Goal: Task Accomplishment & Management: Manage account settings

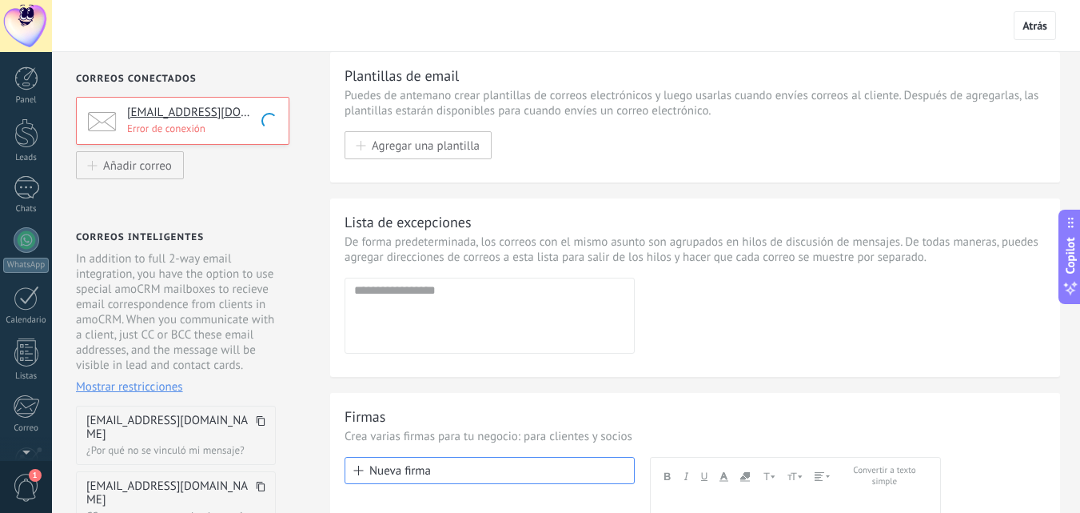
click at [197, 128] on p "Error de conexión" at bounding box center [203, 129] width 152 height 14
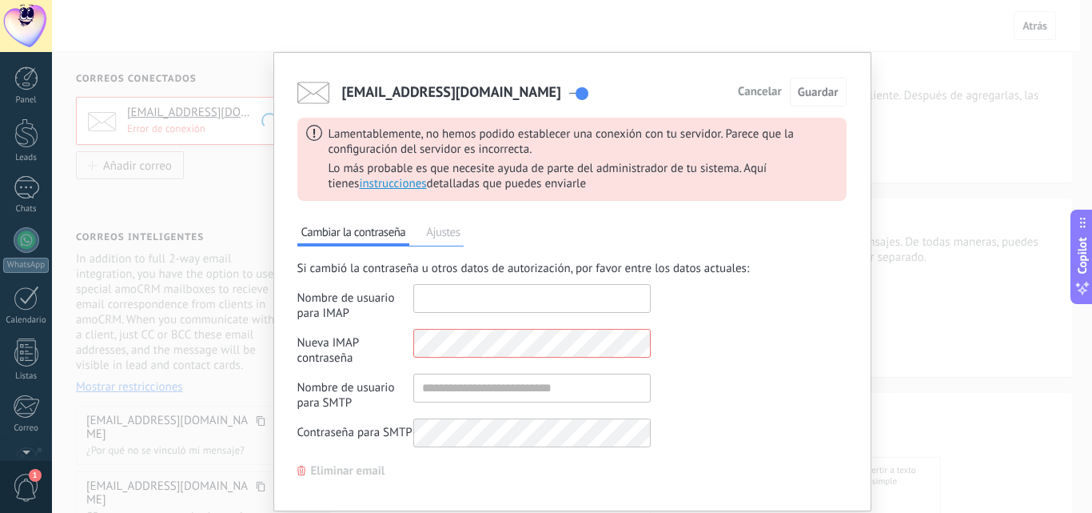
type input "**********"
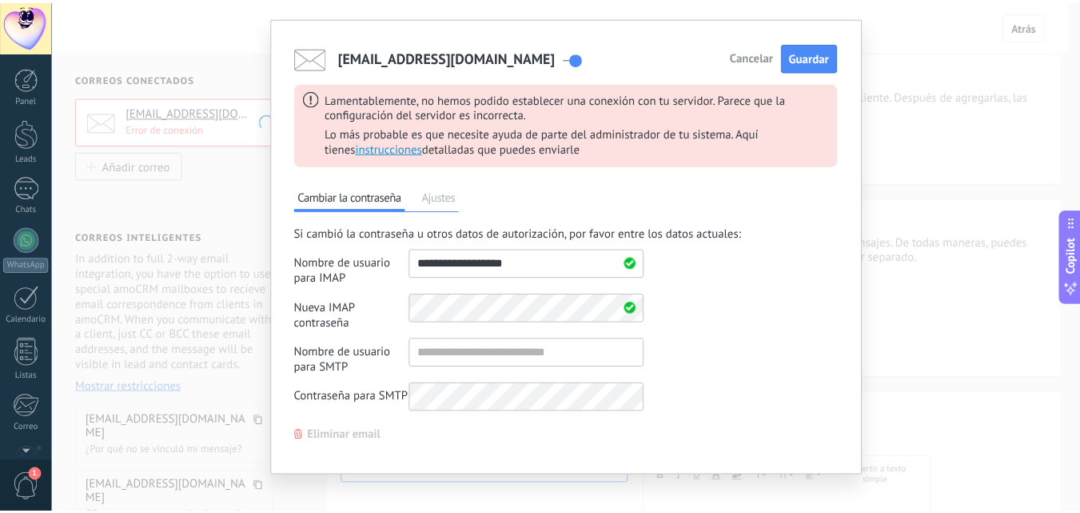
scroll to position [50, 0]
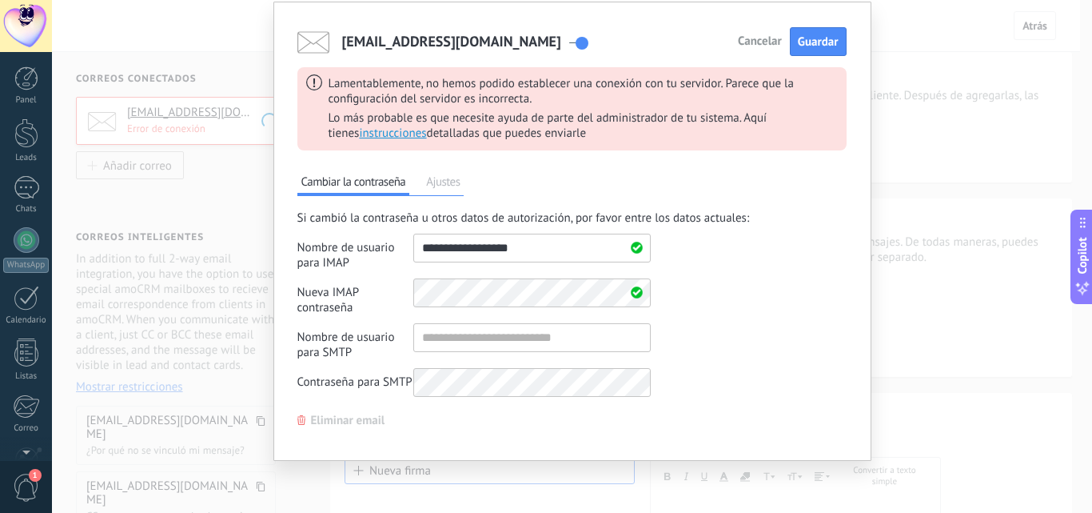
click at [349, 421] on span "Eliminar email" at bounding box center [348, 420] width 74 height 11
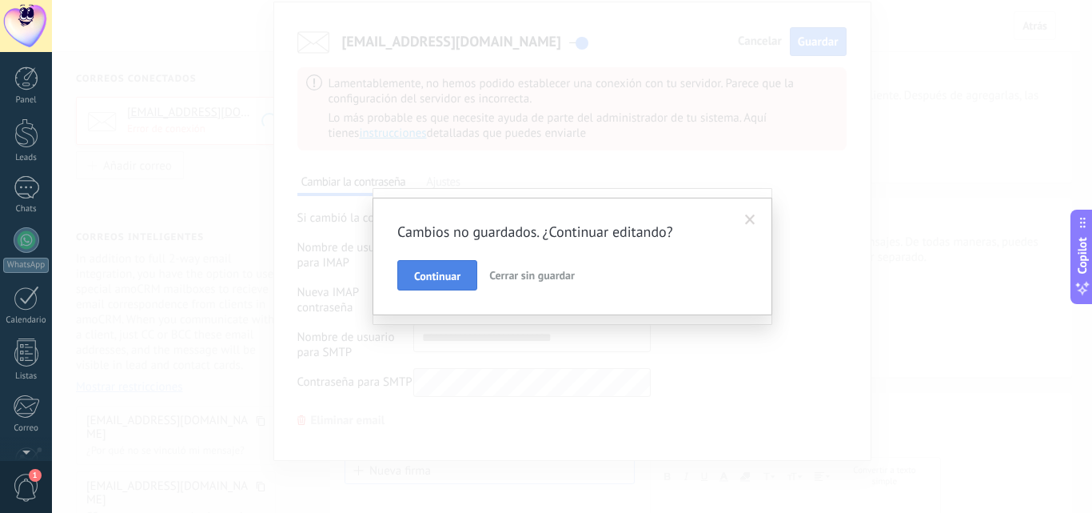
click at [453, 275] on span "Continuar" at bounding box center [437, 275] width 46 height 11
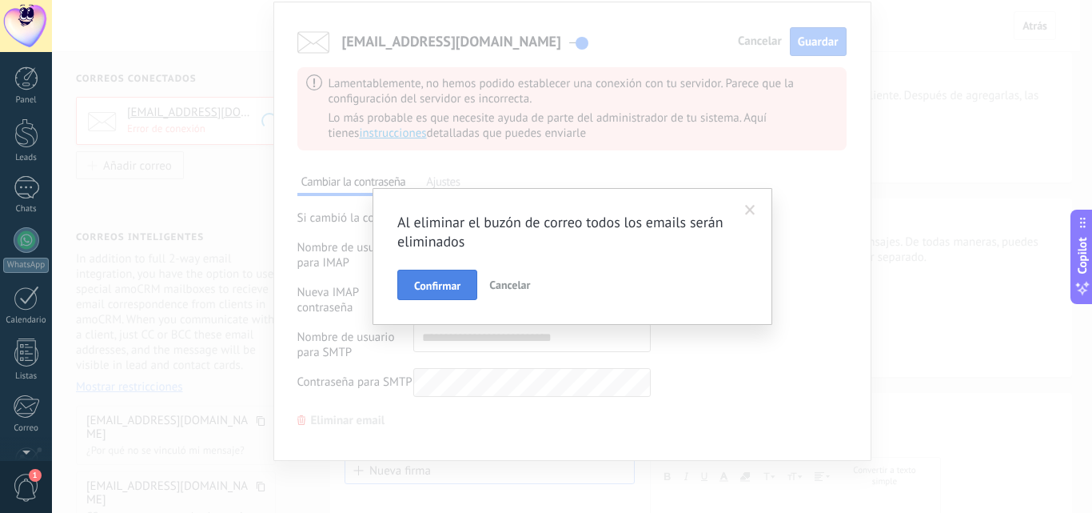
click at [451, 288] on span "Confirmar" at bounding box center [437, 285] width 46 height 11
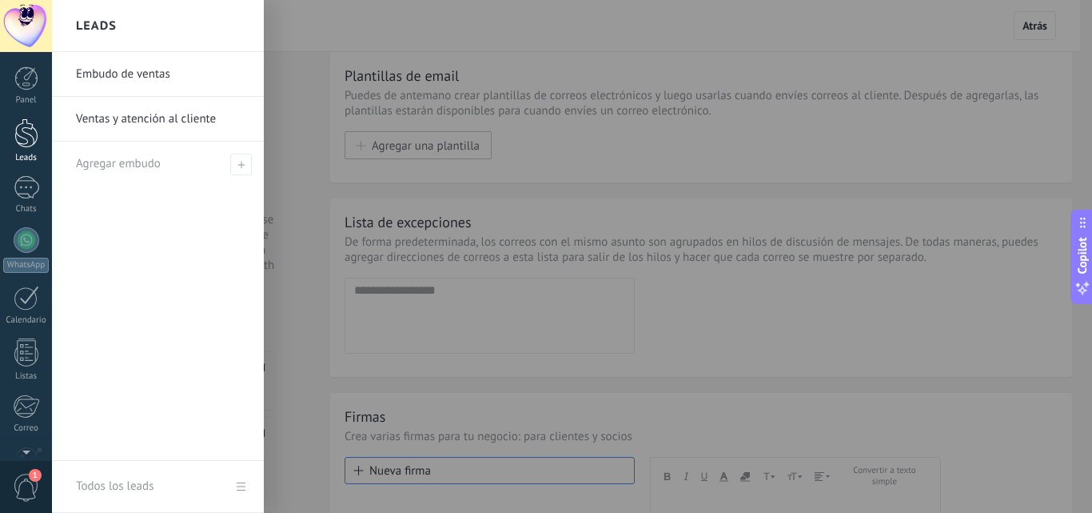
click at [32, 147] on div at bounding box center [26, 133] width 24 height 30
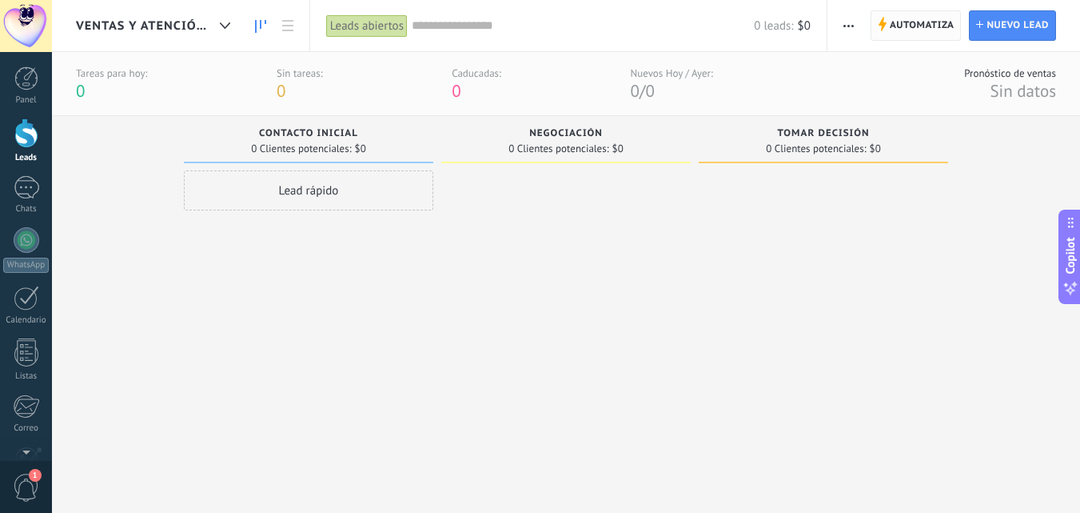
click at [935, 30] on span "Automatiza" at bounding box center [922, 25] width 65 height 29
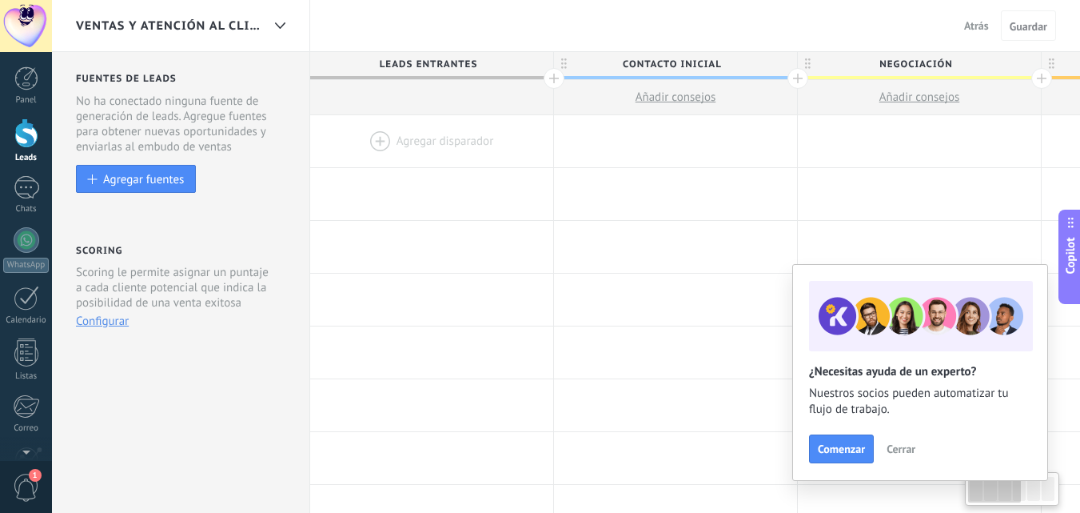
click at [917, 450] on button "Cerrar" at bounding box center [901, 449] width 43 height 24
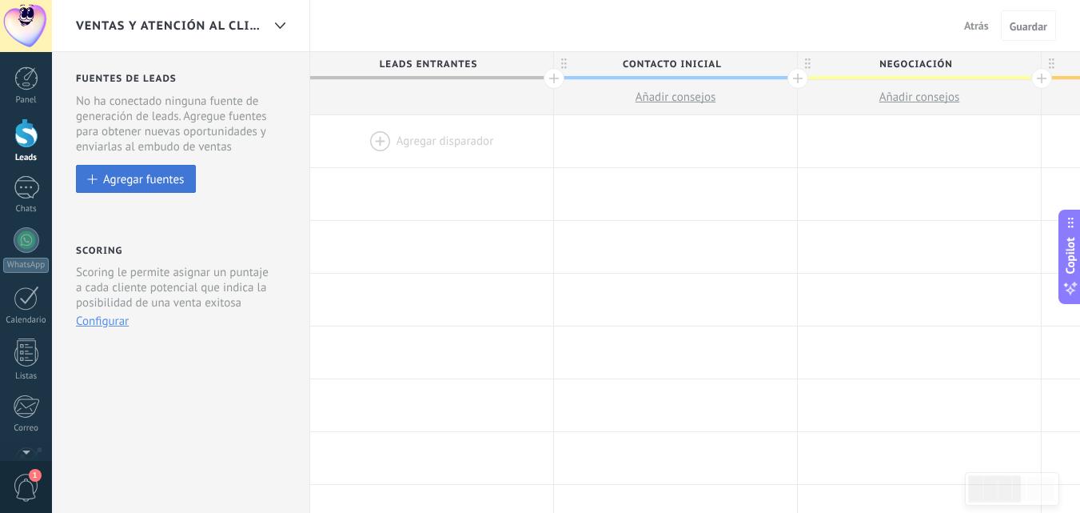
click at [148, 181] on div "Agregar fuentes" at bounding box center [143, 179] width 81 height 14
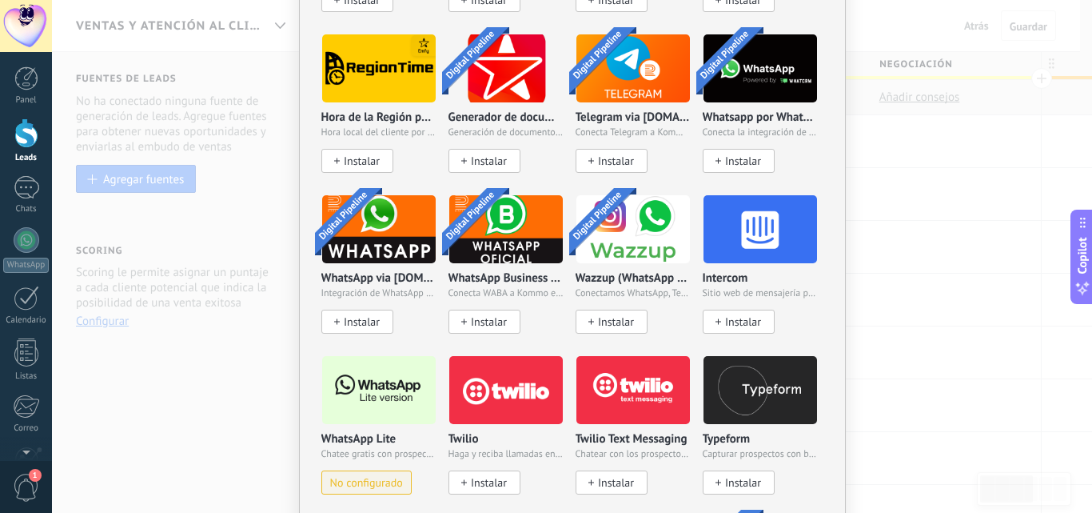
scroll to position [1262, 0]
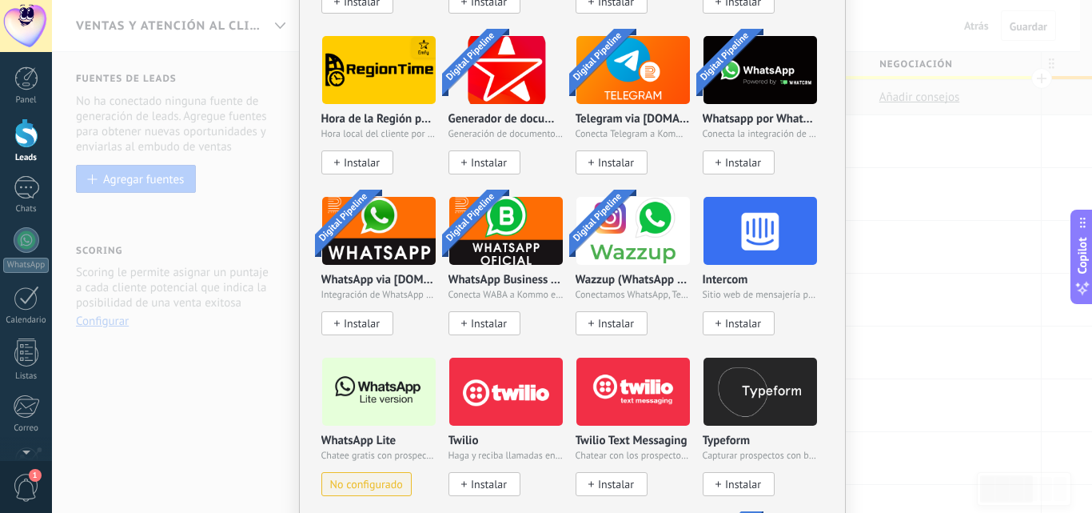
click at [379, 477] on span "No configurado" at bounding box center [366, 484] width 73 height 14
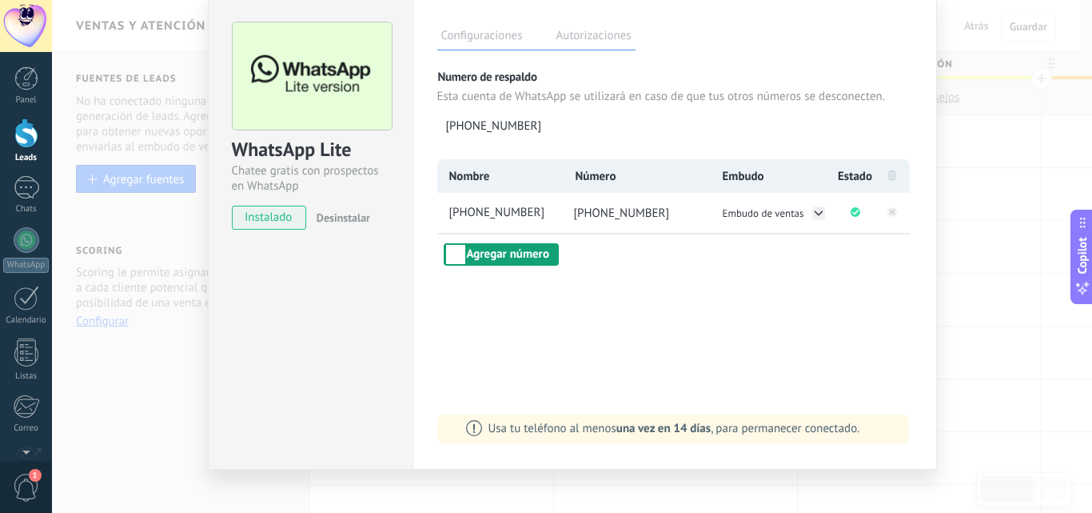
scroll to position [75, 0]
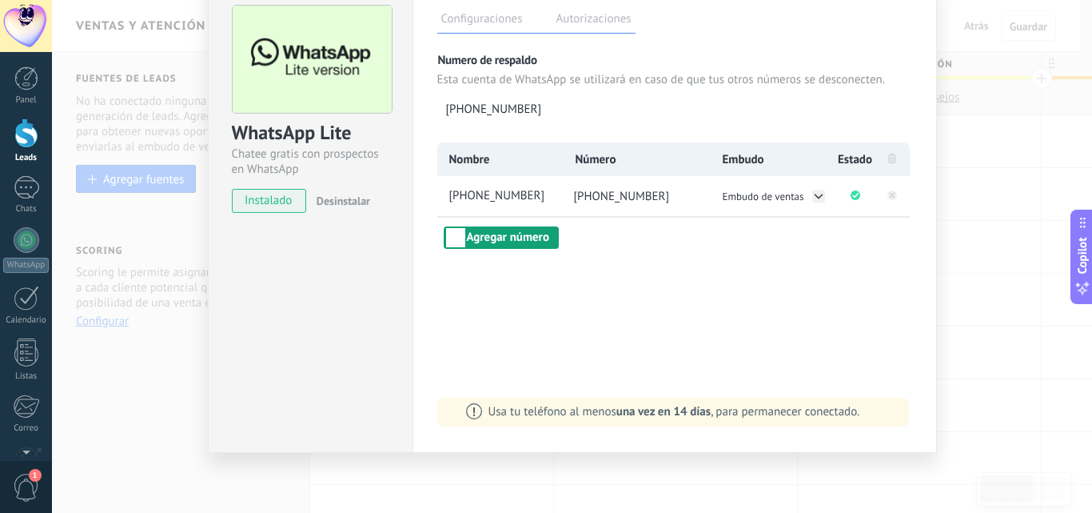
click at [520, 244] on button "Agregar número" at bounding box center [501, 237] width 115 height 22
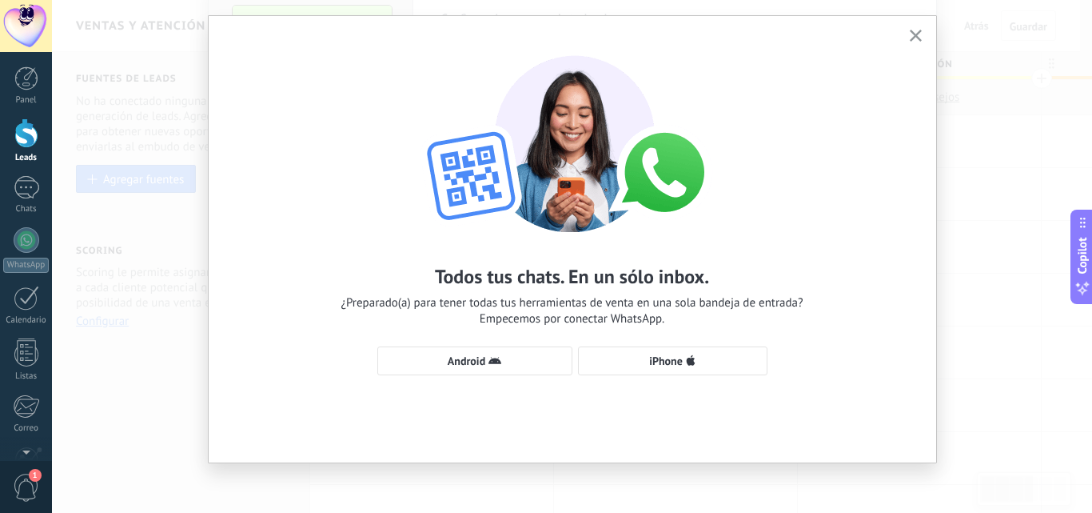
scroll to position [39, 0]
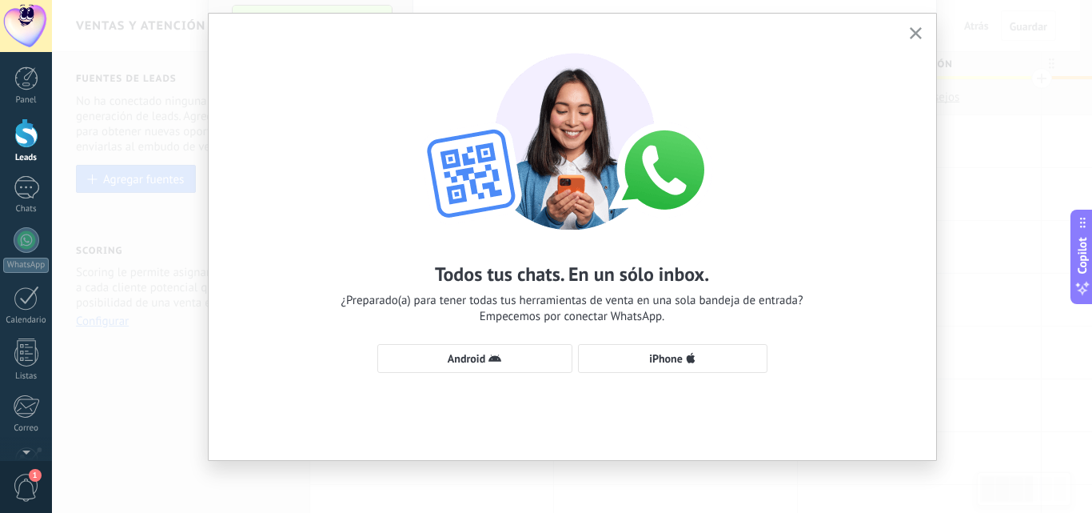
click at [915, 30] on icon "button" at bounding box center [916, 33] width 12 height 12
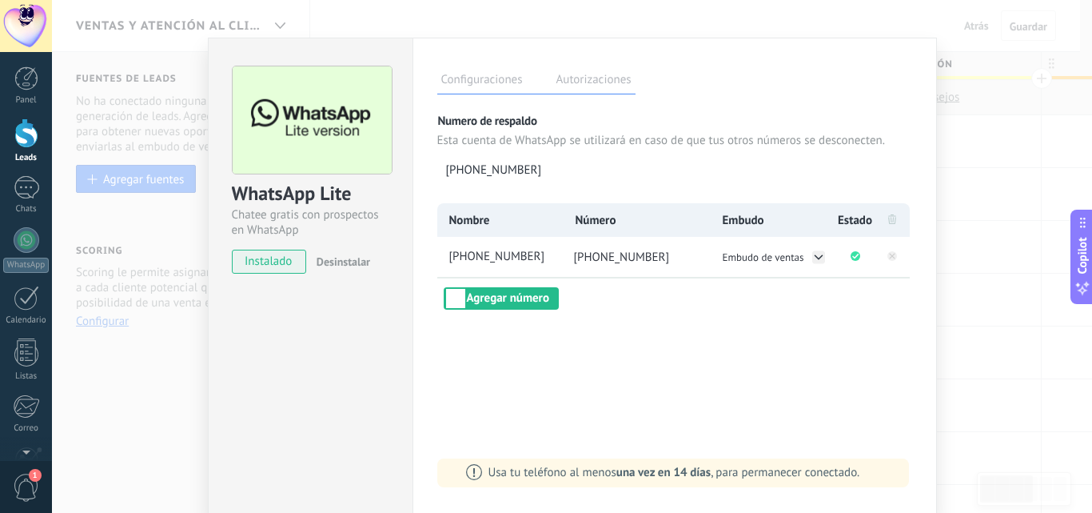
scroll to position [0, 0]
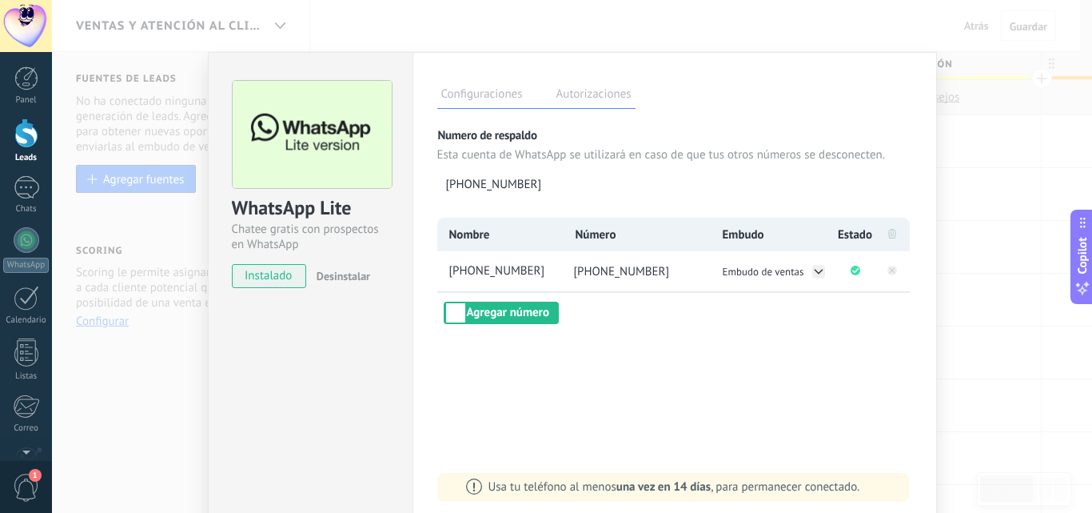
click at [964, 192] on div "WhatsApp Lite Chatee gratis con prospectos en WhatsApp instalado Desinstalar Co…" at bounding box center [572, 256] width 1040 height 513
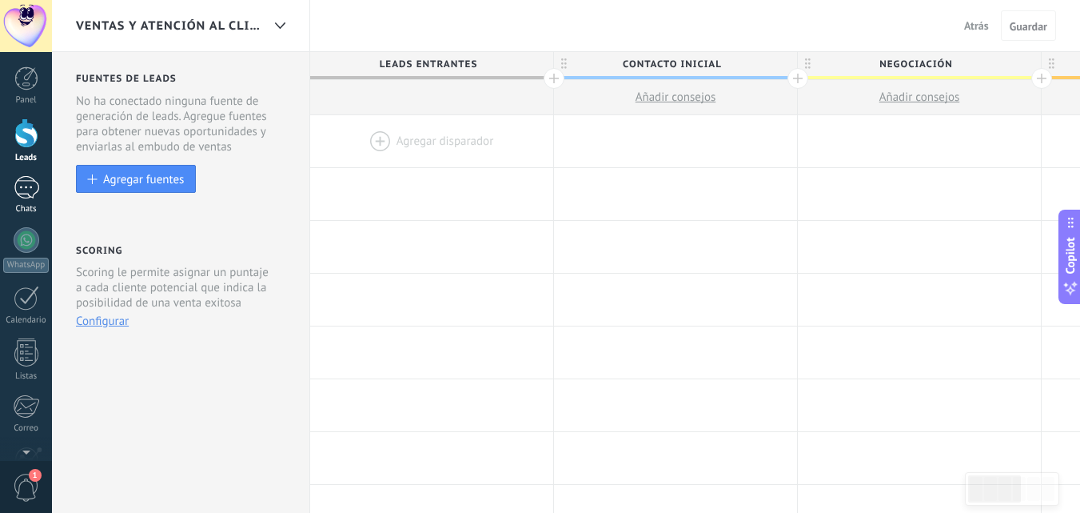
click at [45, 189] on link "Chats" at bounding box center [26, 195] width 52 height 38
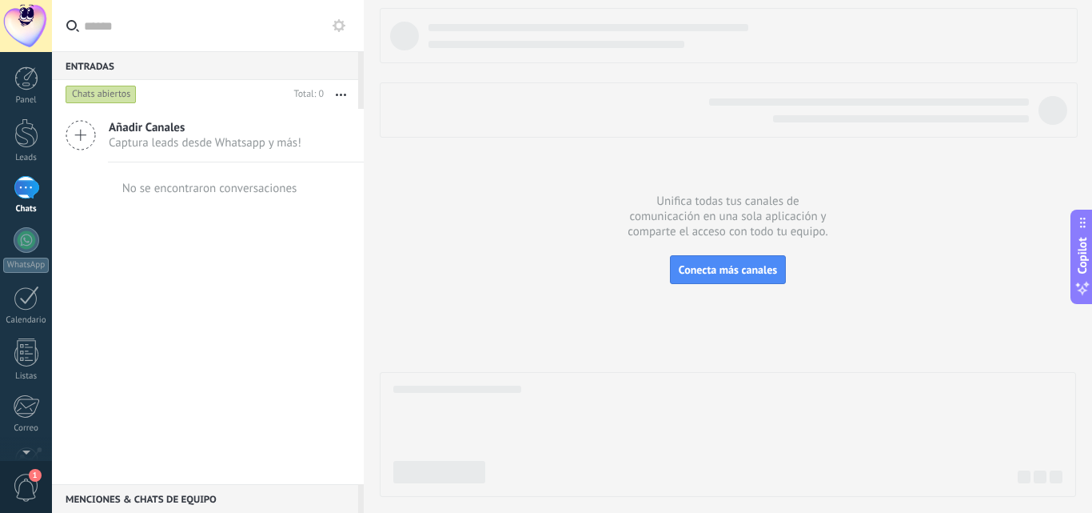
click at [218, 146] on span "Captura leads desde Whatsapp y más!" at bounding box center [205, 142] width 193 height 15
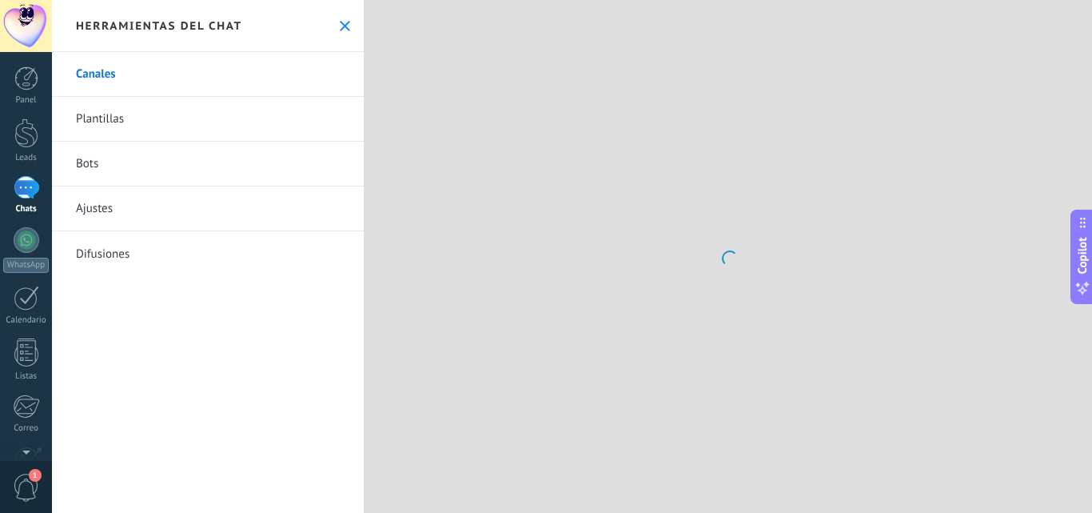
click at [700, 280] on div at bounding box center [728, 256] width 729 height 513
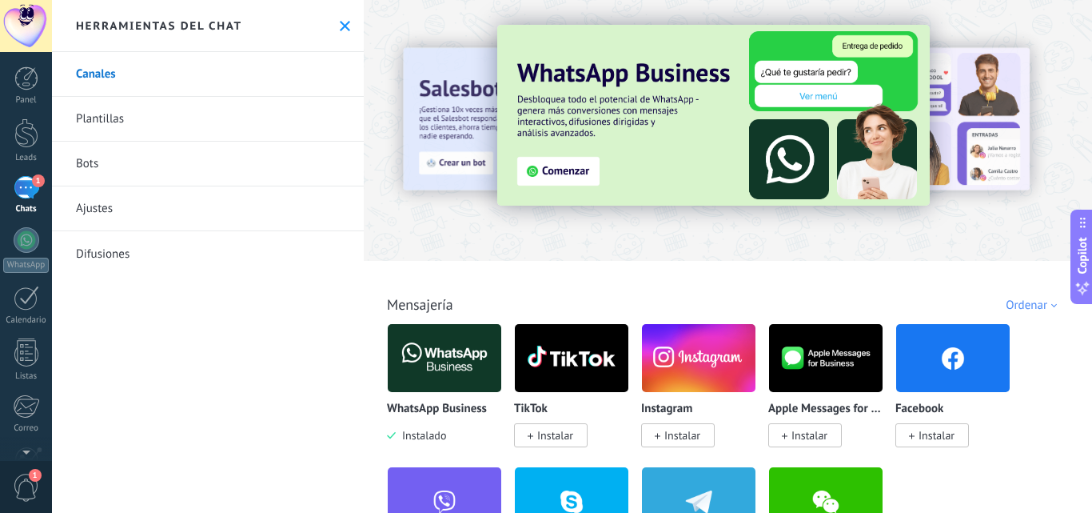
click at [35, 195] on div "1" at bounding box center [27, 187] width 26 height 23
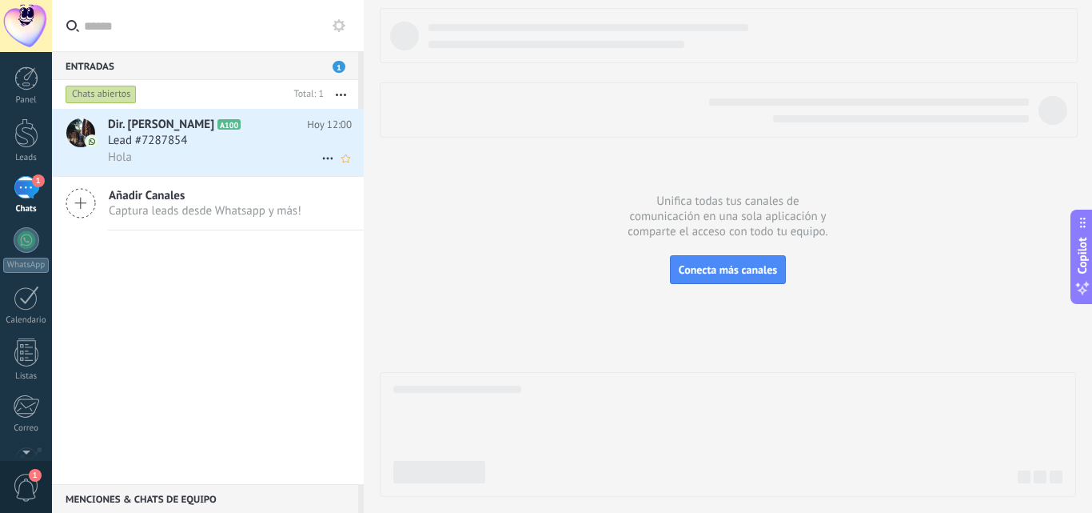
click at [246, 156] on div "Hola" at bounding box center [230, 157] width 244 height 17
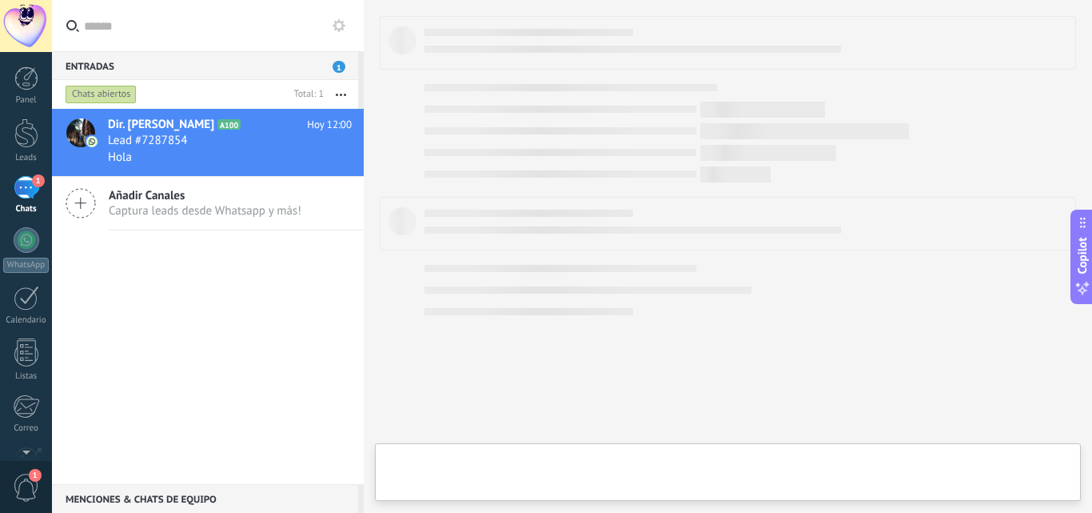
click at [204, 161] on div "Hola" at bounding box center [230, 157] width 244 height 17
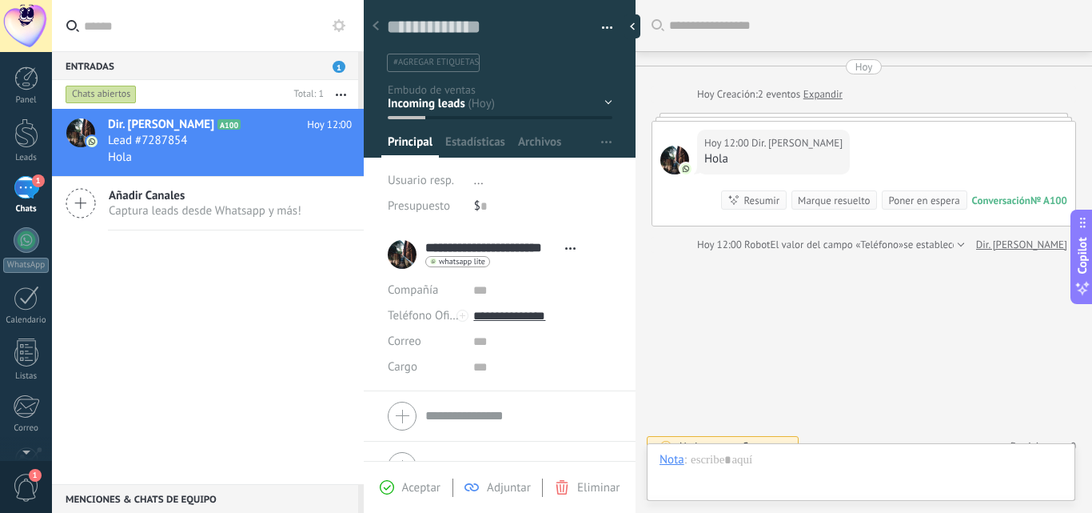
scroll to position [24, 0]
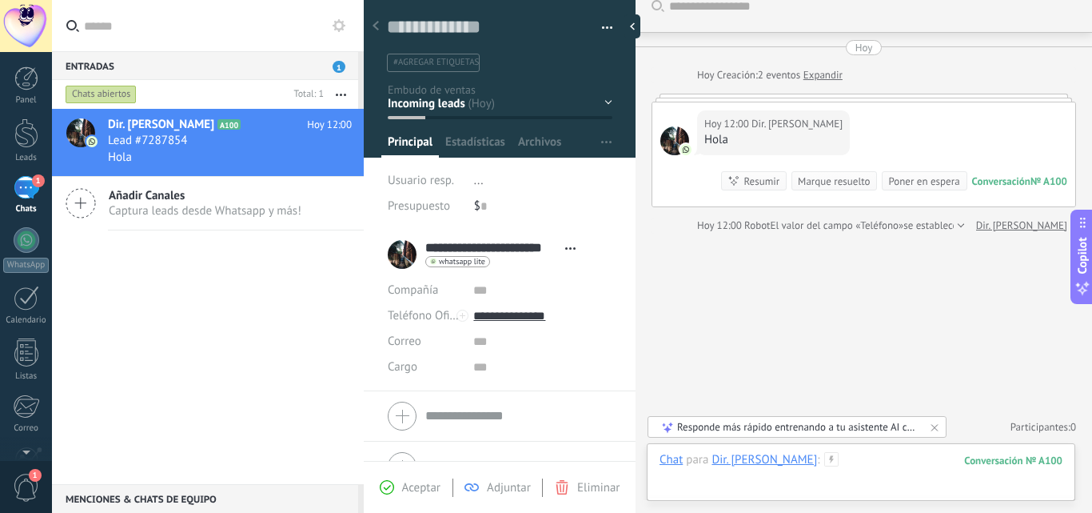
click at [896, 463] on div at bounding box center [861, 476] width 403 height 48
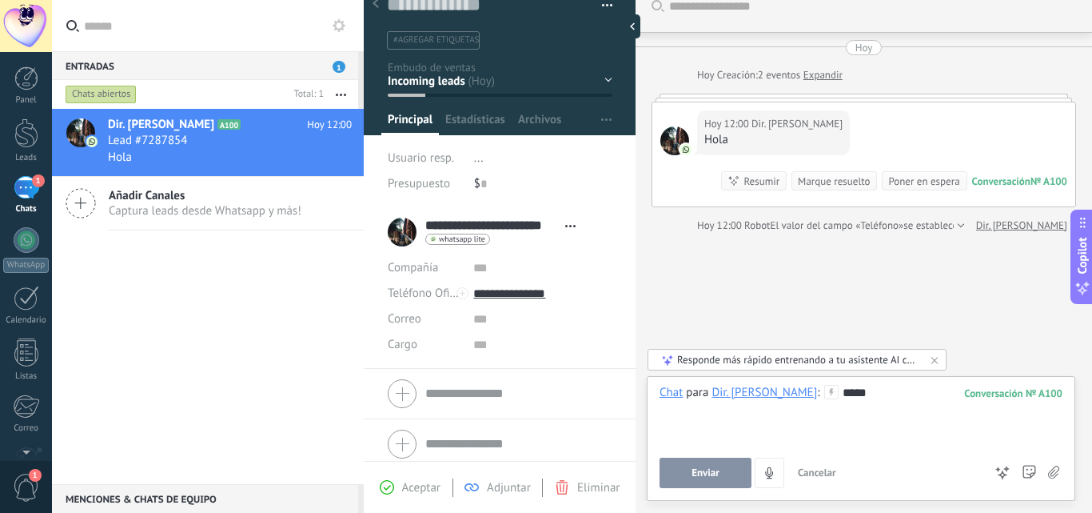
scroll to position [31, 0]
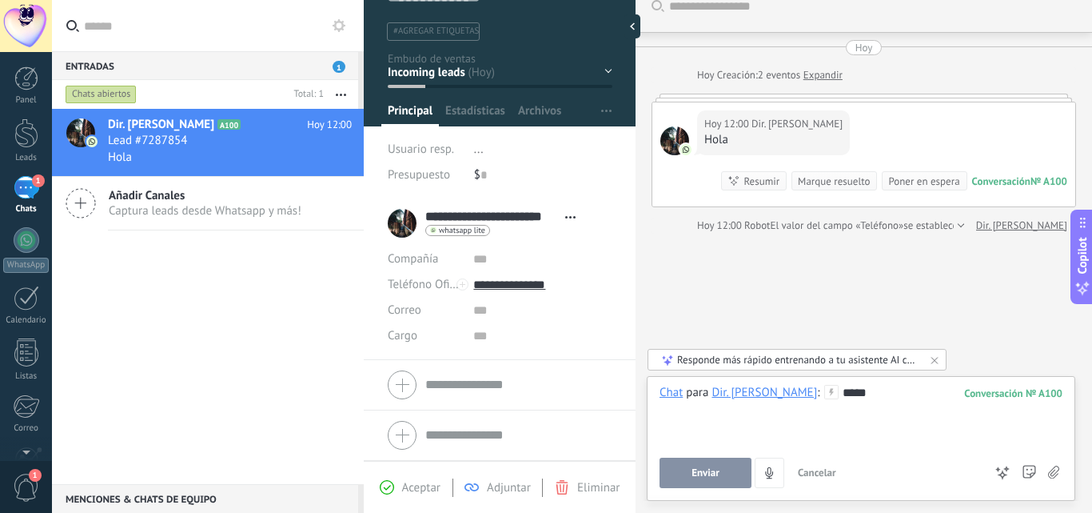
click at [730, 478] on button "Enviar" at bounding box center [706, 472] width 92 height 30
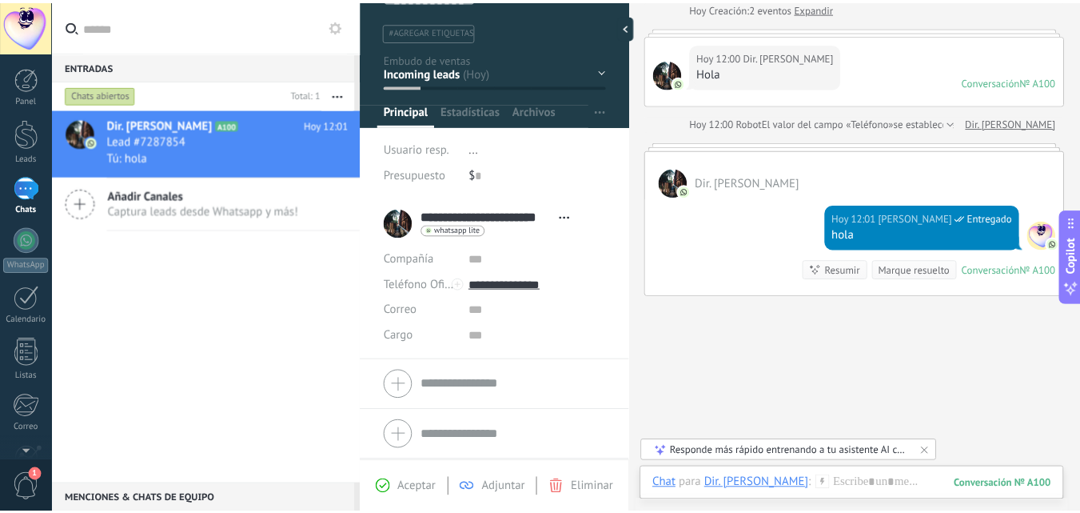
scroll to position [149, 0]
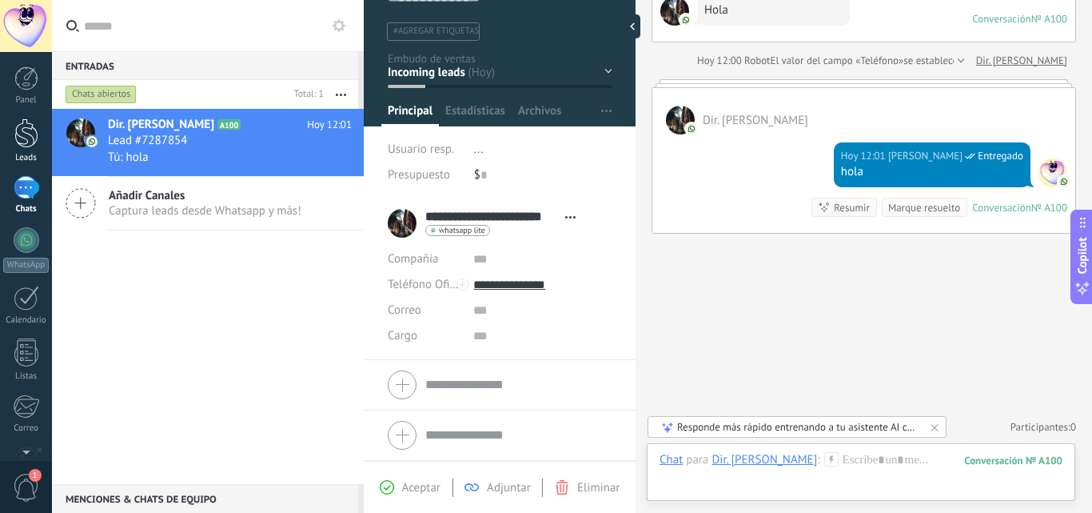
click at [34, 134] on div at bounding box center [26, 133] width 24 height 30
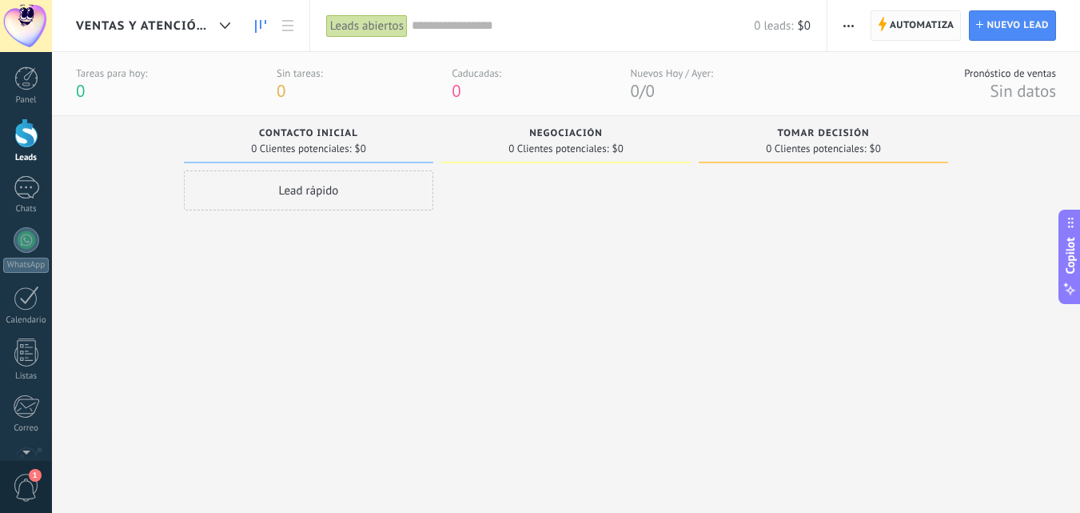
click at [932, 40] on span "Automatiza Automatiza" at bounding box center [916, 25] width 91 height 30
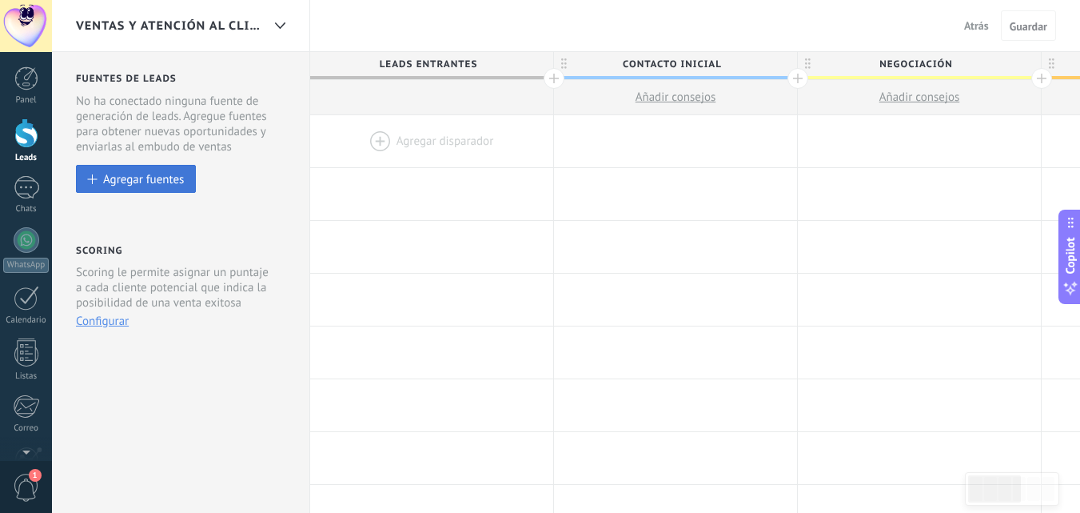
click at [151, 185] on div "Agregar fuentes" at bounding box center [143, 179] width 81 height 14
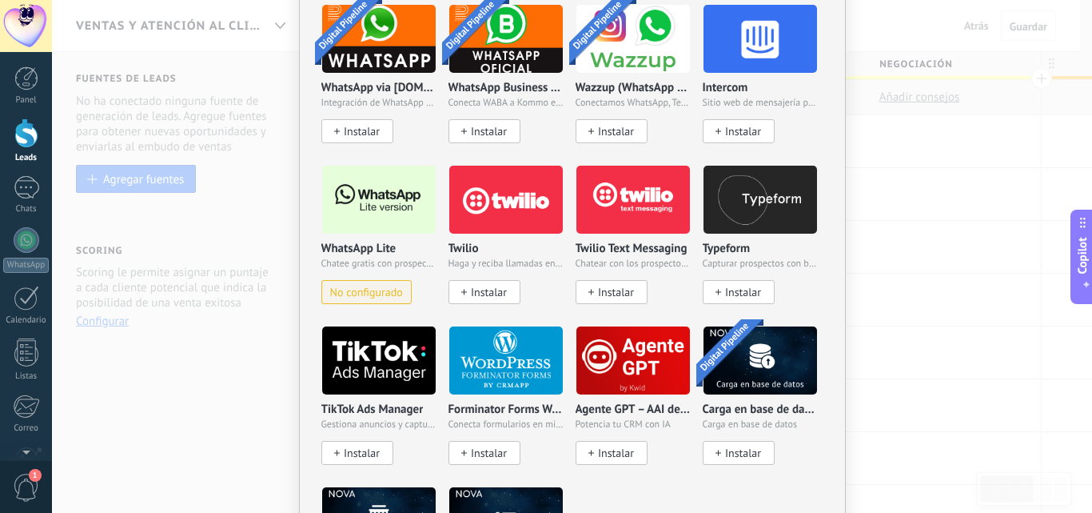
scroll to position [1502, 0]
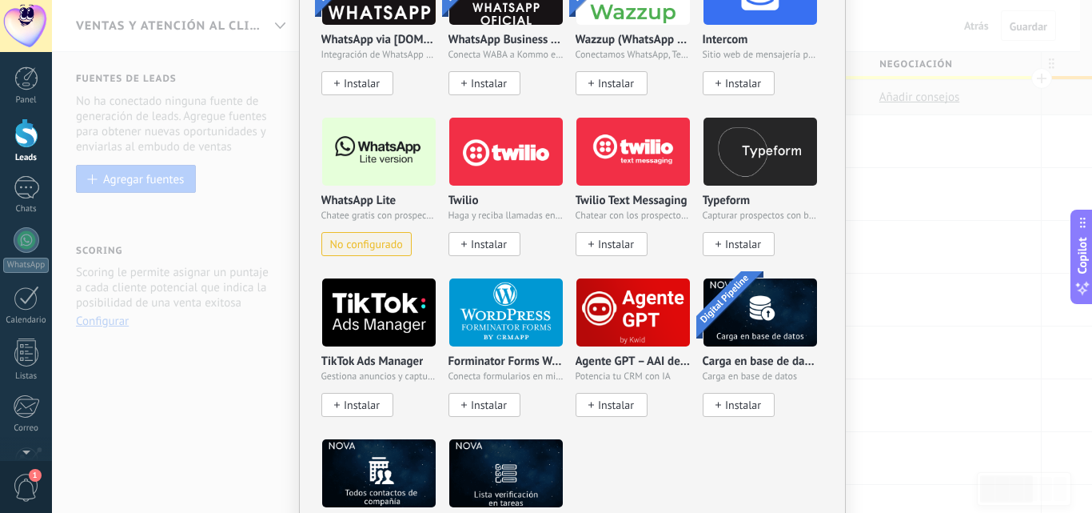
click at [367, 212] on span "Chatee gratis con prospectos en WhatsApp" at bounding box center [378, 215] width 115 height 11
click at [356, 241] on span "No configurado" at bounding box center [366, 245] width 73 height 14
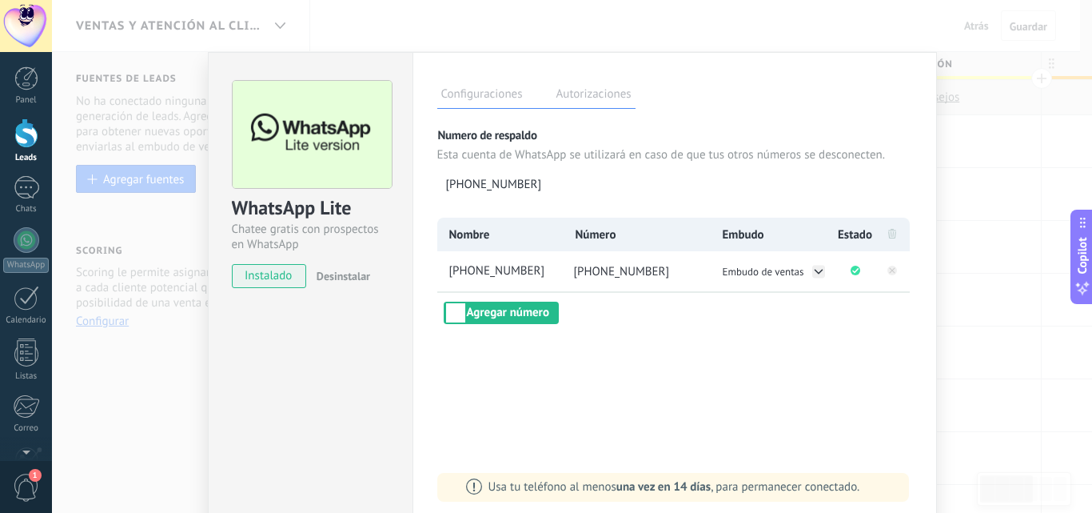
click at [602, 97] on label "Autorizaciones" at bounding box center [594, 96] width 83 height 23
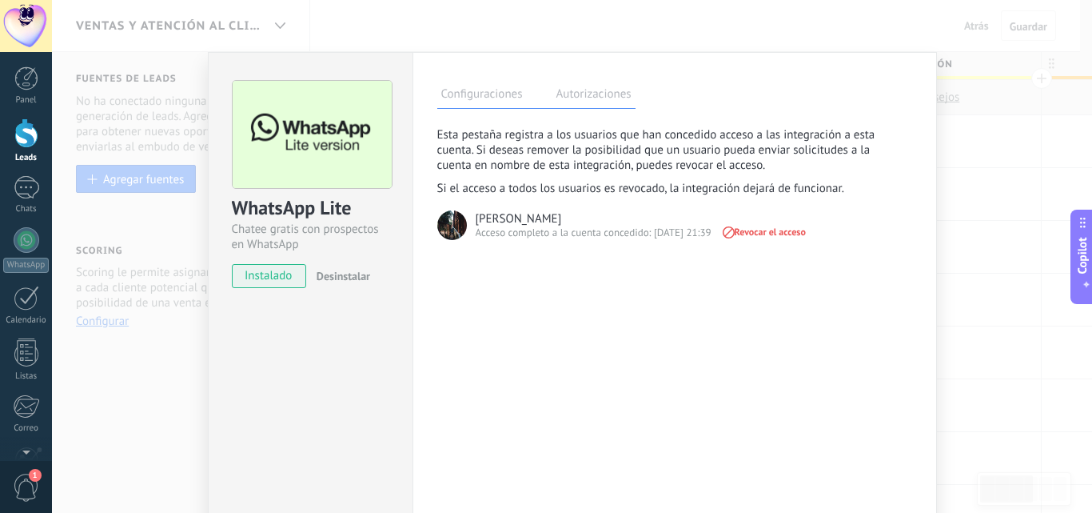
click at [768, 232] on span "Revocar el acceso" at bounding box center [764, 231] width 86 height 11
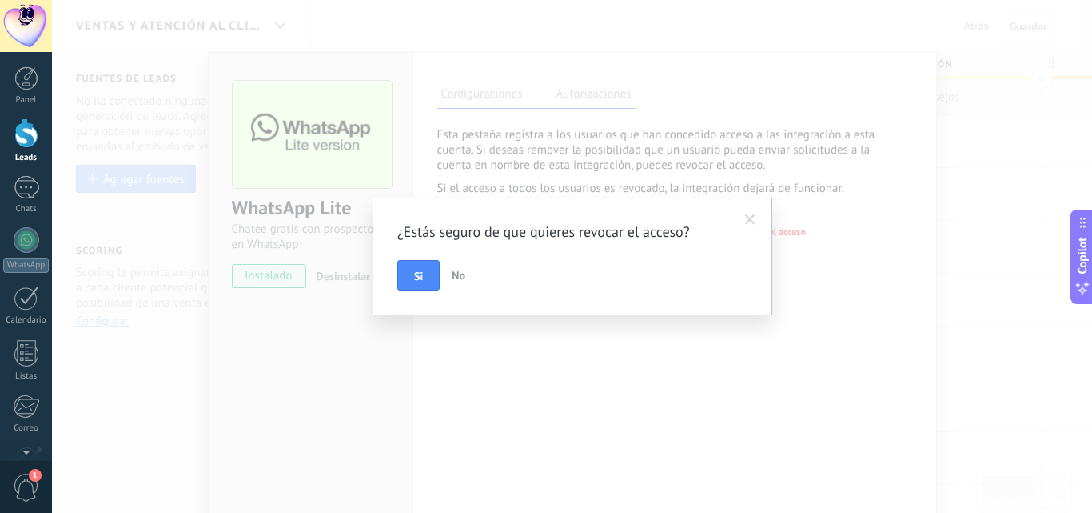
click at [453, 280] on span "No" at bounding box center [459, 275] width 14 height 14
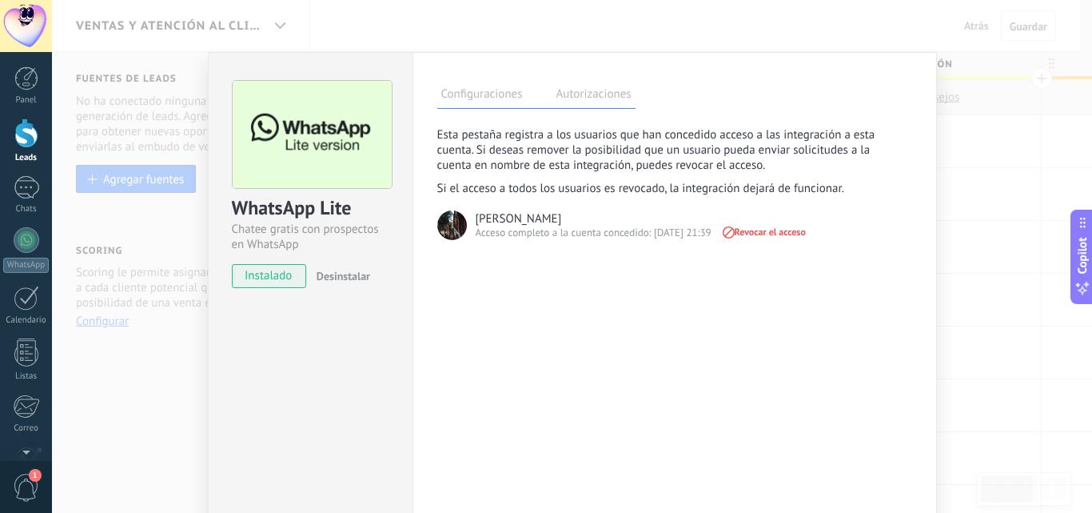
click at [505, 98] on label "Configuraciones" at bounding box center [482, 96] width 90 height 23
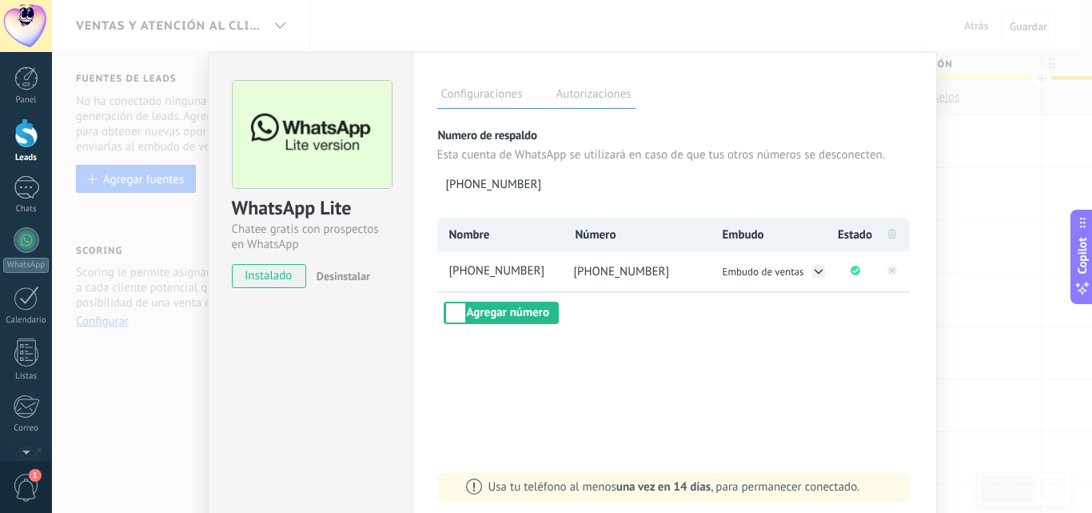
click at [963, 327] on div "WhatsApp Lite Chatee gratis con prospectos en WhatsApp instalado Desinstalar Co…" at bounding box center [572, 256] width 1040 height 513
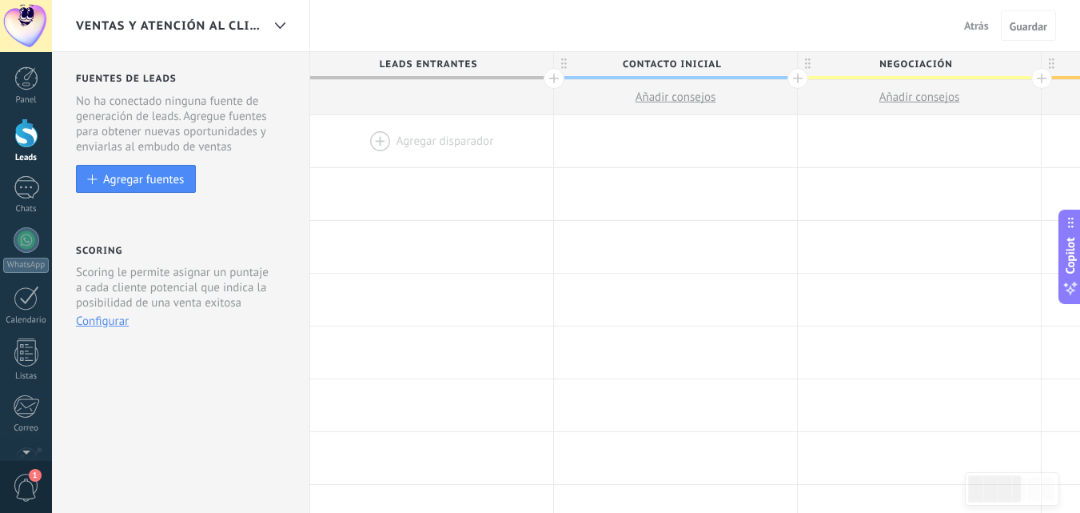
click at [377, 136] on div at bounding box center [431, 141] width 243 height 52
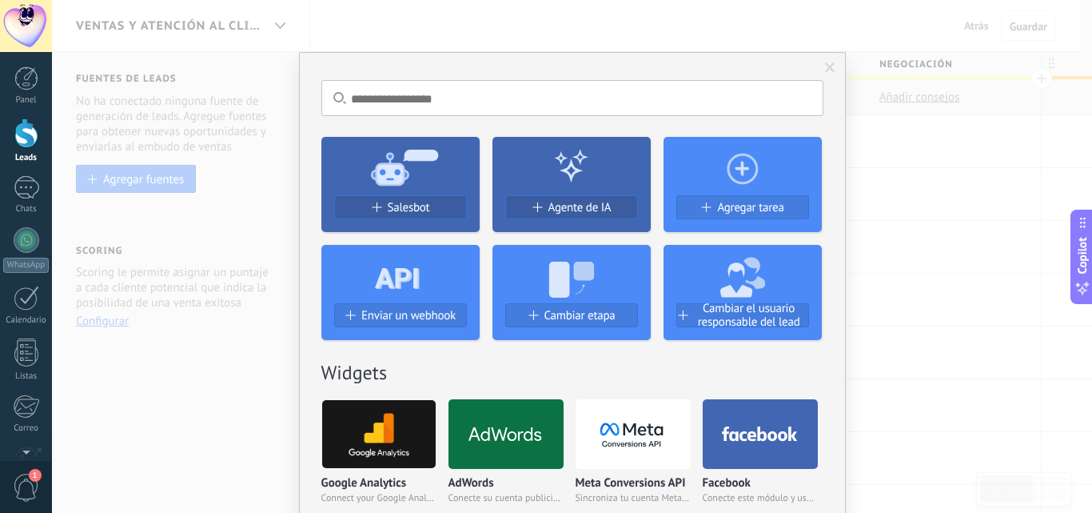
click at [953, 258] on div "No hay resultados Salesbot Agente de IA Agregar tarea Enviar un webhook Cambiar…" at bounding box center [572, 256] width 1040 height 513
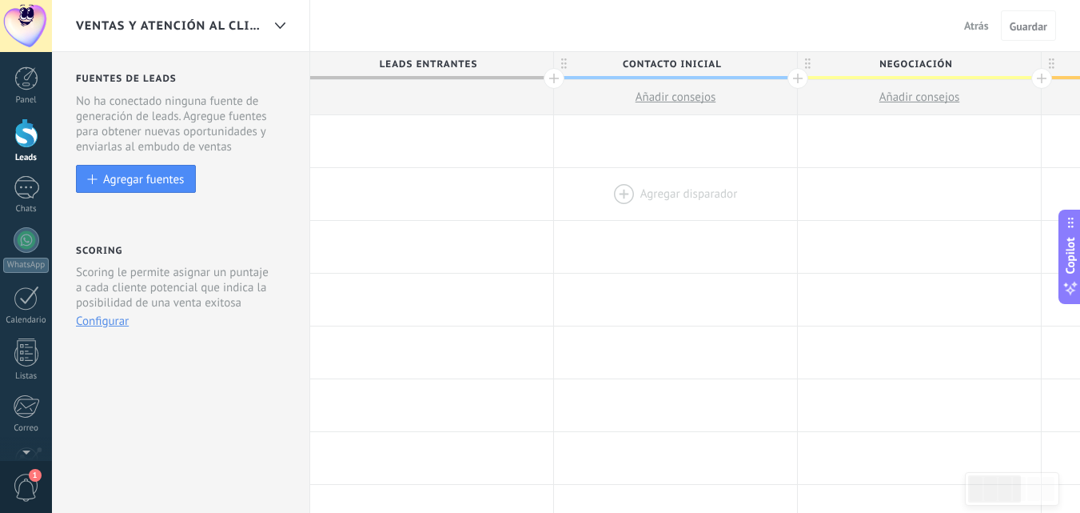
click at [593, 187] on div at bounding box center [675, 194] width 243 height 52
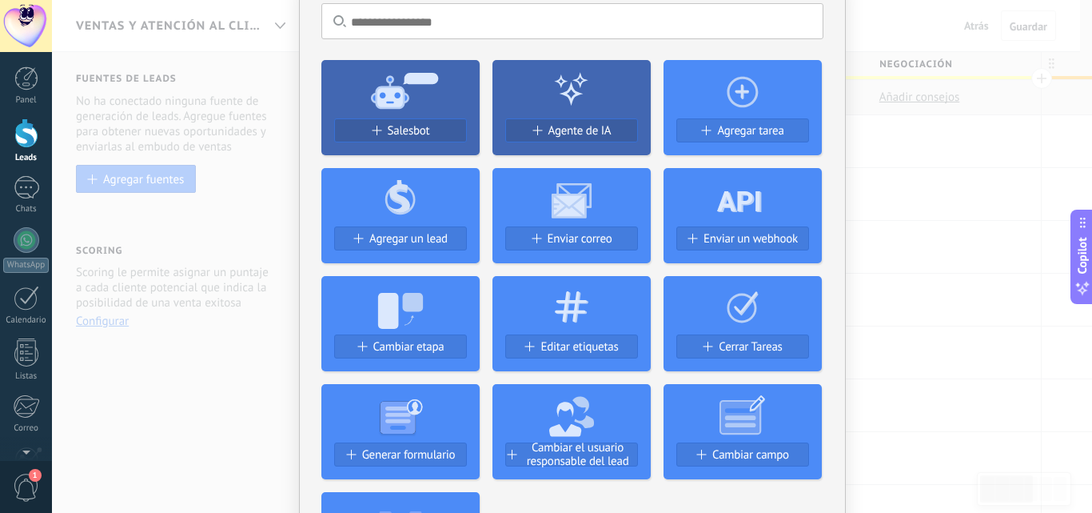
scroll to position [80, 0]
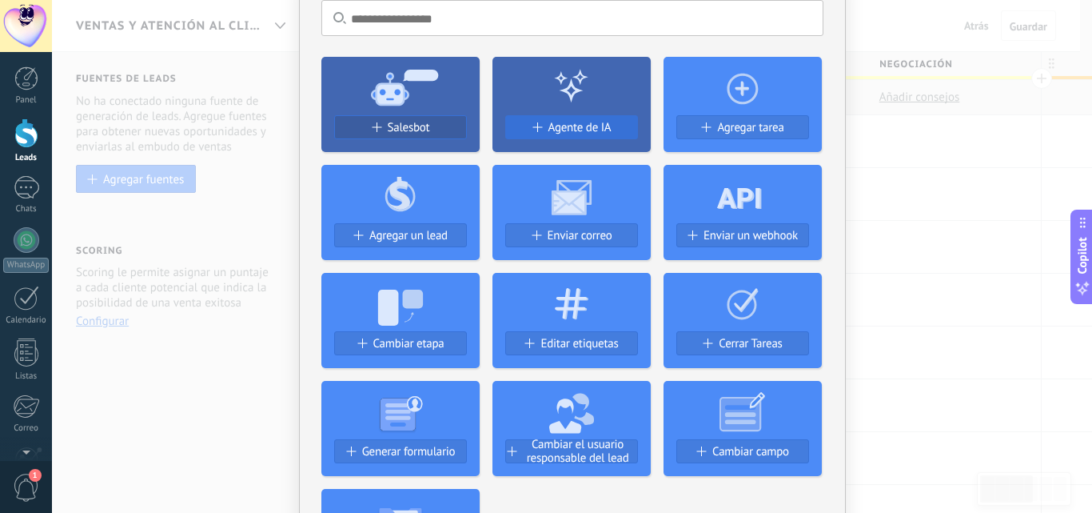
click at [565, 129] on span "Agente de IA" at bounding box center [580, 128] width 63 height 14
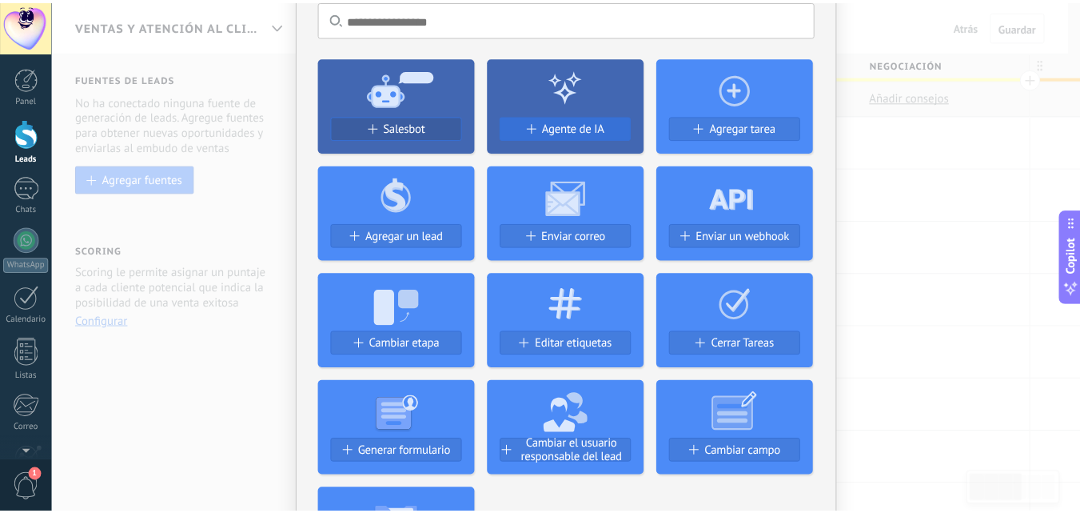
scroll to position [0, 0]
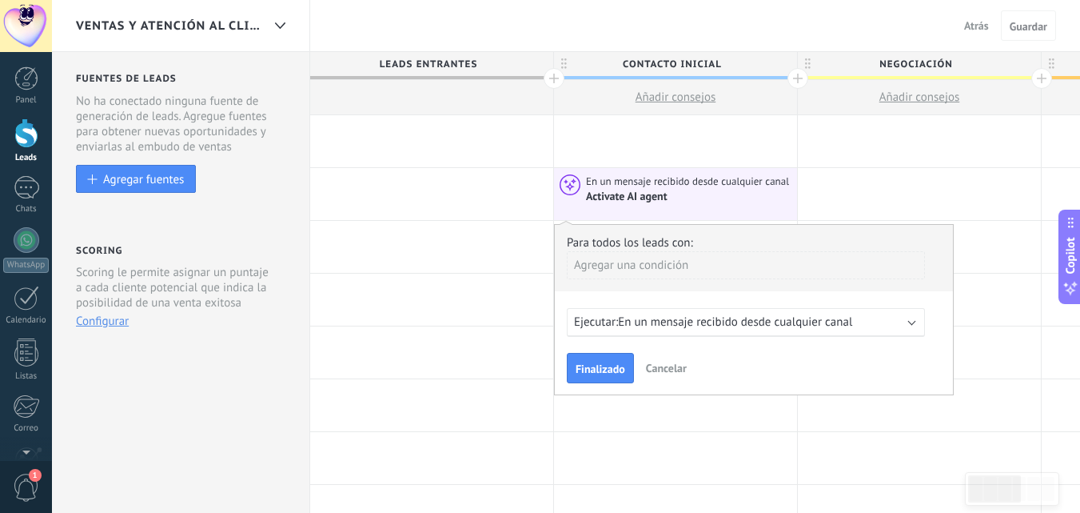
click at [779, 326] on span "En un mensaje recibido desde cualquier canal" at bounding box center [735, 321] width 234 height 15
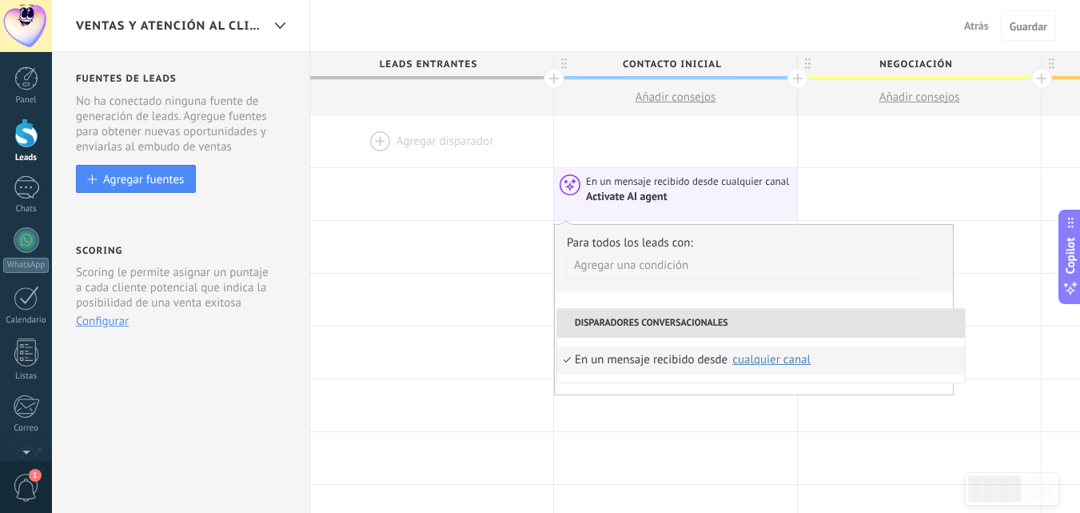
drag, startPoint x: 750, startPoint y: 177, endPoint x: 470, endPoint y: 140, distance: 282.3
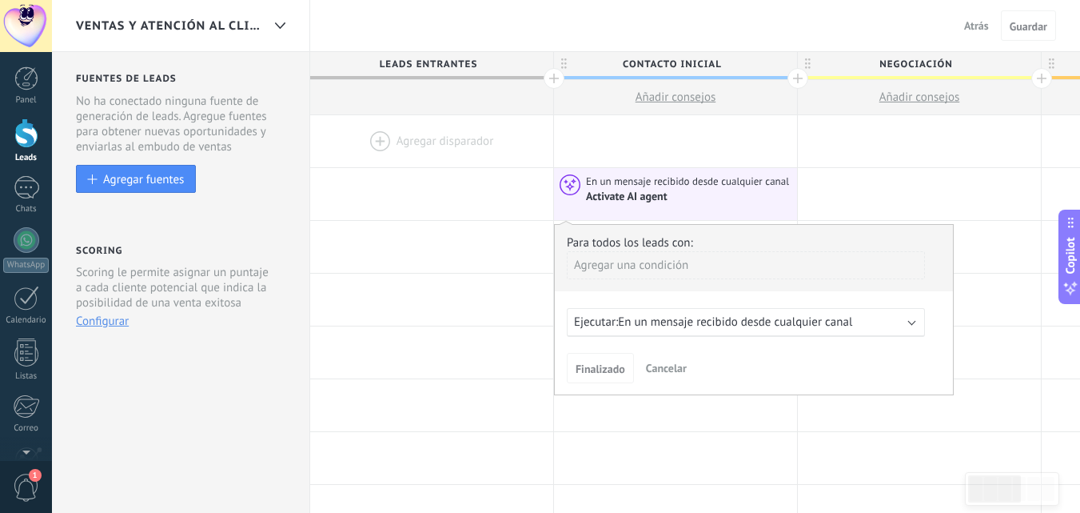
click at [450, 122] on div at bounding box center [431, 141] width 243 height 52
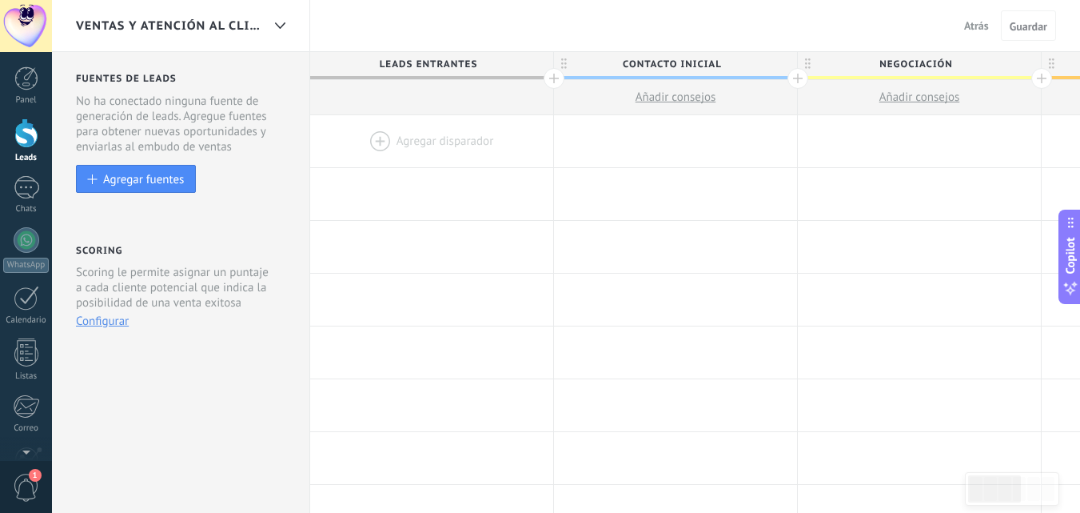
click at [379, 138] on div at bounding box center [431, 141] width 243 height 52
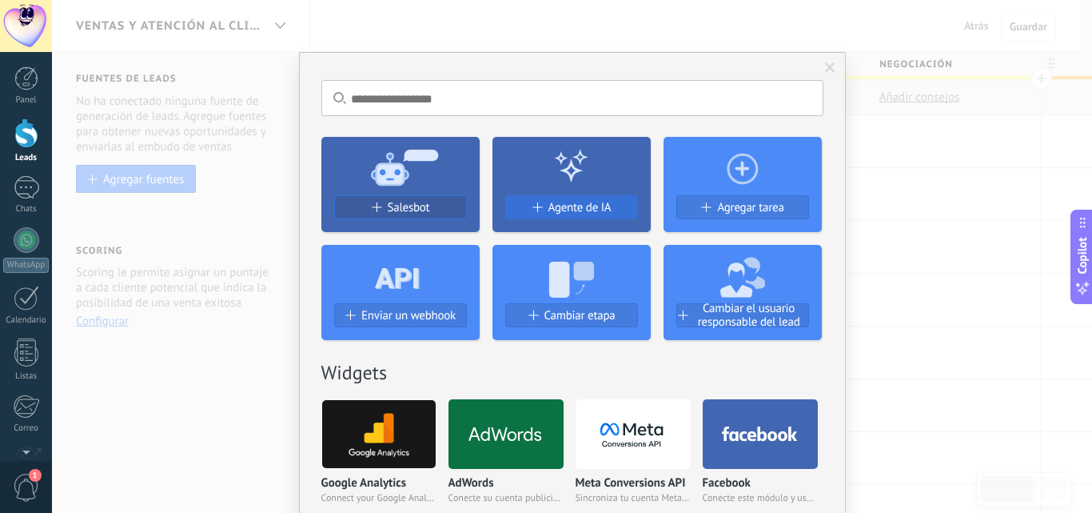
click at [569, 203] on span "Agente de IA" at bounding box center [580, 208] width 63 height 14
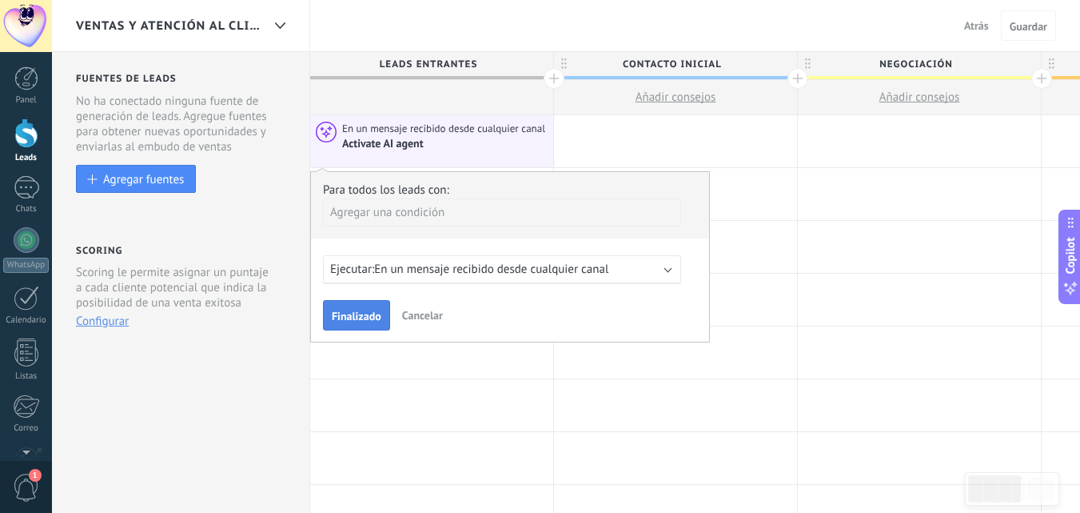
click at [369, 316] on span "Finalizado" at bounding box center [357, 315] width 50 height 11
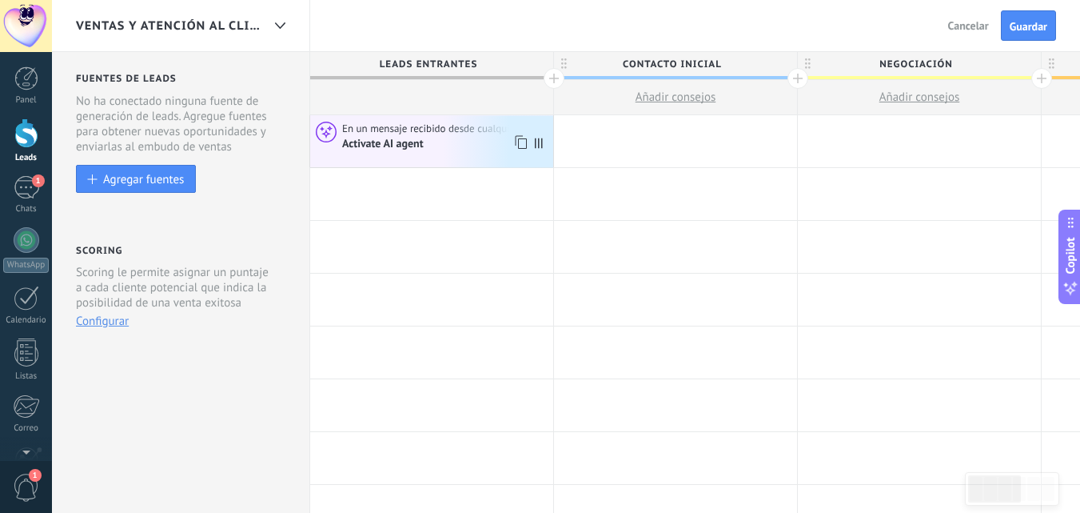
click at [401, 150] on div "Activate AI agent" at bounding box center [384, 144] width 84 height 14
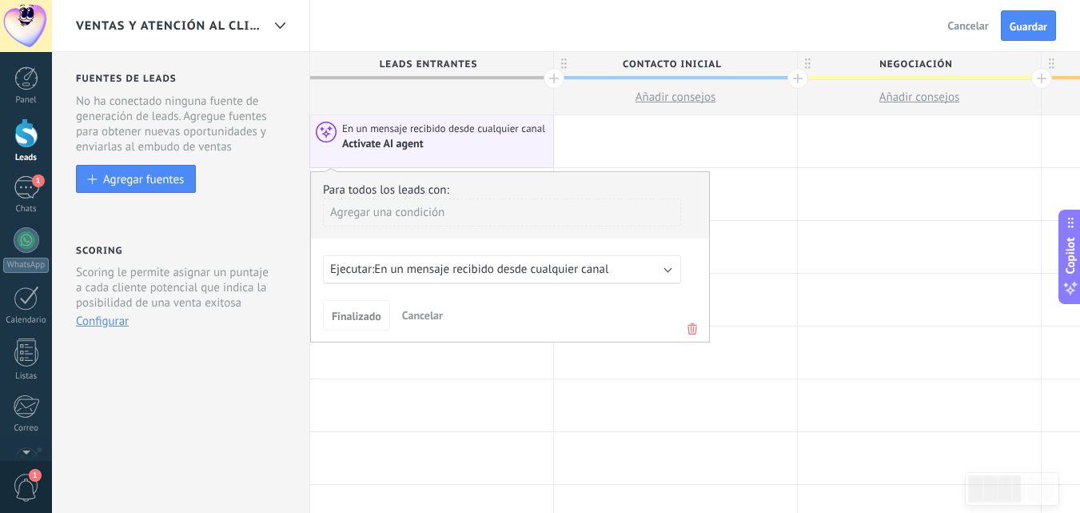
click at [458, 218] on div "Agregar una condición" at bounding box center [502, 212] width 358 height 28
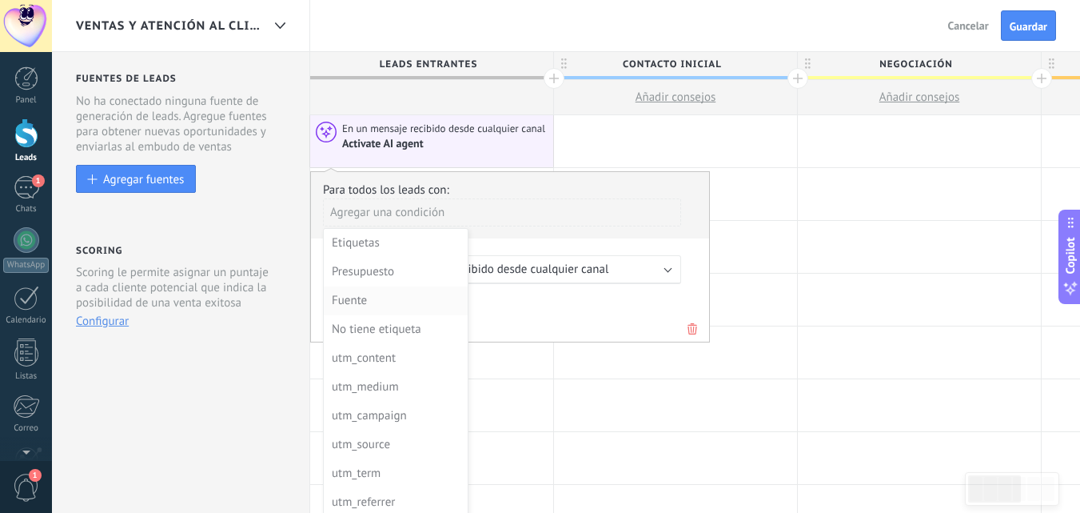
drag, startPoint x: 392, startPoint y: 275, endPoint x: 391, endPoint y: 301, distance: 25.6
click at [391, 301] on ul "Etiquetas Presupuesto Fuente No tiene etiqueta utm_content utm_medium utm_campa…" at bounding box center [396, 373] width 144 height 288
click at [390, 301] on div "Fuente" at bounding box center [394, 300] width 125 height 22
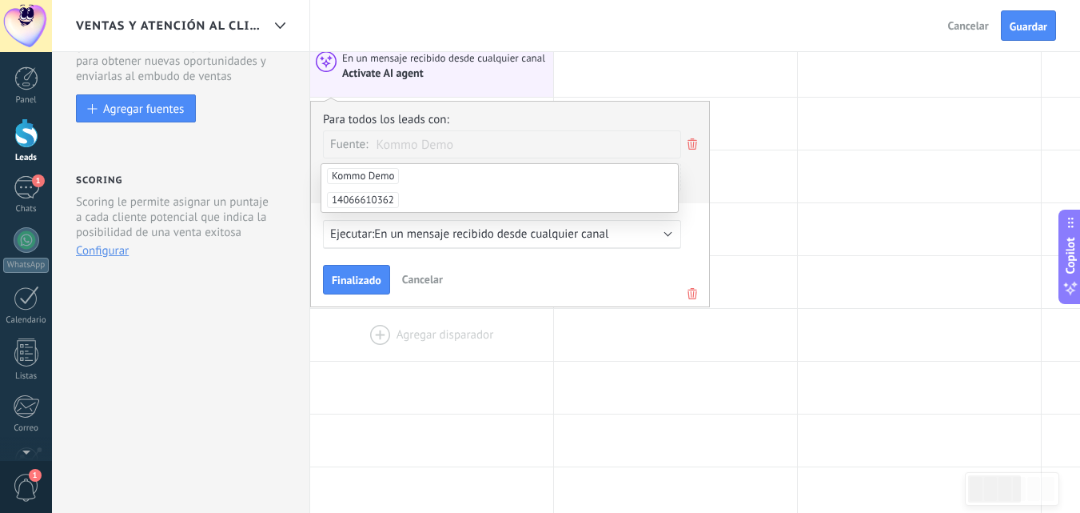
scroll to position [80, 0]
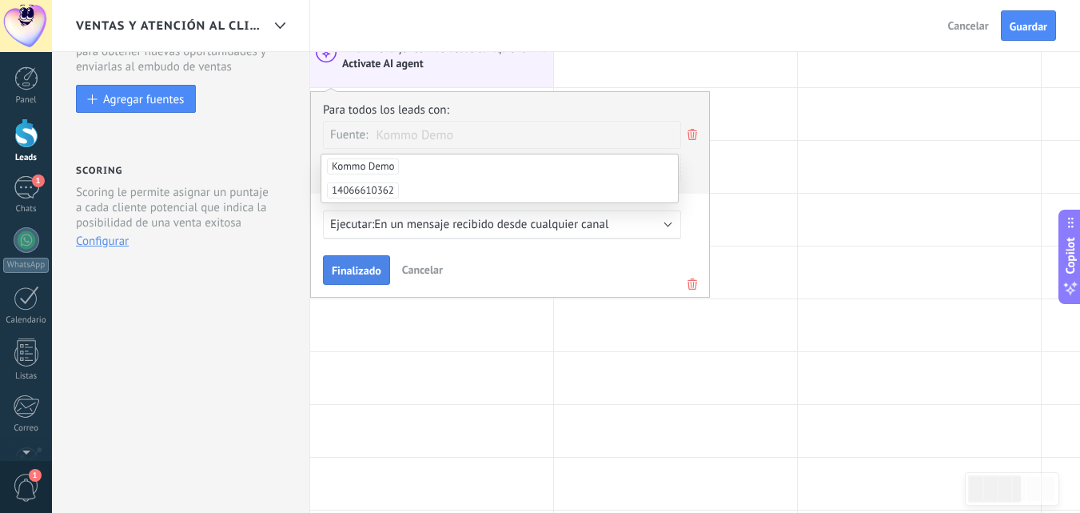
click at [365, 269] on span "Finalizado" at bounding box center [357, 270] width 50 height 11
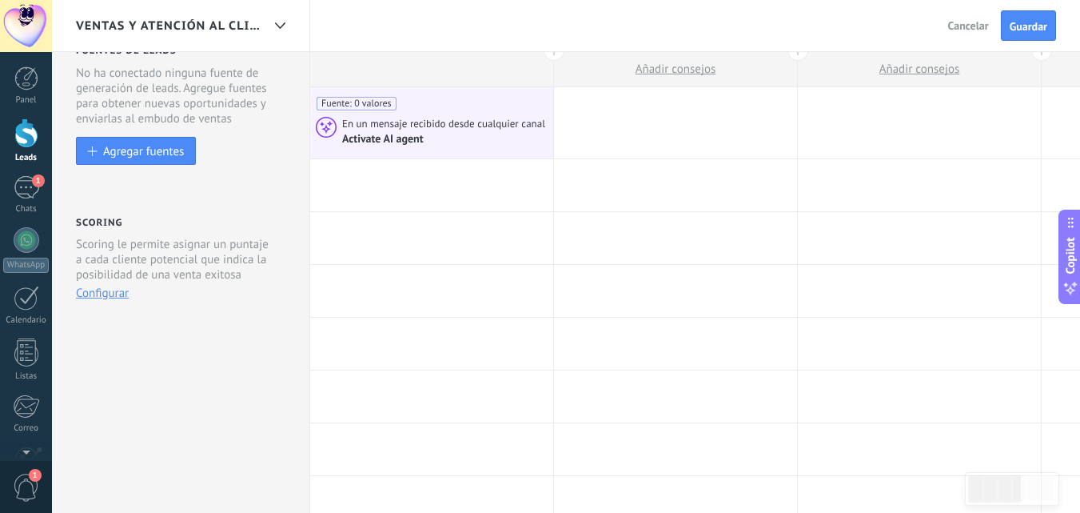
scroll to position [0, 0]
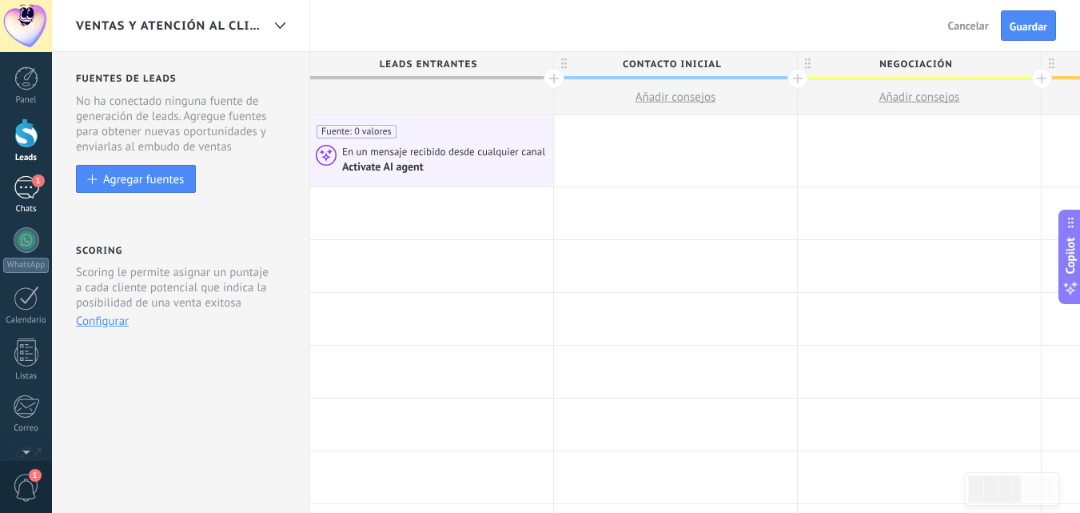
click at [41, 188] on link "1 Chats" at bounding box center [26, 195] width 52 height 38
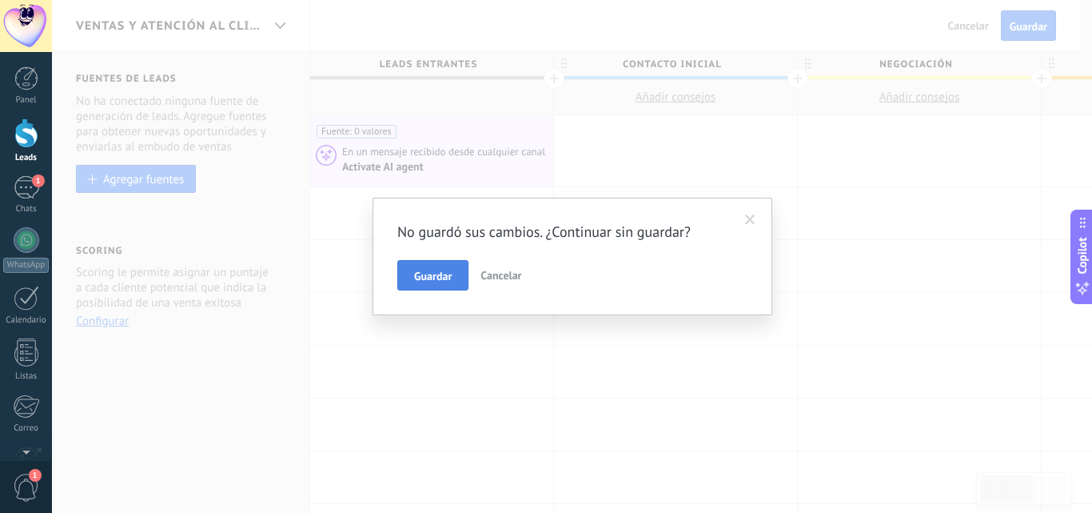
click at [452, 273] on span "Guardar" at bounding box center [433, 275] width 38 height 11
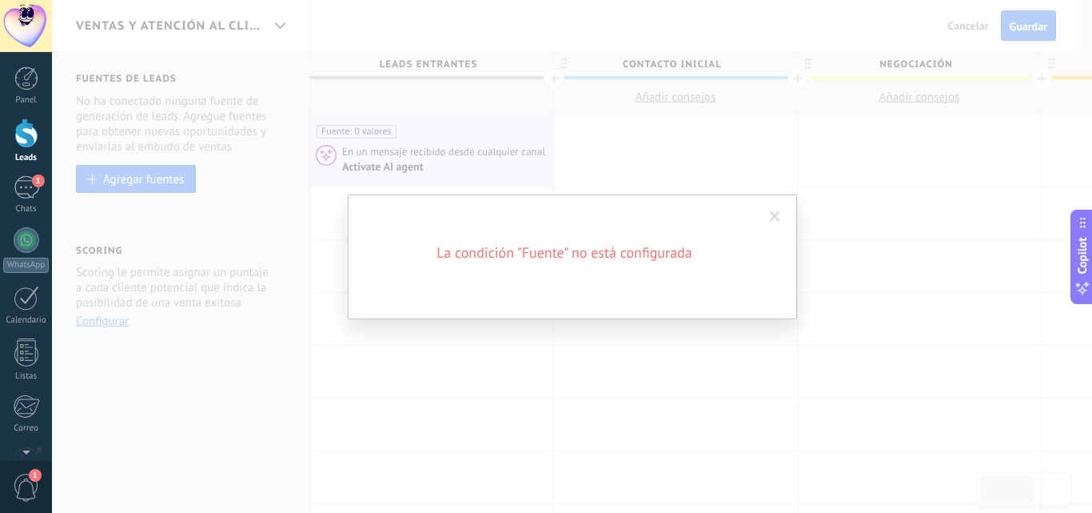
click at [461, 325] on div "La condición "Fuente" no está configurada" at bounding box center [572, 256] width 1040 height 513
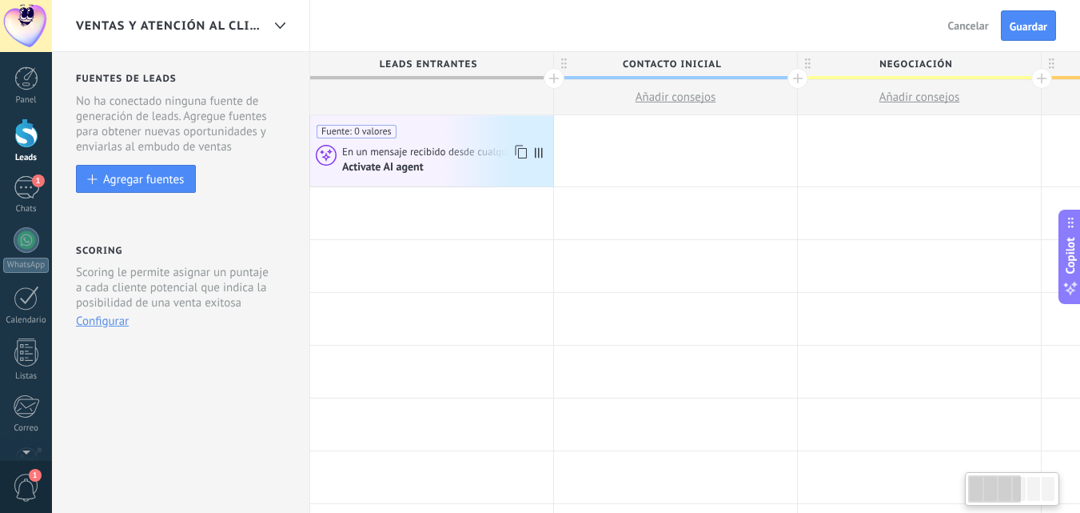
click at [384, 134] on span "Fuente: 0 valores" at bounding box center [357, 132] width 80 height 14
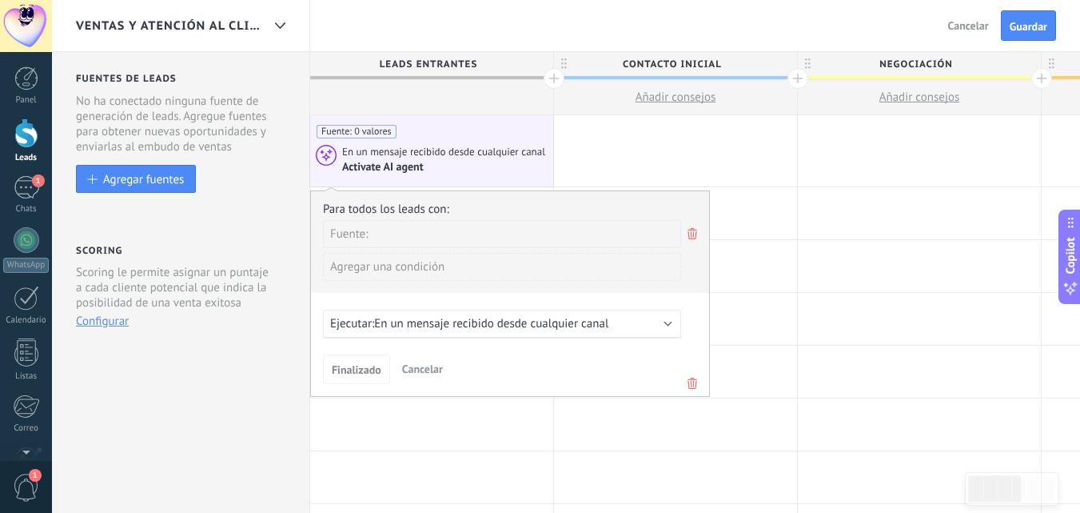
click at [433, 271] on div "Agregar una condición" at bounding box center [502, 267] width 358 height 28
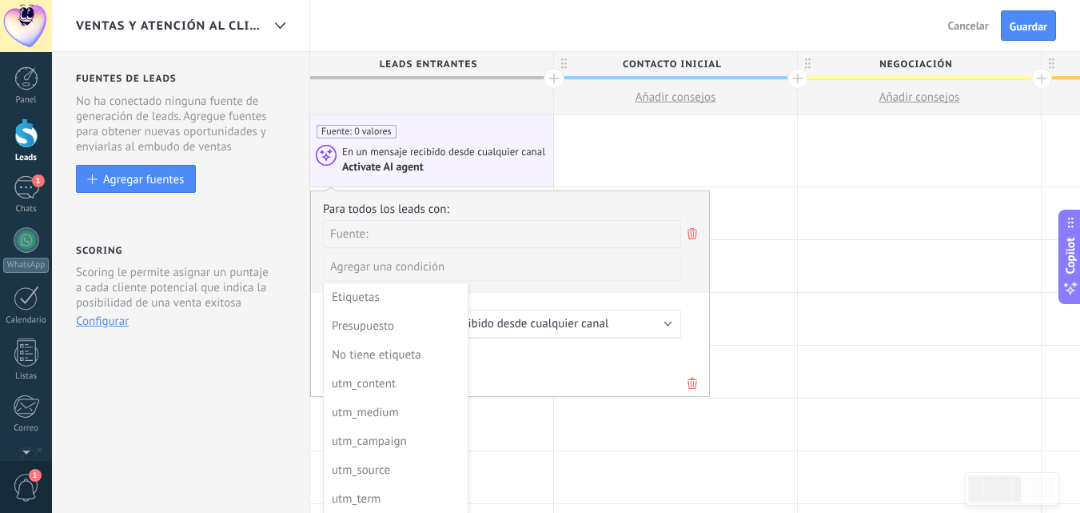
click at [540, 271] on div at bounding box center [510, 293] width 398 height 205
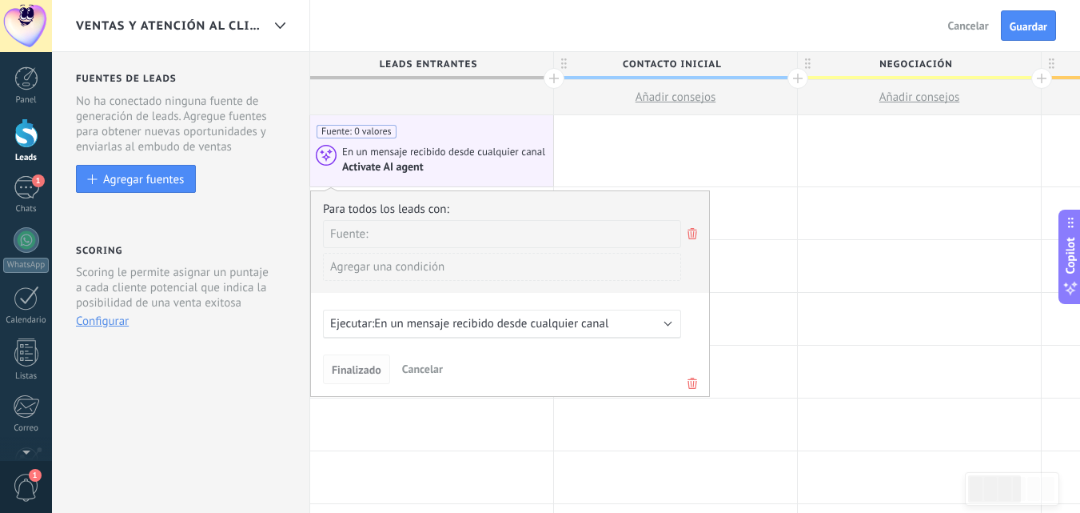
click at [376, 375] on span "Finalizado" at bounding box center [357, 369] width 50 height 11
click at [363, 366] on span "Finalizado" at bounding box center [357, 369] width 50 height 11
click at [797, 323] on div at bounding box center [675, 319] width 243 height 52
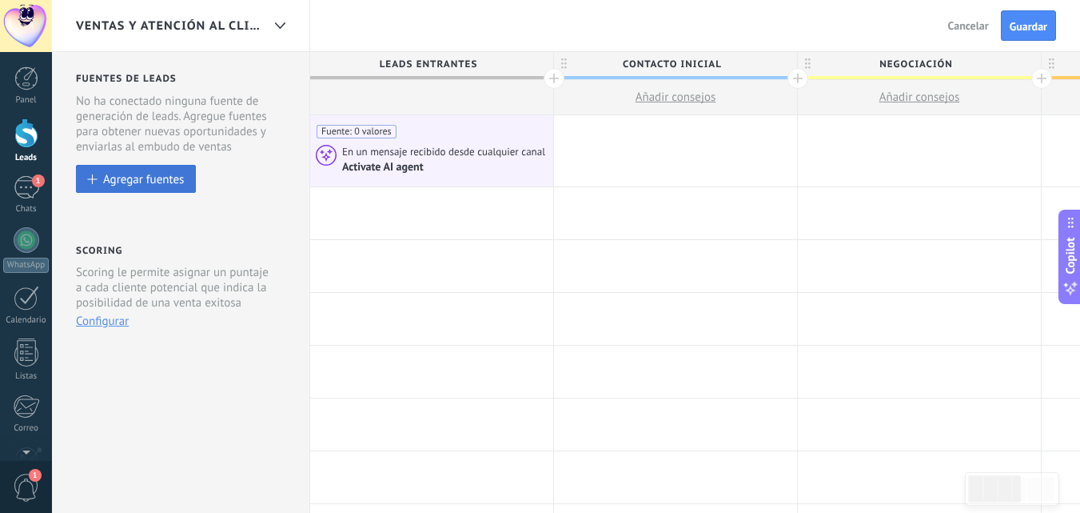
click at [142, 177] on div "Agregar fuentes" at bounding box center [143, 179] width 81 height 14
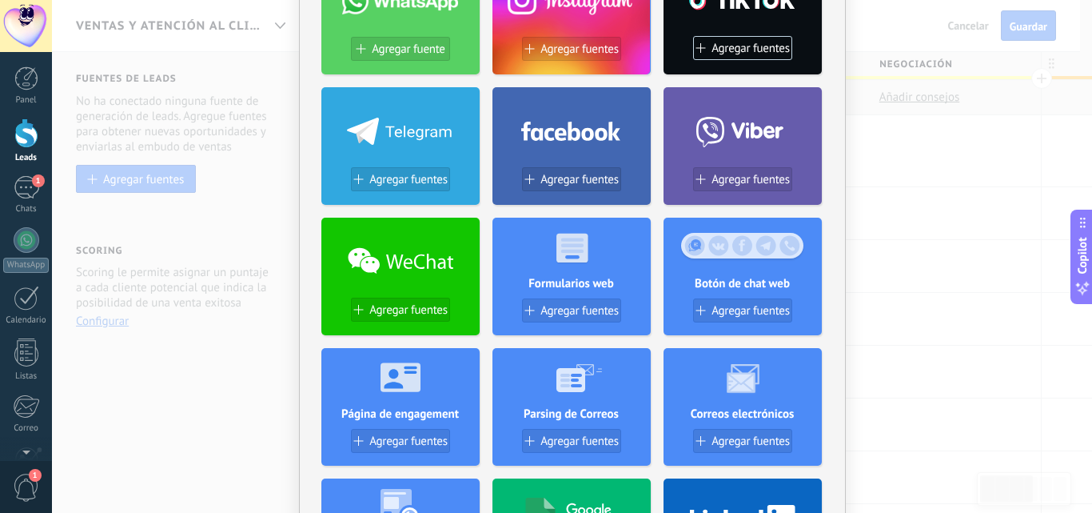
scroll to position [240, 0]
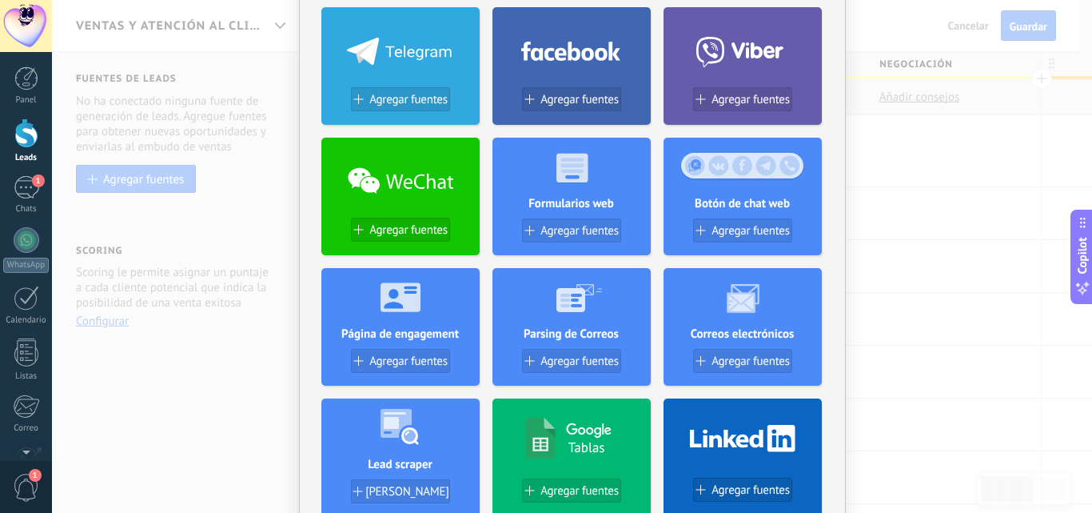
click at [586, 333] on h4 "Parsing de Correos" at bounding box center [572, 333] width 158 height 15
click at [579, 365] on span "Agregar fuentes" at bounding box center [580, 361] width 78 height 14
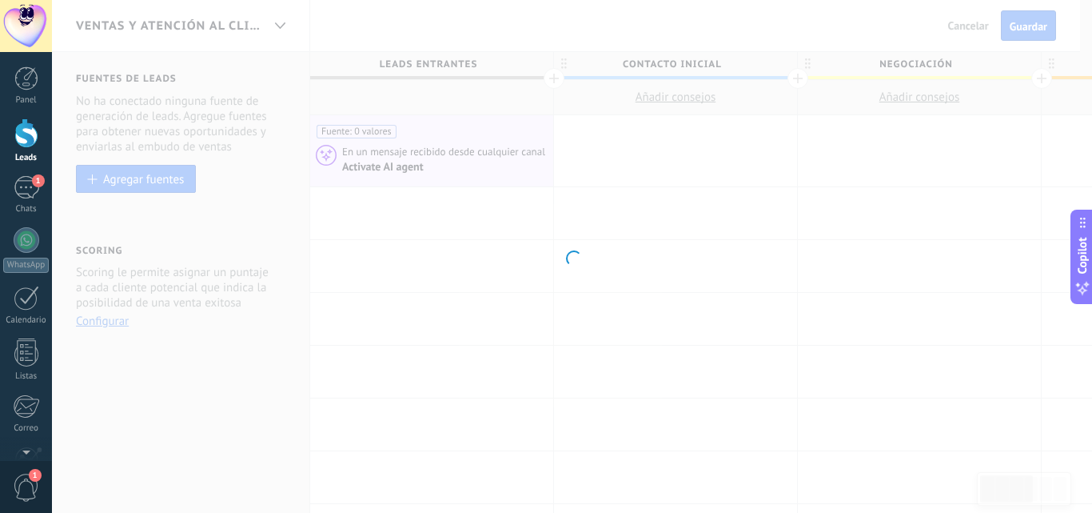
scroll to position [0, 0]
click at [425, 272] on div at bounding box center [572, 256] width 1040 height 513
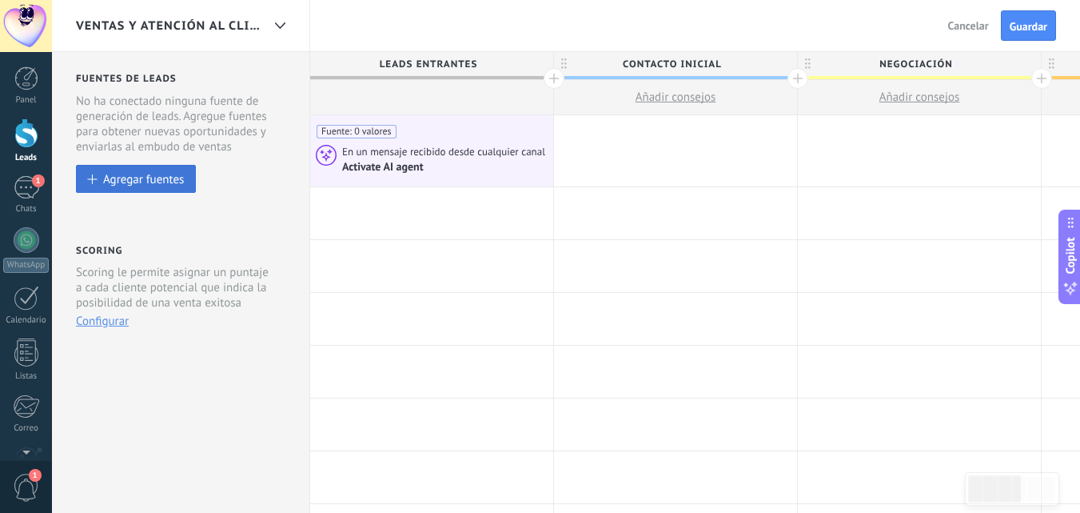
click at [146, 177] on div "Agregar fuentes" at bounding box center [143, 179] width 81 height 14
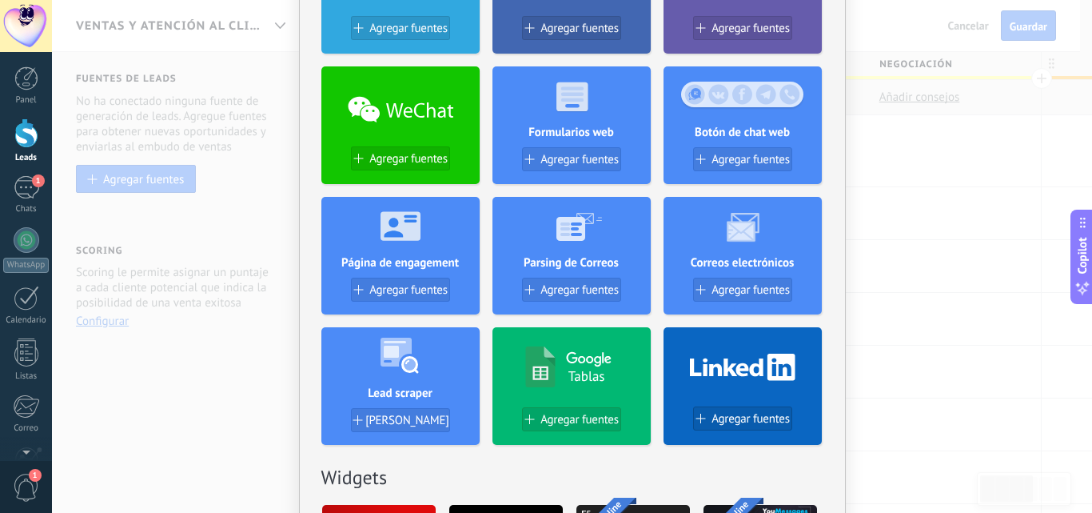
scroll to position [320, 0]
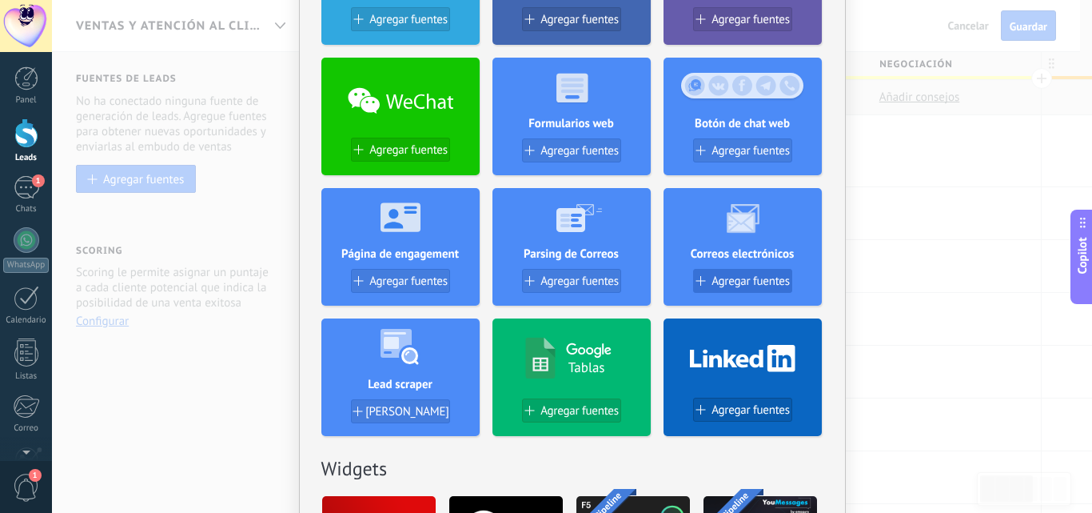
click at [754, 281] on span "Agregar fuentes" at bounding box center [751, 281] width 78 height 14
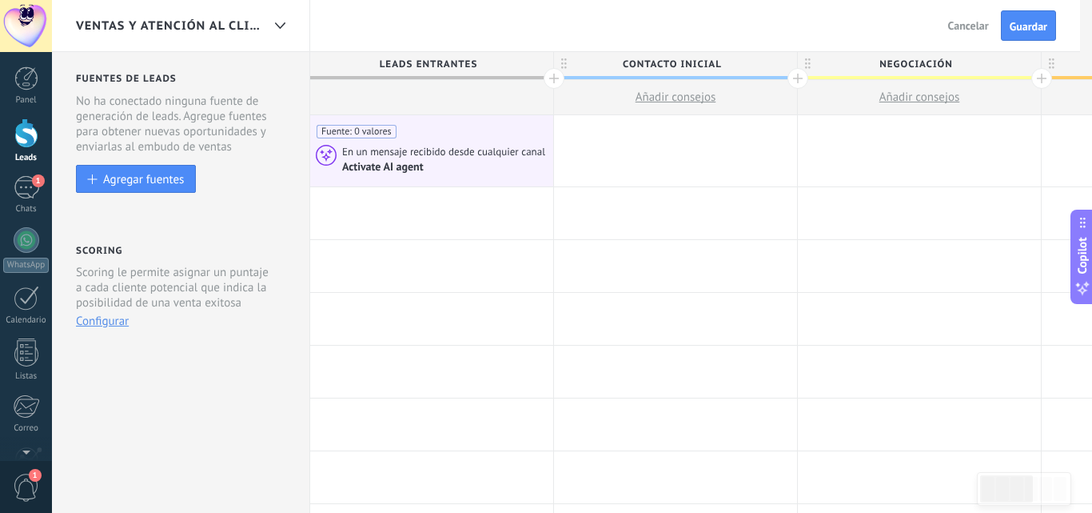
scroll to position [0, 0]
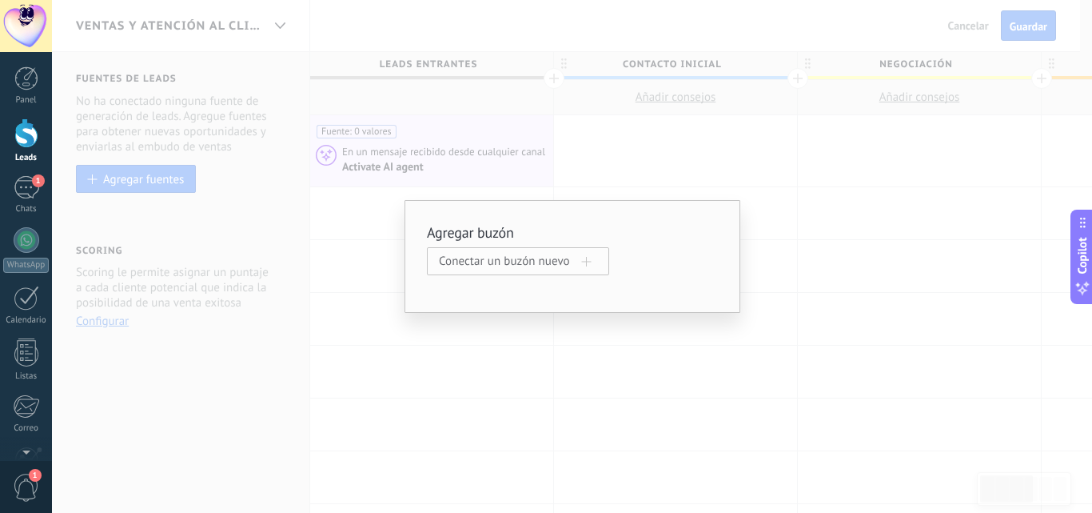
click at [555, 262] on span "Conectar un buzón nuevo" at bounding box center [510, 261] width 143 height 15
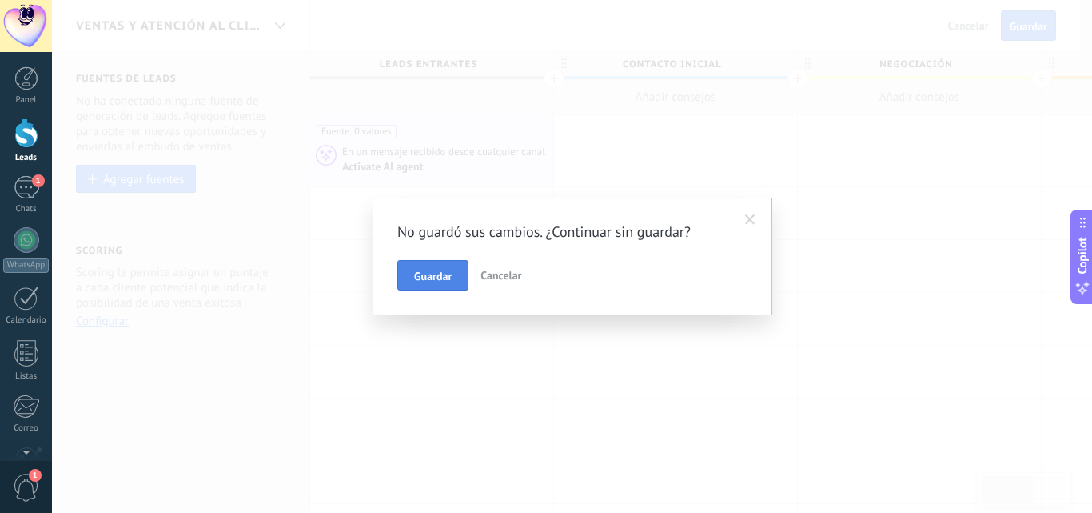
click at [447, 273] on span "Guardar" at bounding box center [433, 275] width 38 height 11
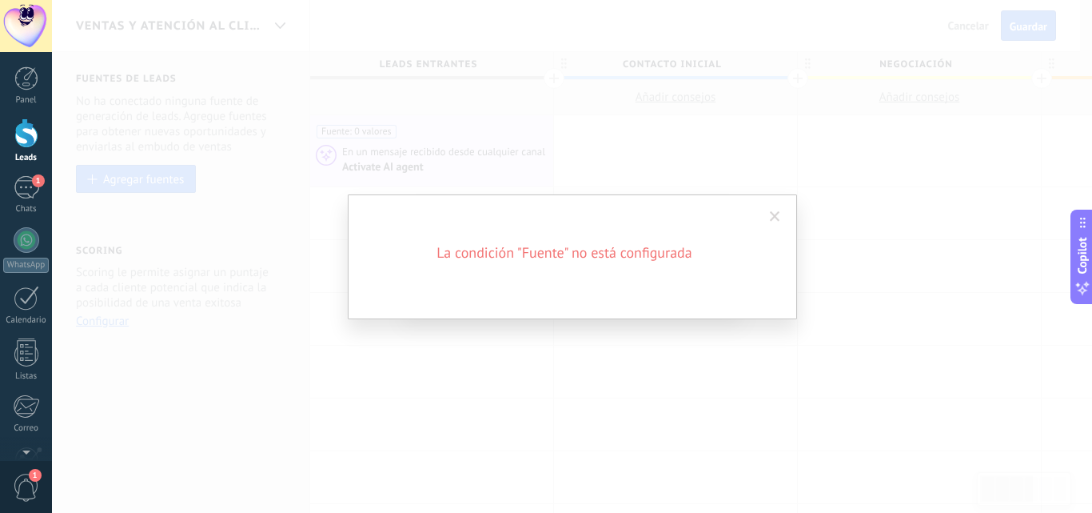
click at [585, 349] on div "La condición "Fuente" no está configurada" at bounding box center [572, 256] width 1040 height 513
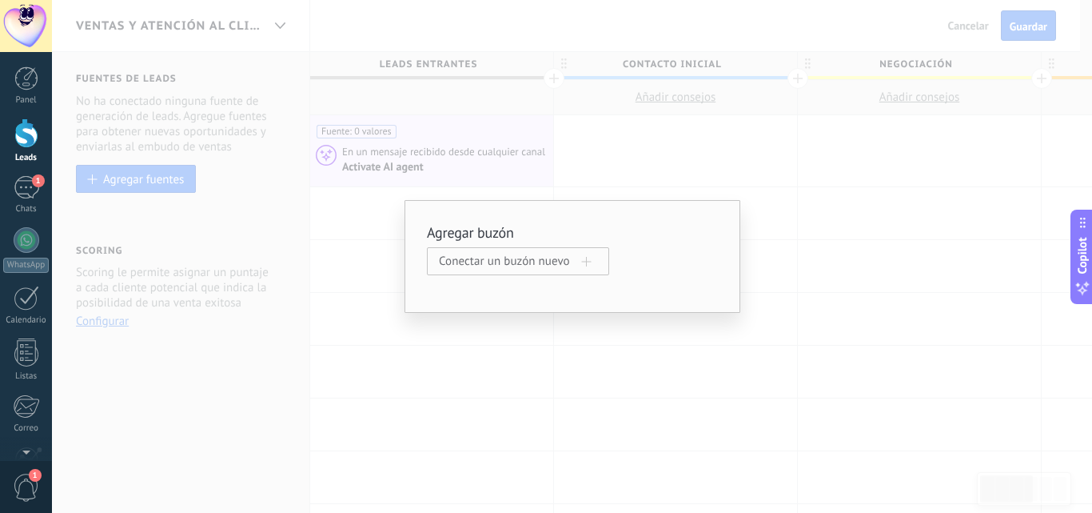
click at [597, 195] on div "Agregar buzón Conectar un buzón nuevo" at bounding box center [572, 256] width 1040 height 513
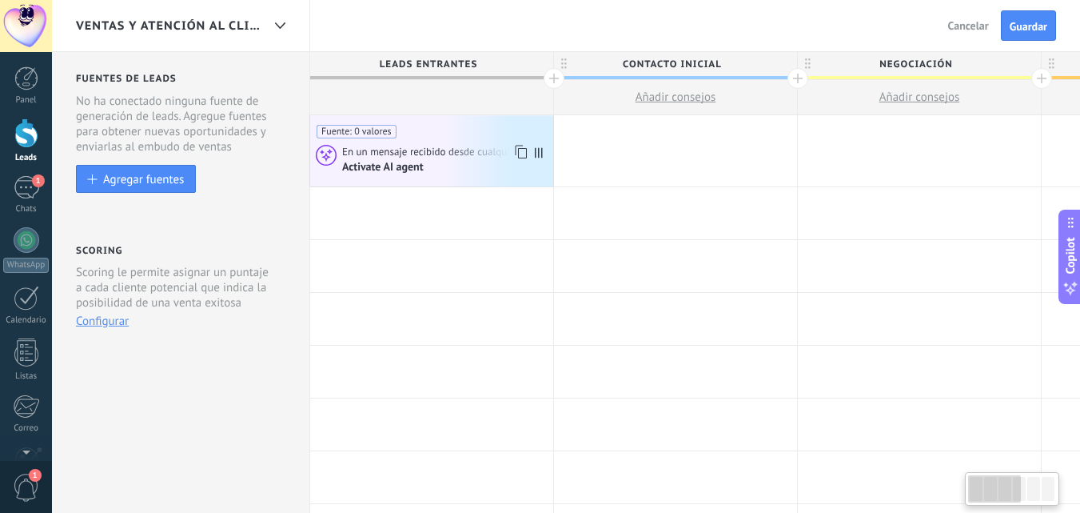
click at [530, 172] on div "Activate AI agent" at bounding box center [445, 166] width 206 height 15
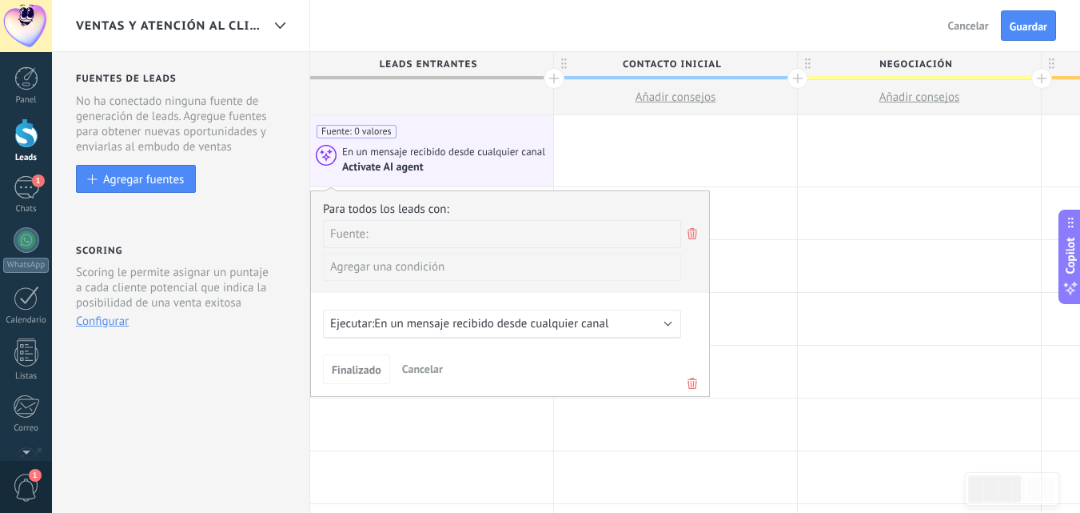
click at [694, 237] on icon at bounding box center [693, 233] width 18 height 19
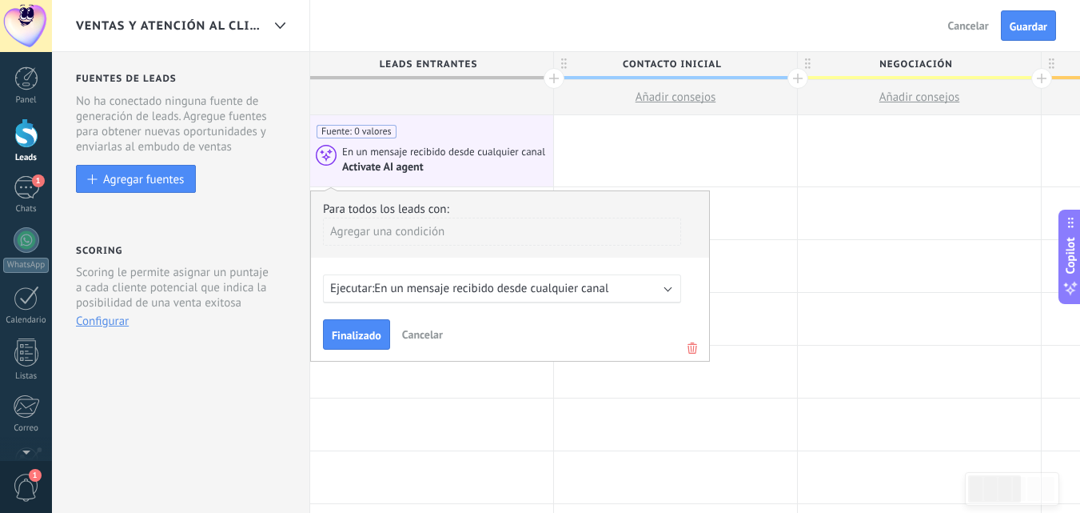
click at [696, 346] on icon at bounding box center [693, 347] width 18 height 19
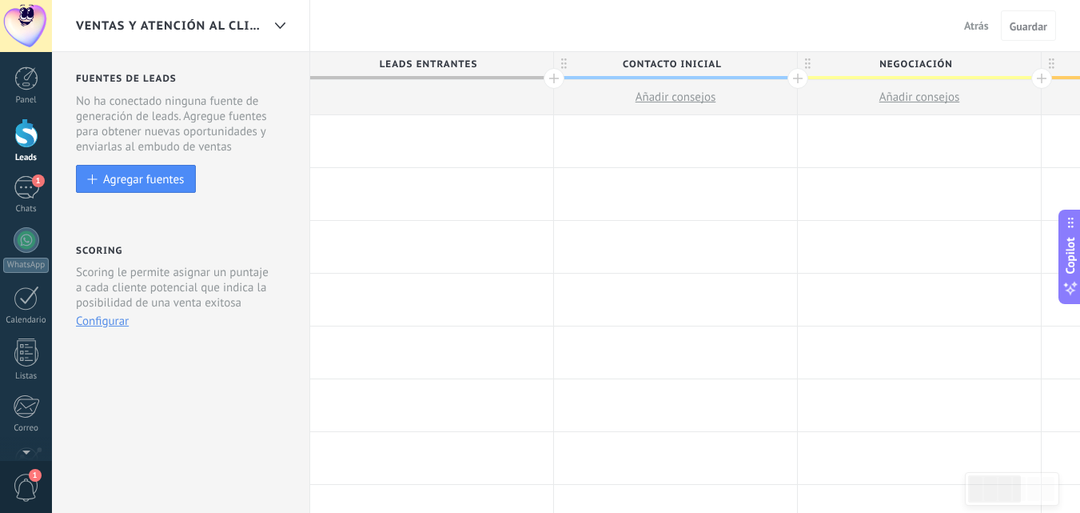
click at [368, 140] on div at bounding box center [431, 141] width 243 height 52
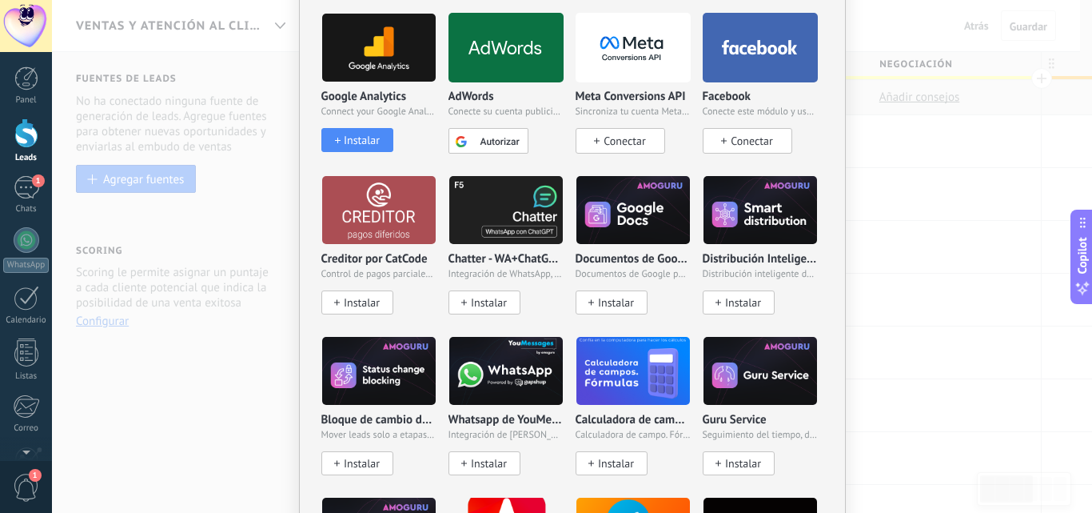
scroll to position [400, 0]
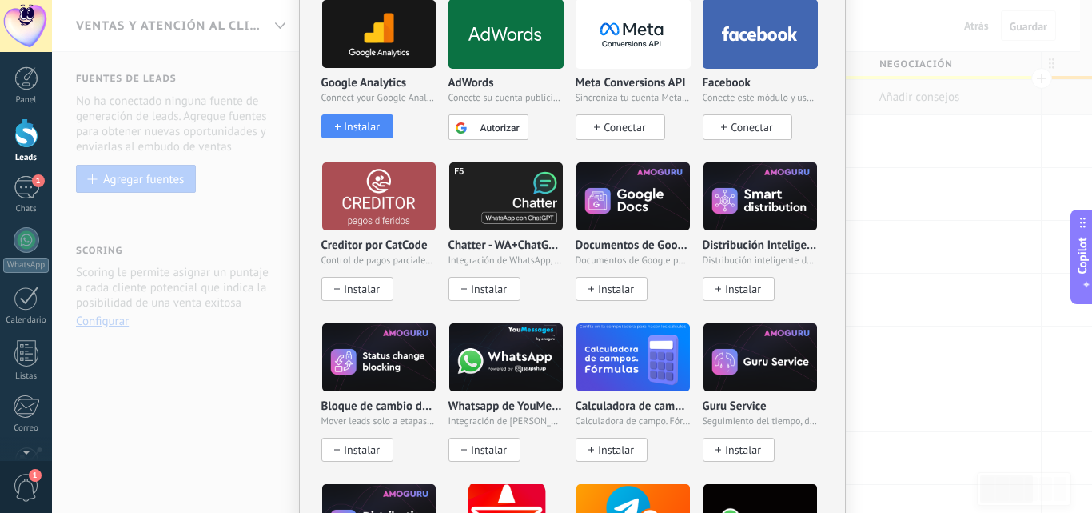
click at [483, 356] on img at bounding box center [506, 357] width 114 height 78
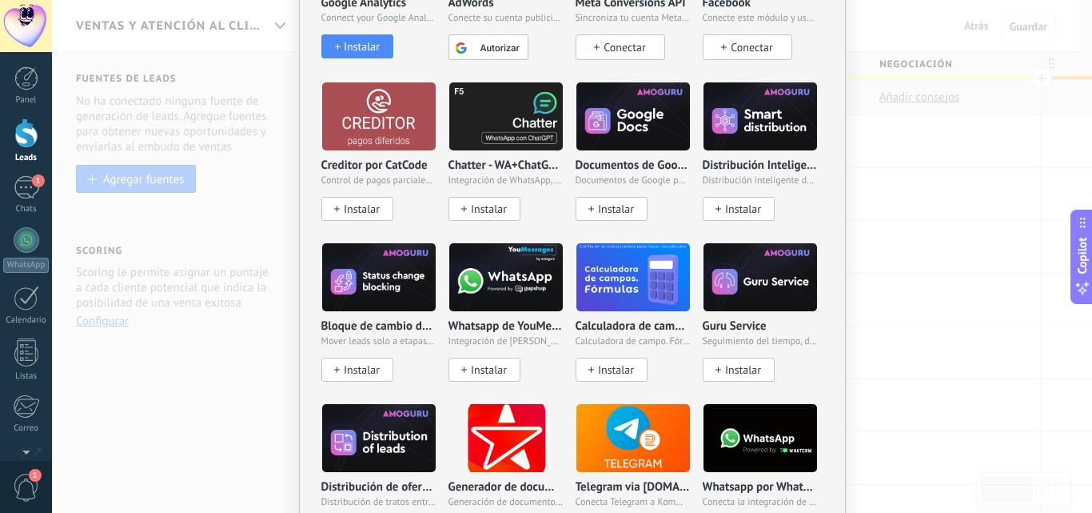
click at [496, 365] on span "Instalar" at bounding box center [489, 370] width 36 height 14
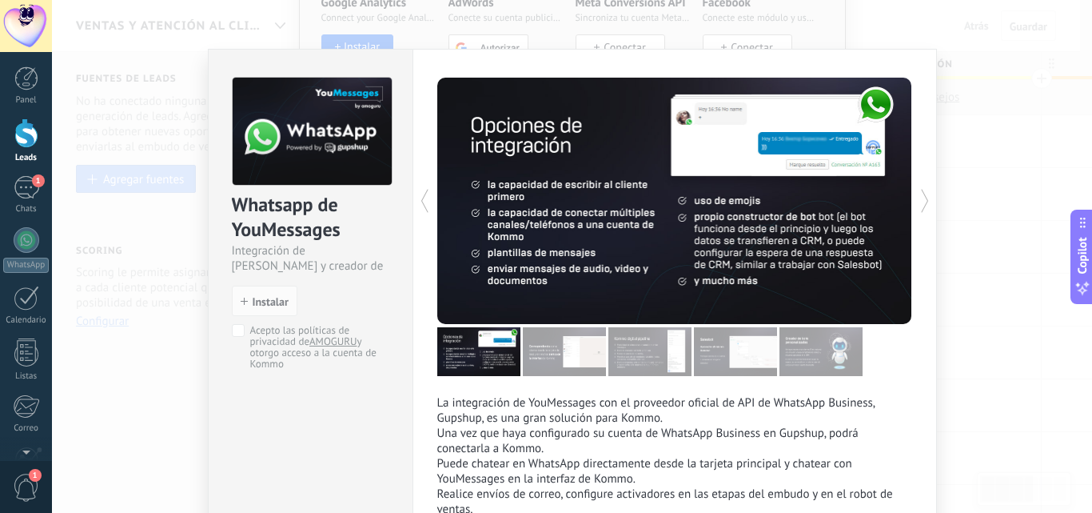
scroll to position [0, 0]
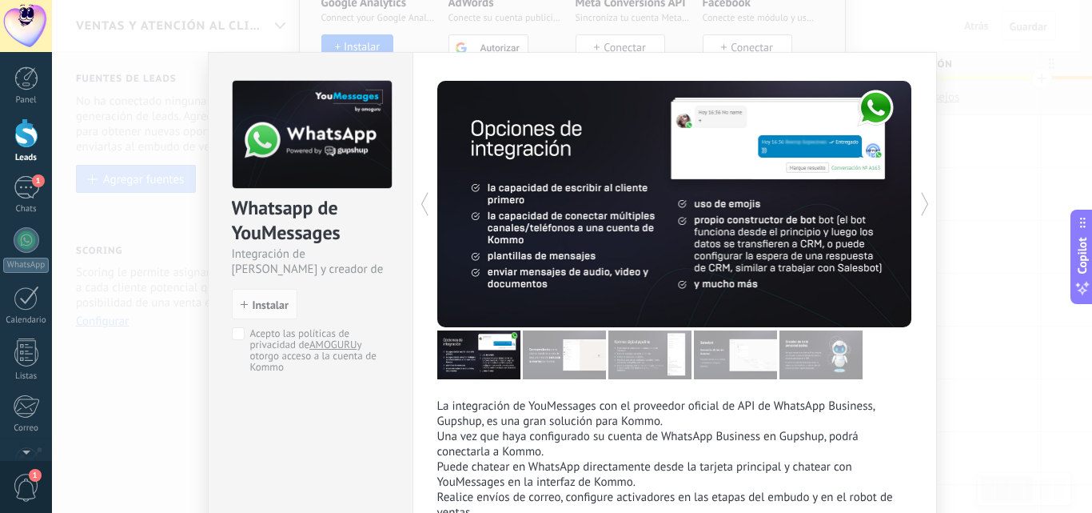
click at [973, 124] on div "Whatsapp de YouMessages Integración de Whatsapp y creador de bots install Insta…" at bounding box center [572, 256] width 1040 height 513
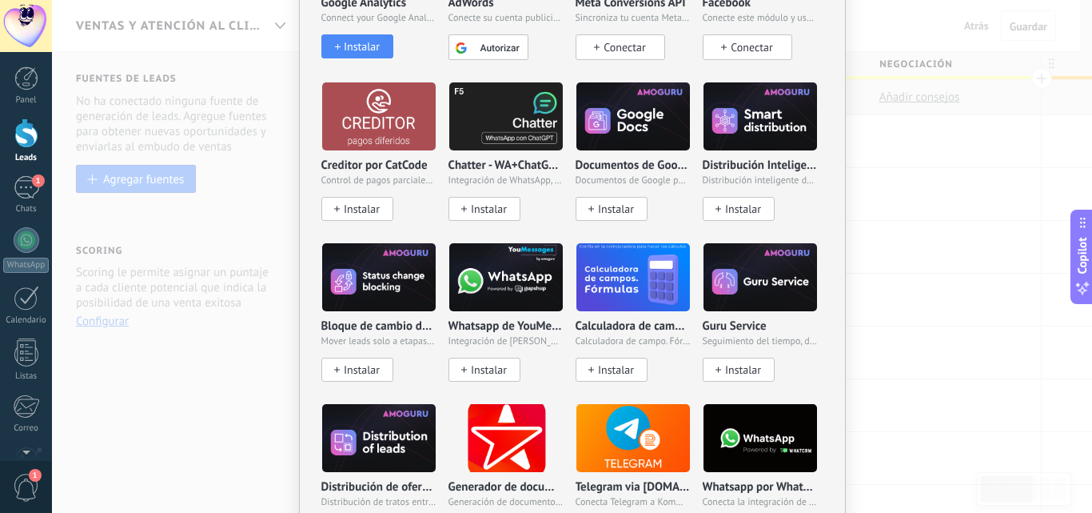
click at [596, 263] on img at bounding box center [634, 277] width 114 height 78
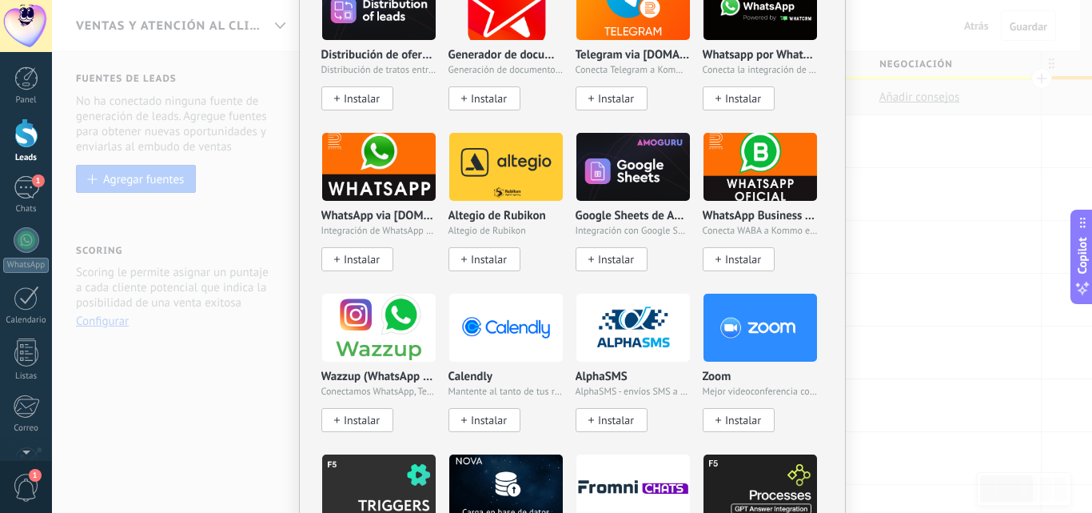
scroll to position [960, 0]
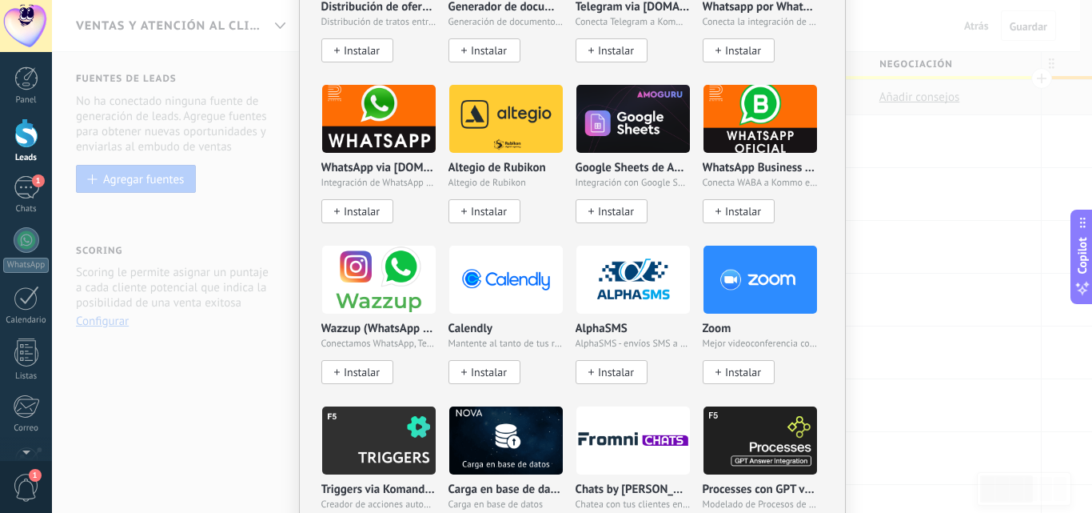
click at [349, 291] on img at bounding box center [379, 280] width 114 height 78
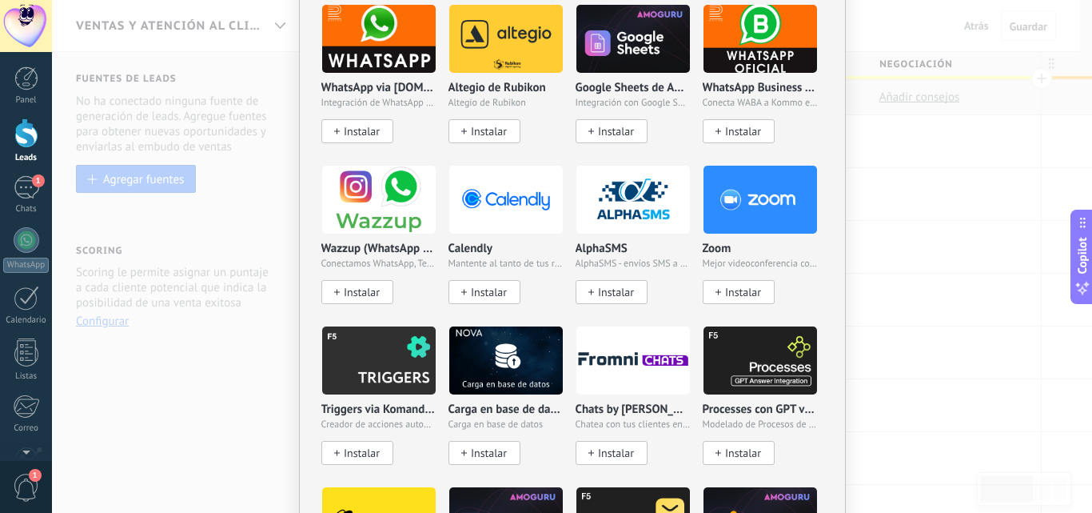
click at [369, 285] on span "Instalar" at bounding box center [362, 292] width 36 height 14
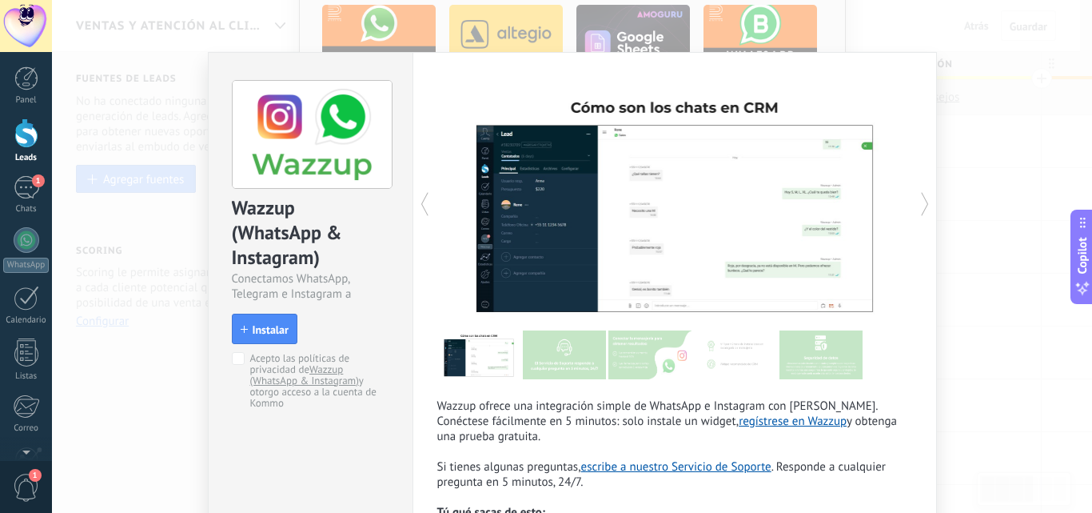
scroll to position [80, 0]
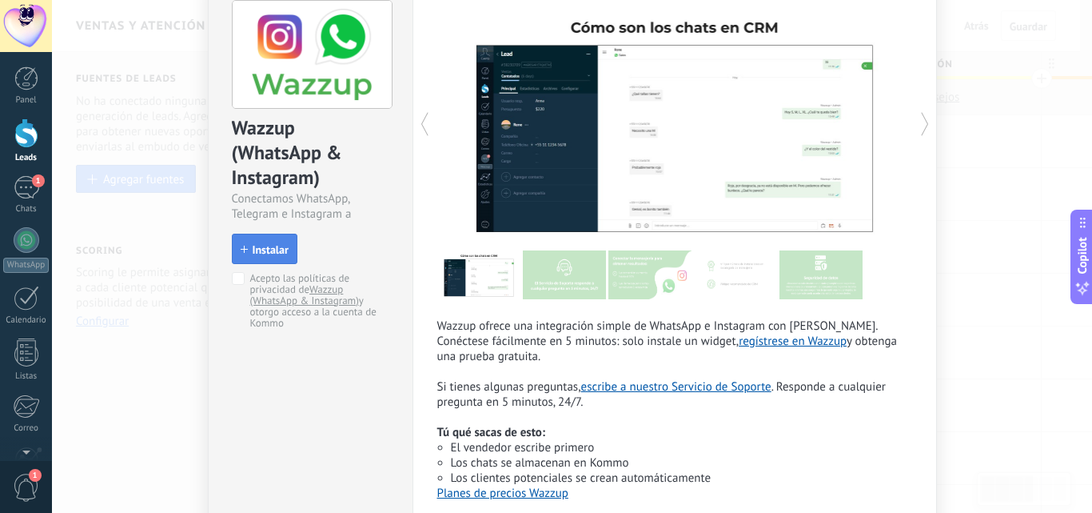
click at [266, 257] on button "Instalar" at bounding box center [265, 249] width 66 height 30
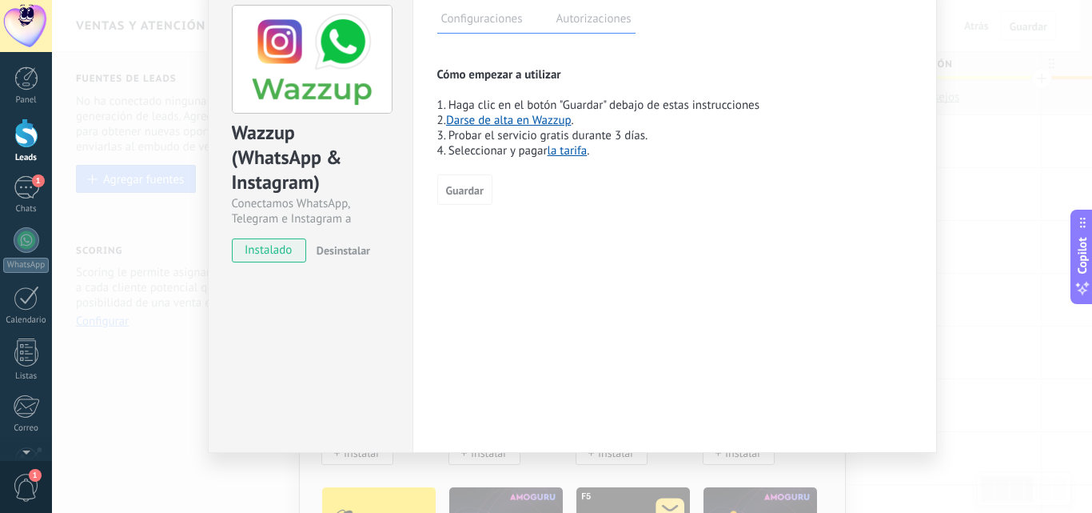
scroll to position [75, 0]
click at [453, 193] on span "Guardar" at bounding box center [465, 190] width 38 height 11
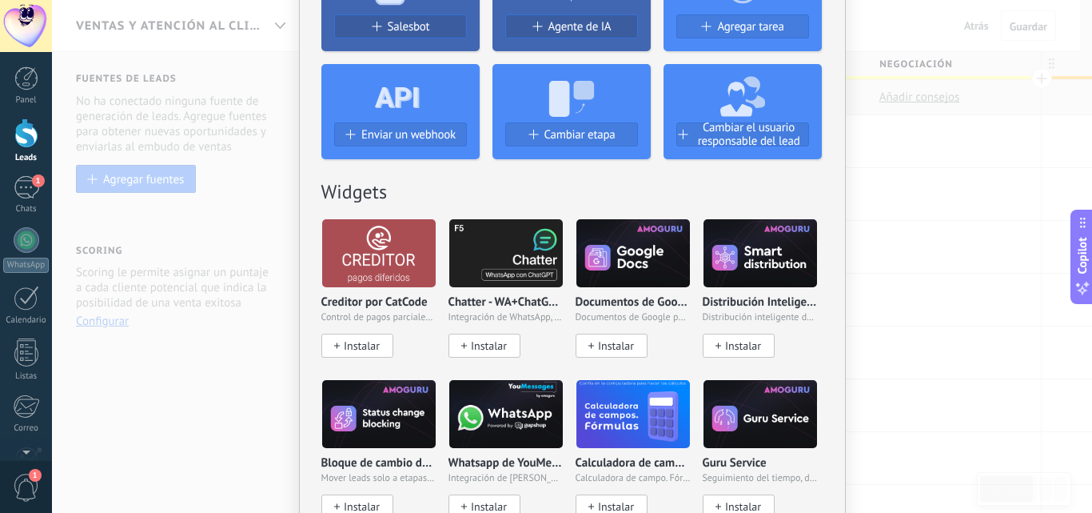
scroll to position [160, 0]
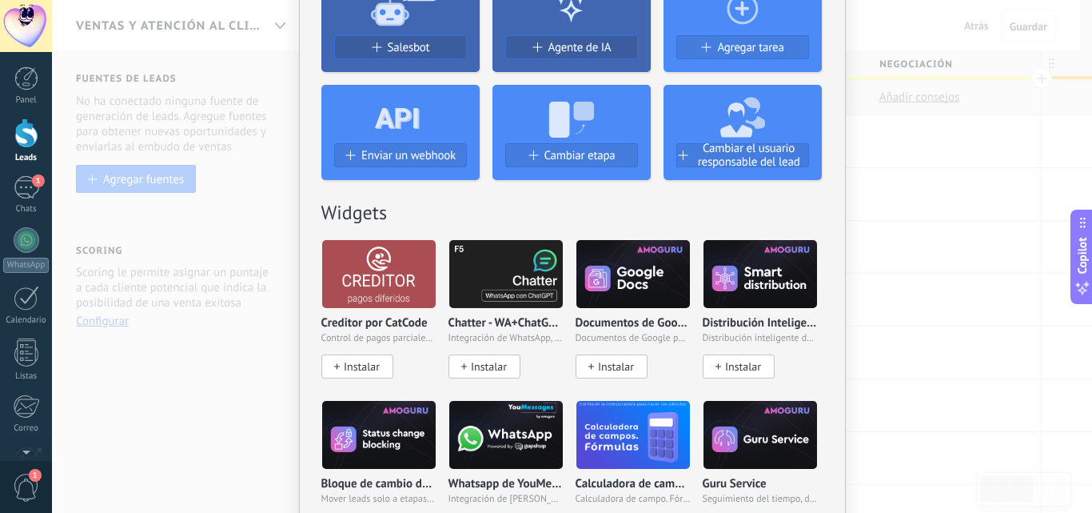
click at [931, 266] on div "No hay resultados Salesbot Agente de IA Agregar tarea Enviar un webhook Cambiar…" at bounding box center [572, 256] width 1040 height 513
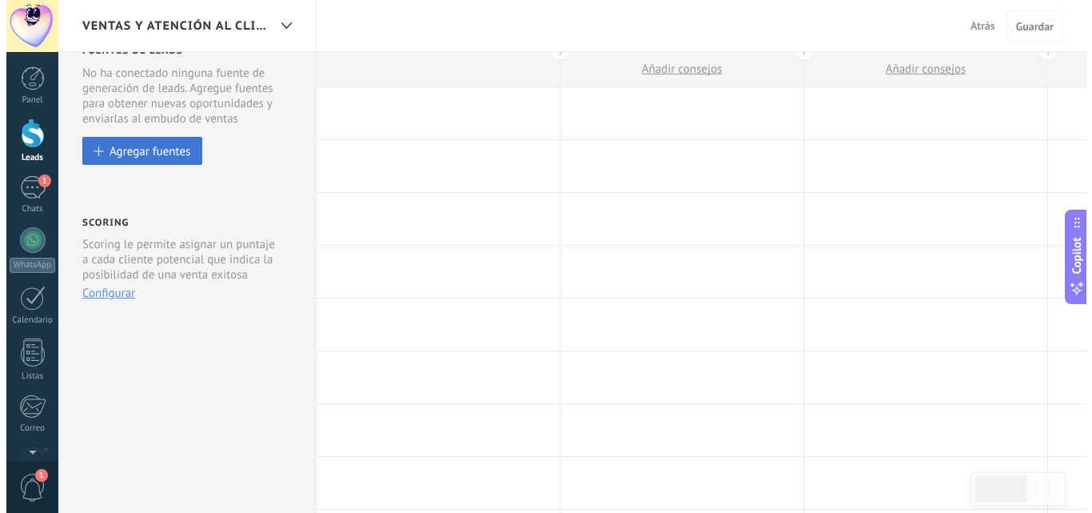
scroll to position [0, 0]
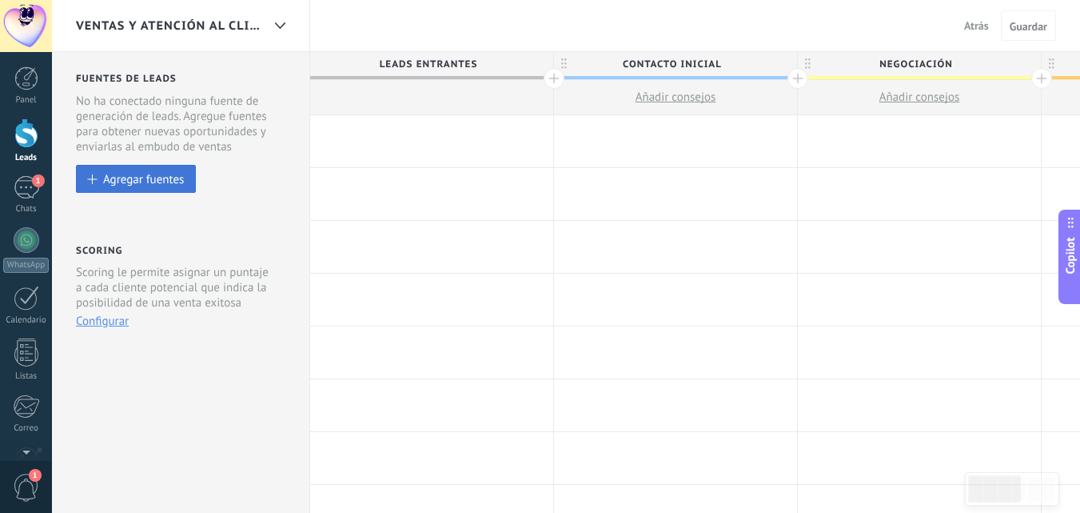
click at [139, 183] on div "Agregar fuentes" at bounding box center [143, 179] width 81 height 14
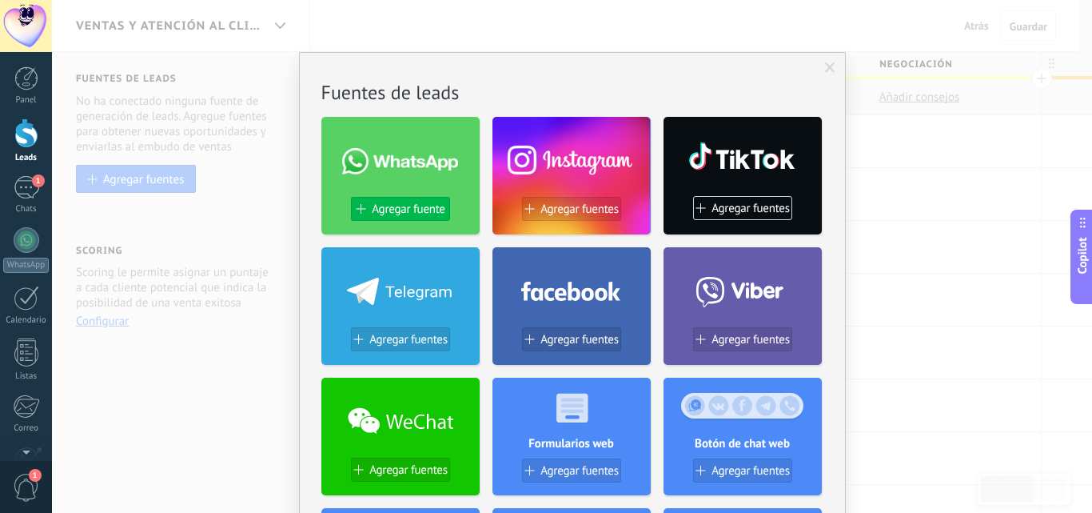
click at [393, 212] on span "Agregar fuente" at bounding box center [408, 209] width 73 height 14
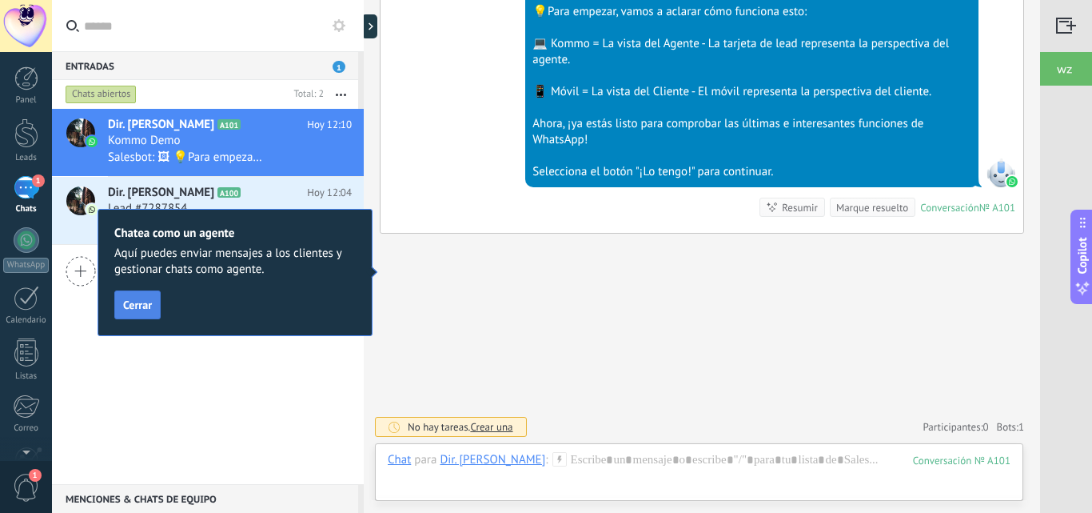
click at [133, 305] on span "Cerrar" at bounding box center [137, 304] width 29 height 11
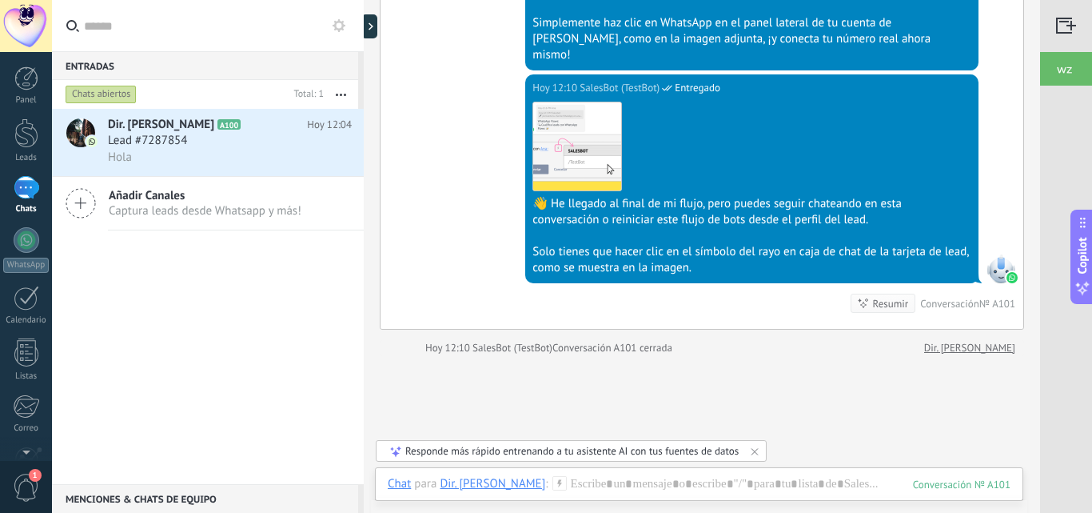
scroll to position [1402, 0]
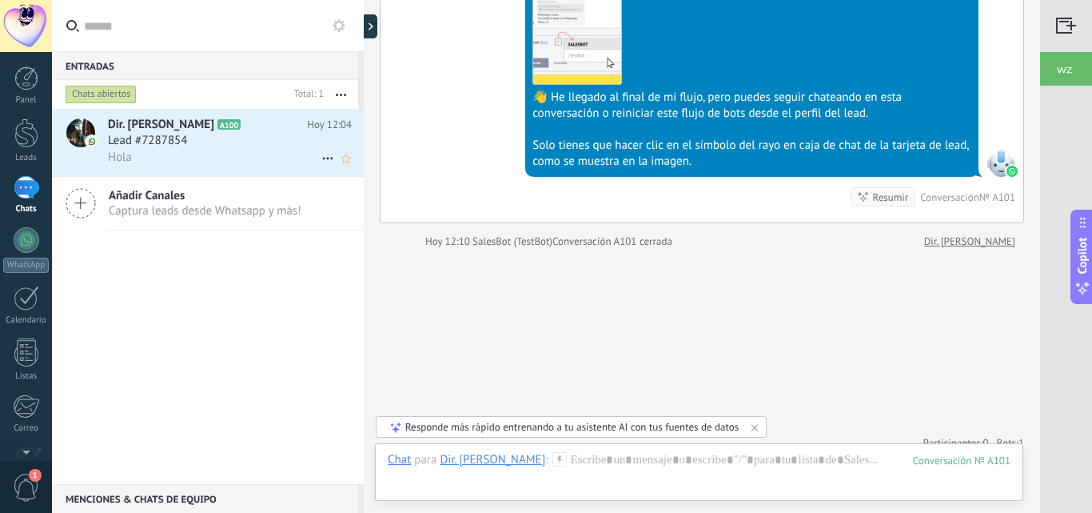
click at [323, 159] on use at bounding box center [327, 159] width 10 height 2
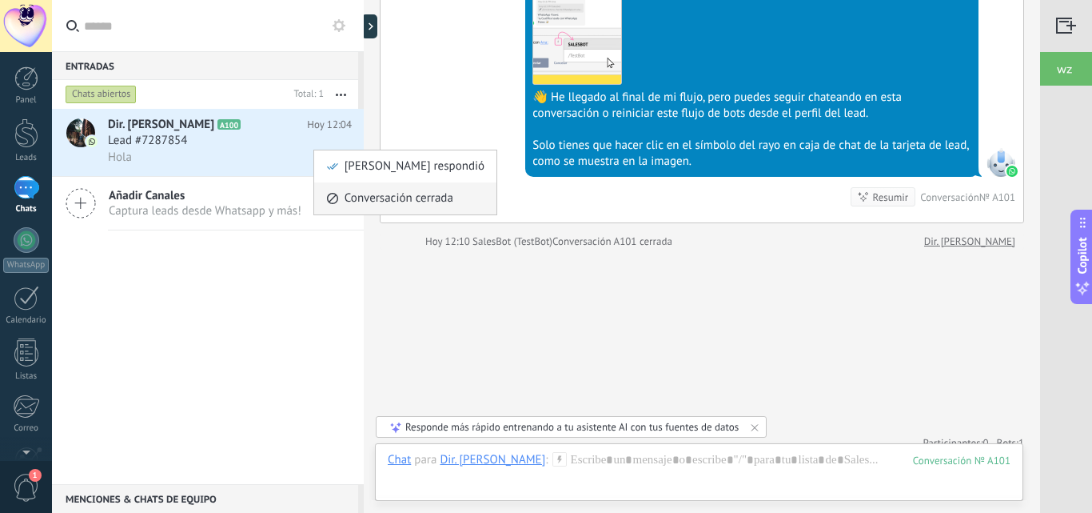
click at [365, 205] on span "Conversación cerrada" at bounding box center [399, 198] width 109 height 32
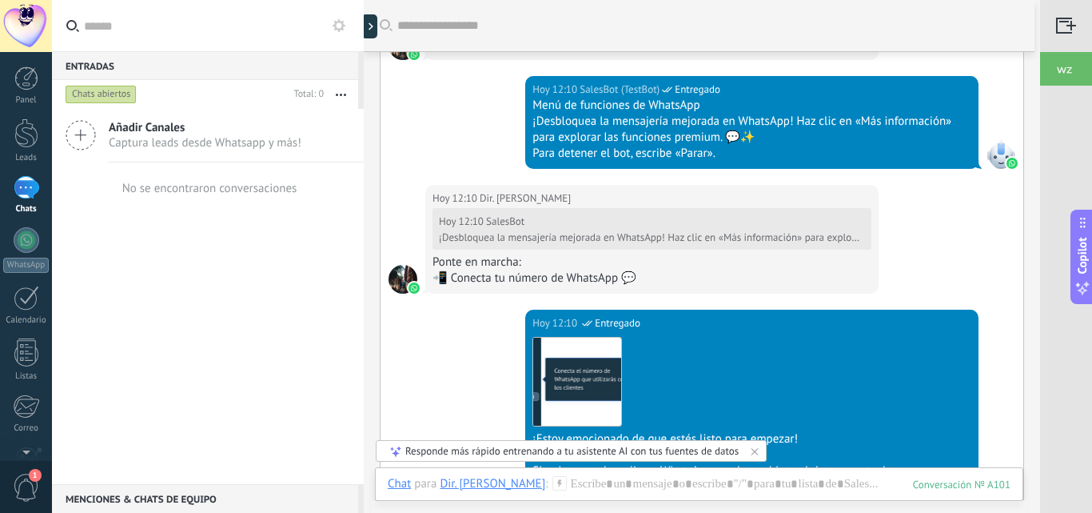
scroll to position [762, 0]
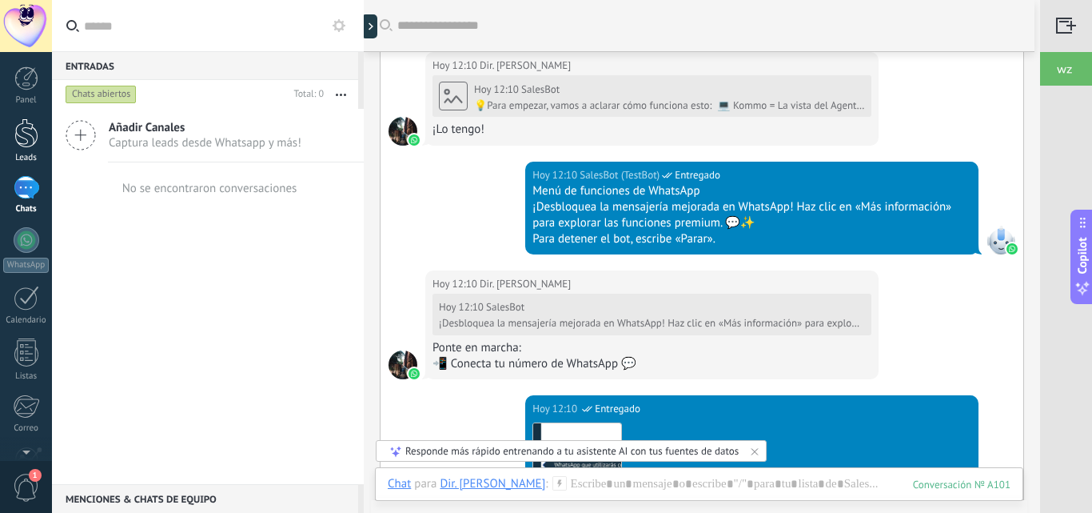
click at [30, 143] on div at bounding box center [26, 133] width 24 height 30
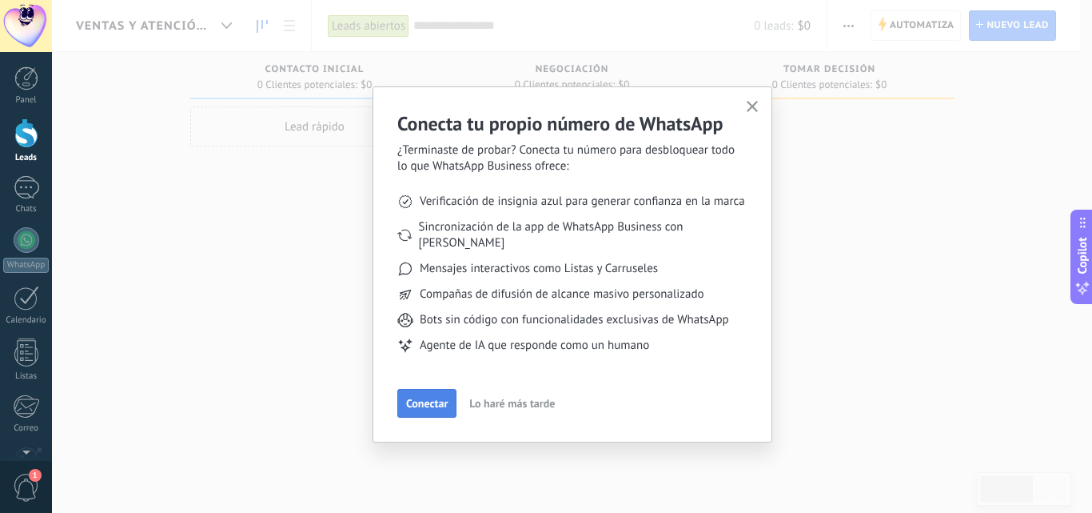
click at [425, 394] on button "Conectar" at bounding box center [426, 403] width 59 height 29
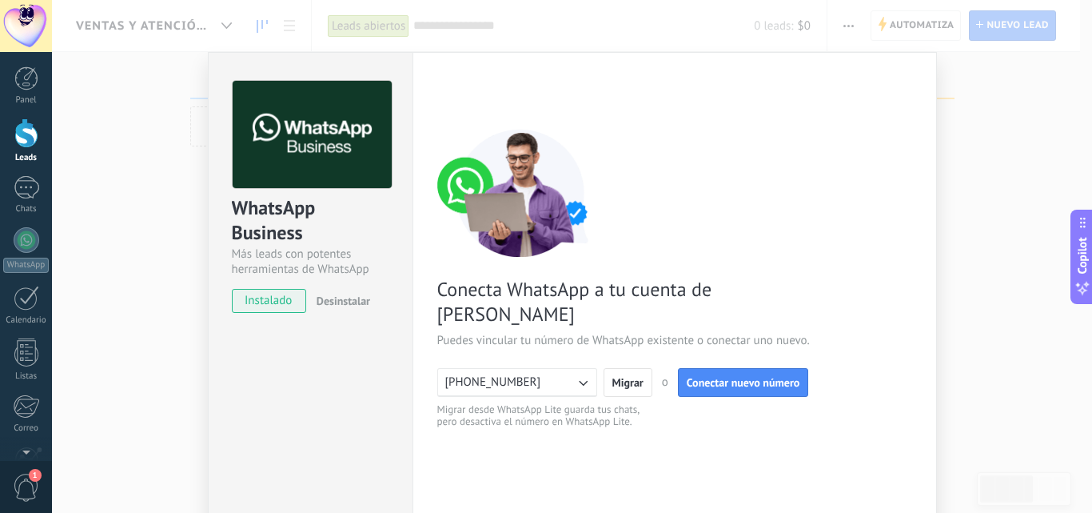
click at [585, 368] on button "[PHONE_NUMBER]" at bounding box center [517, 382] width 160 height 29
click at [668, 374] on div "Conecta WhatsApp a tu cuenta de Kommo Puedes vincular tu número de WhatsApp exi…" at bounding box center [674, 279] width 475 height 300
click at [517, 374] on span "[PHONE_NUMBER]" at bounding box center [493, 382] width 96 height 16
click at [616, 377] on span "Migrar" at bounding box center [628, 382] width 31 height 11
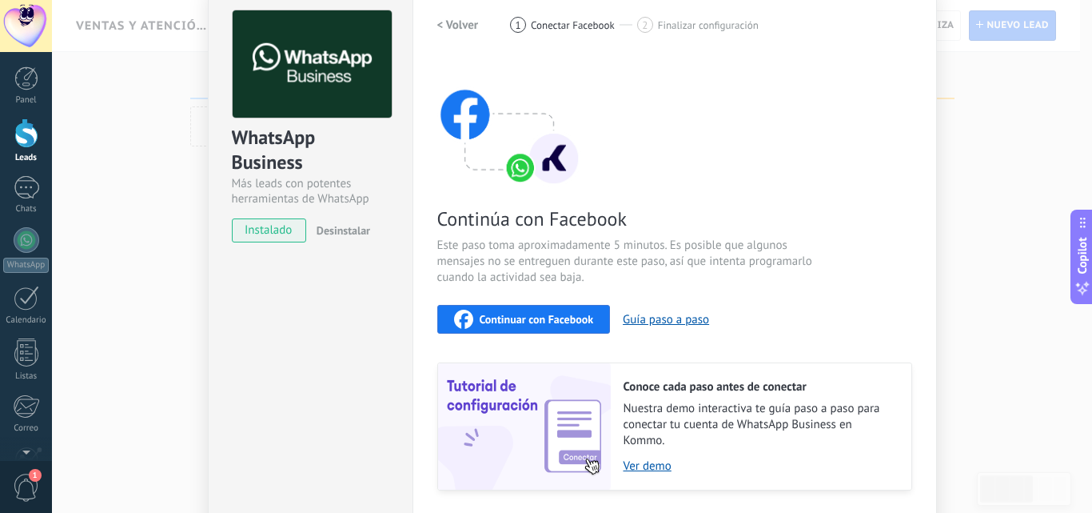
scroll to position [99, 0]
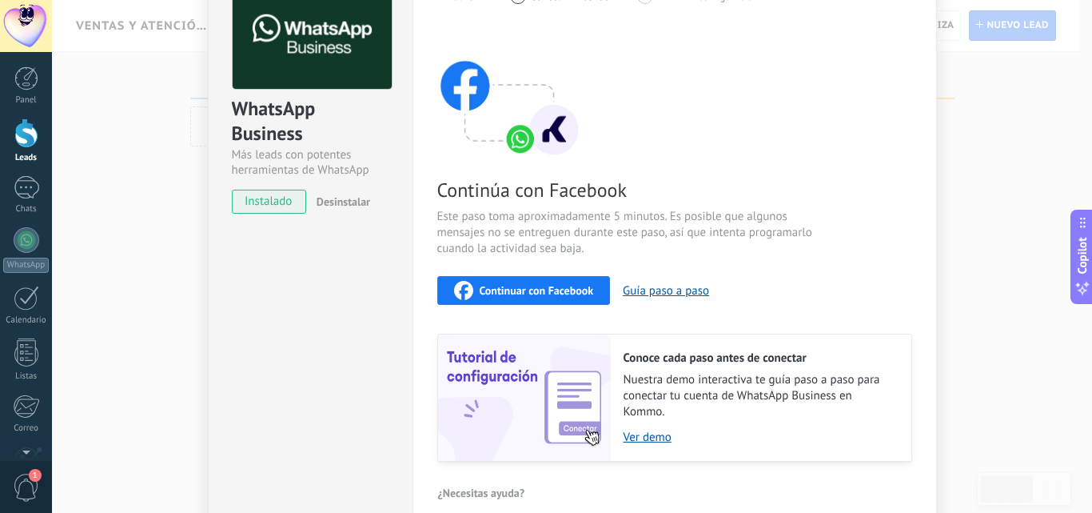
click at [974, 152] on div "WhatsApp Business Más leads con potentes herramientas de WhatsApp instalado Des…" at bounding box center [572, 256] width 1040 height 513
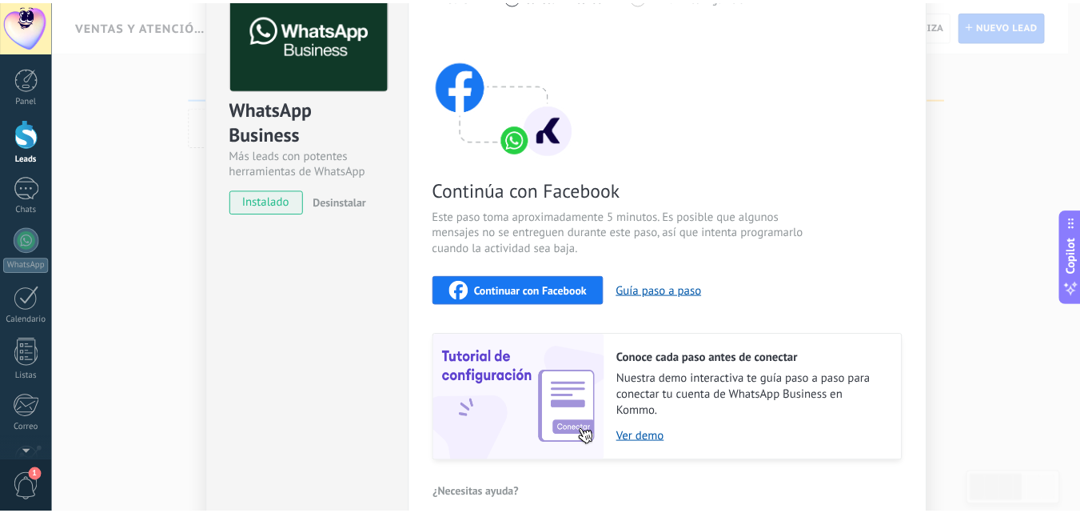
scroll to position [0, 0]
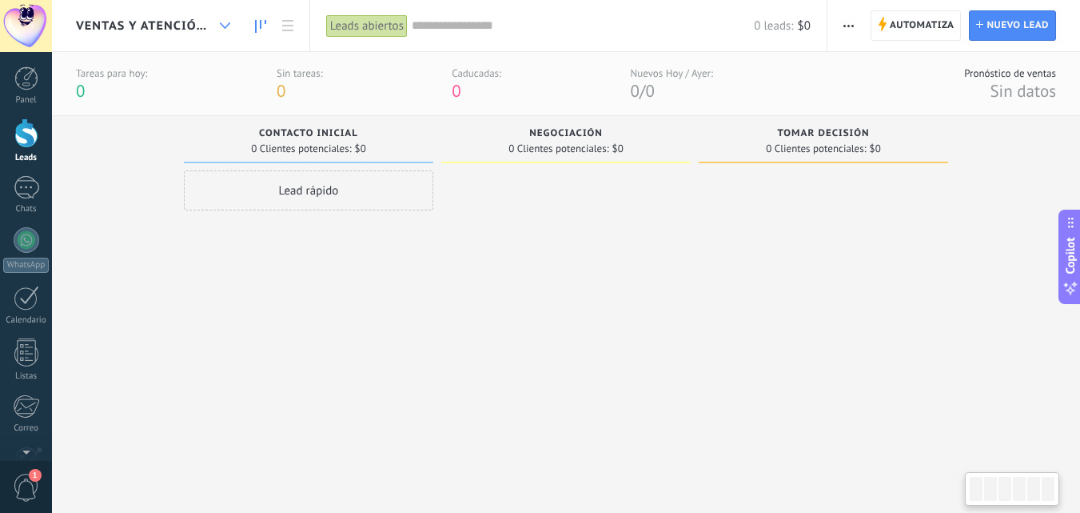
click at [219, 25] on div at bounding box center [225, 25] width 26 height 31
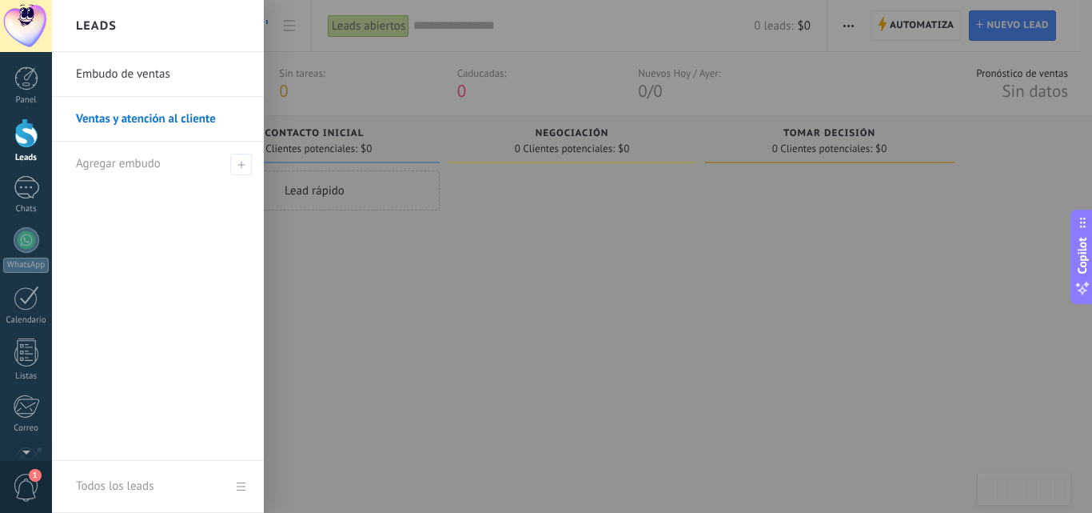
click at [159, 72] on link "Embudo de ventas" at bounding box center [162, 74] width 172 height 45
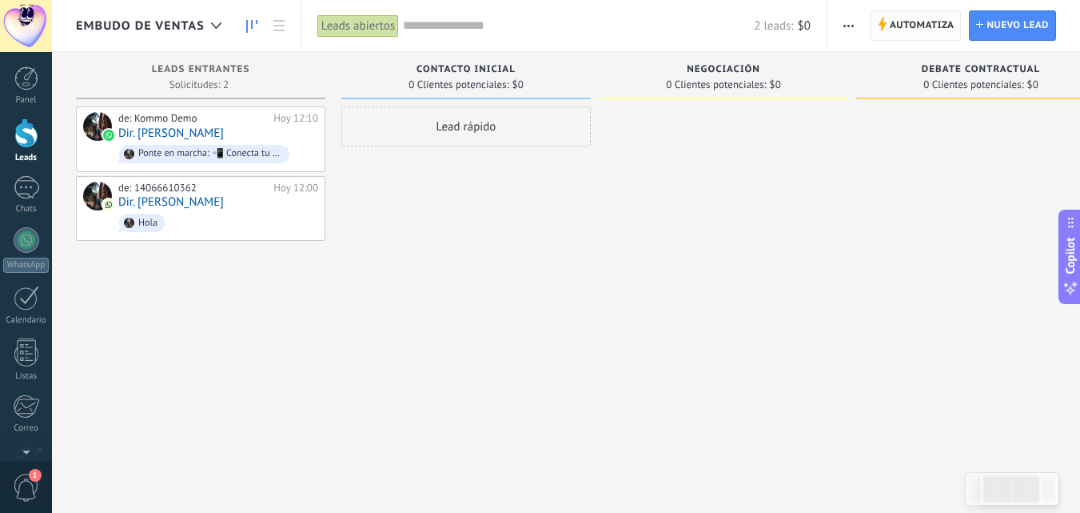
click at [924, 33] on span "Automatiza" at bounding box center [922, 25] width 65 height 29
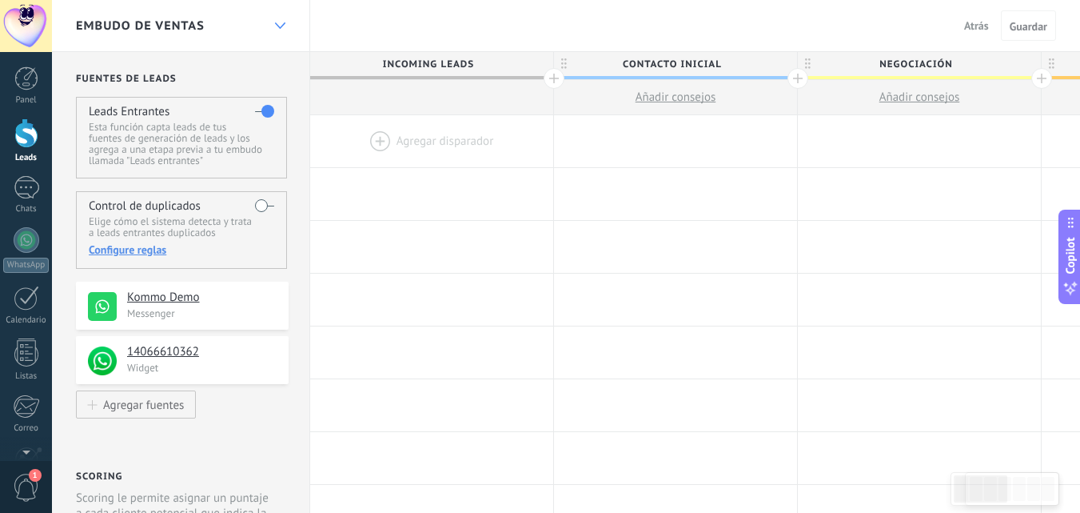
click at [284, 24] on use at bounding box center [279, 25] width 10 height 6
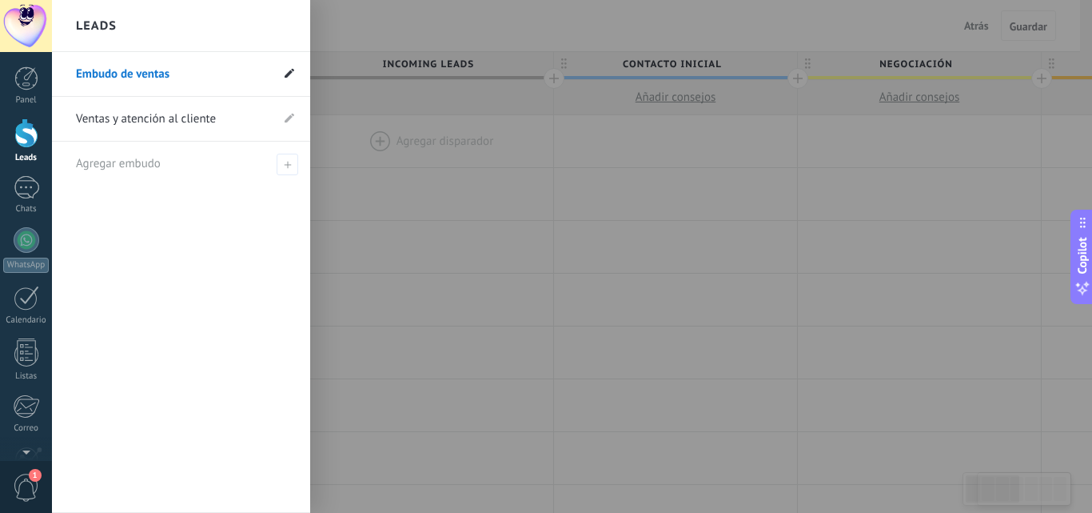
click at [292, 74] on icon at bounding box center [290, 73] width 10 height 10
type input "**********"
drag, startPoint x: 229, startPoint y: 75, endPoint x: 0, endPoint y: 53, distance: 229.8
click at [0, 53] on div "© 2025 derechos reservados | Términos de uso Soporte técnico [PERSON_NAME] ID d…" at bounding box center [26, 256] width 52 height 513
click at [293, 76] on icon at bounding box center [290, 73] width 10 height 10
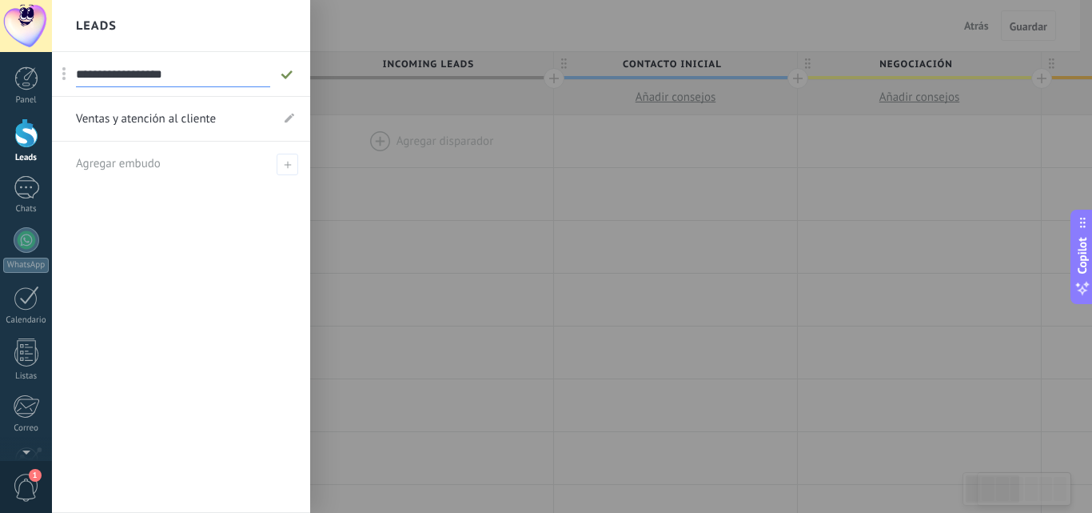
click at [209, 81] on input "**********" at bounding box center [173, 75] width 194 height 26
type input "*"
type input "**********"
click at [285, 76] on use at bounding box center [286, 74] width 11 height 9
click at [290, 122] on icon at bounding box center [290, 118] width 10 height 10
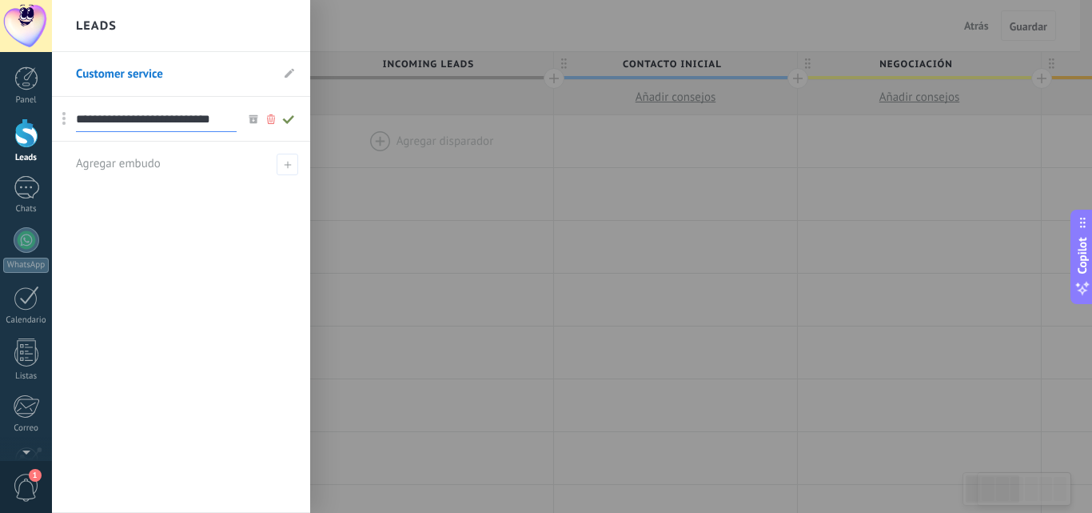
click at [271, 122] on icon at bounding box center [271, 119] width 18 height 10
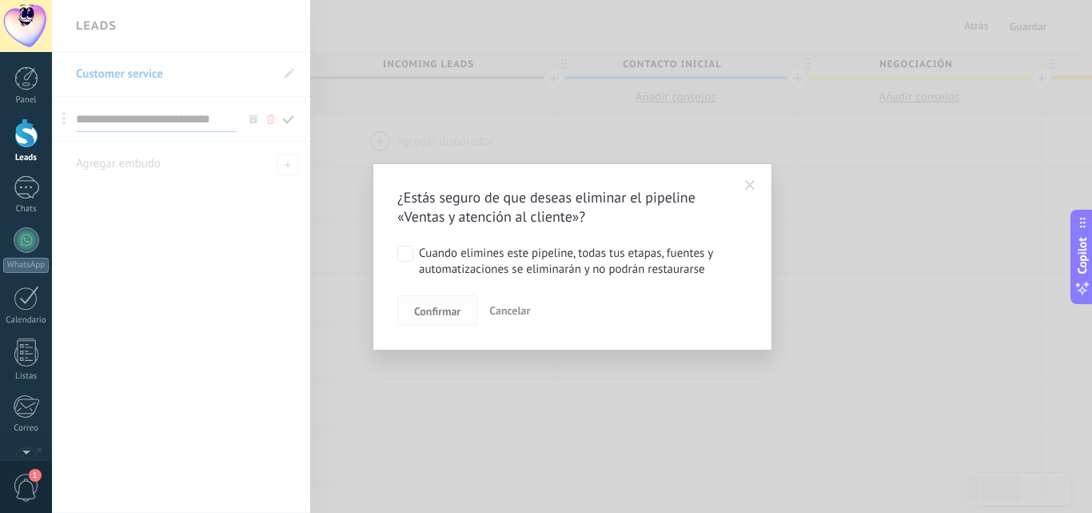
click at [457, 314] on span "Confirmar" at bounding box center [437, 310] width 46 height 11
click at [437, 309] on span "Confirmar" at bounding box center [437, 310] width 46 height 11
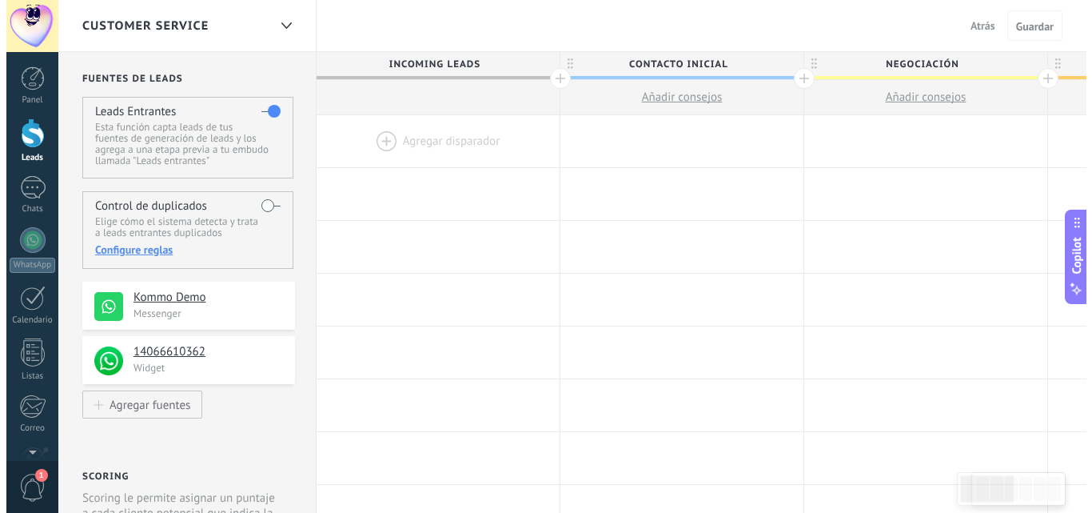
scroll to position [80, 0]
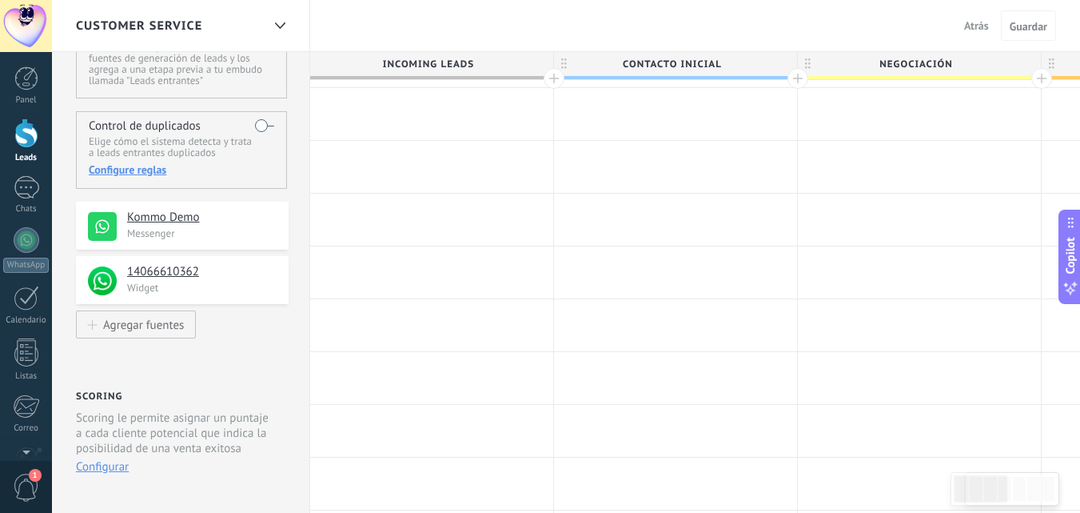
click at [254, 232] on p "Messenger" at bounding box center [203, 233] width 152 height 14
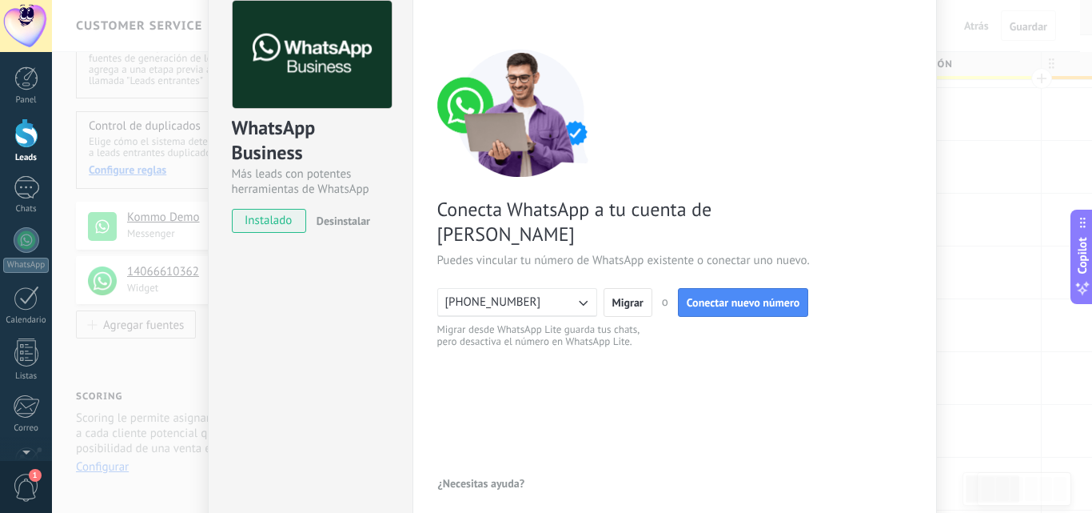
click at [529, 369] on div "< Volver 1 Conectar Facebook 2 Finalizar configuración Conecta WhatsApp a tu cu…" at bounding box center [674, 248] width 475 height 494
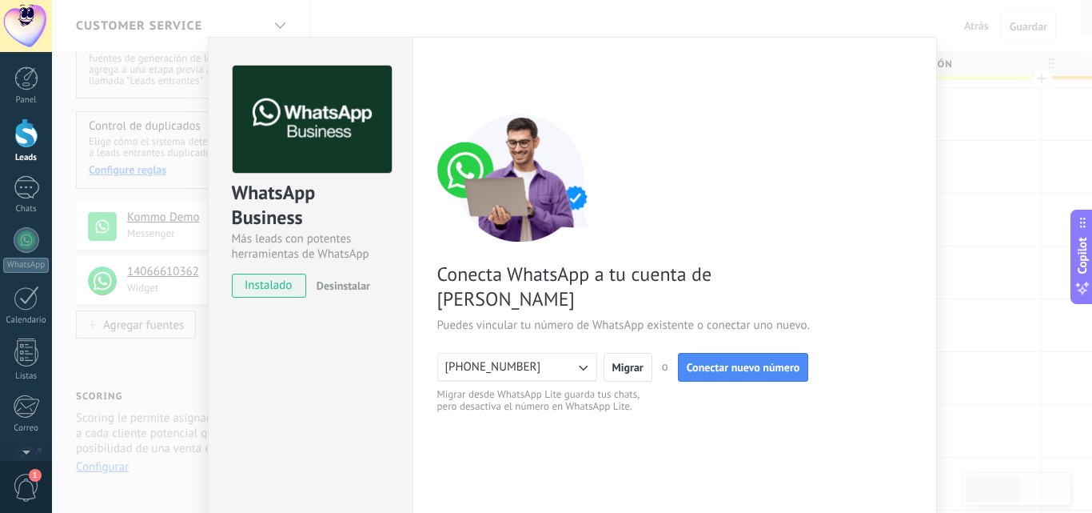
scroll to position [0, 0]
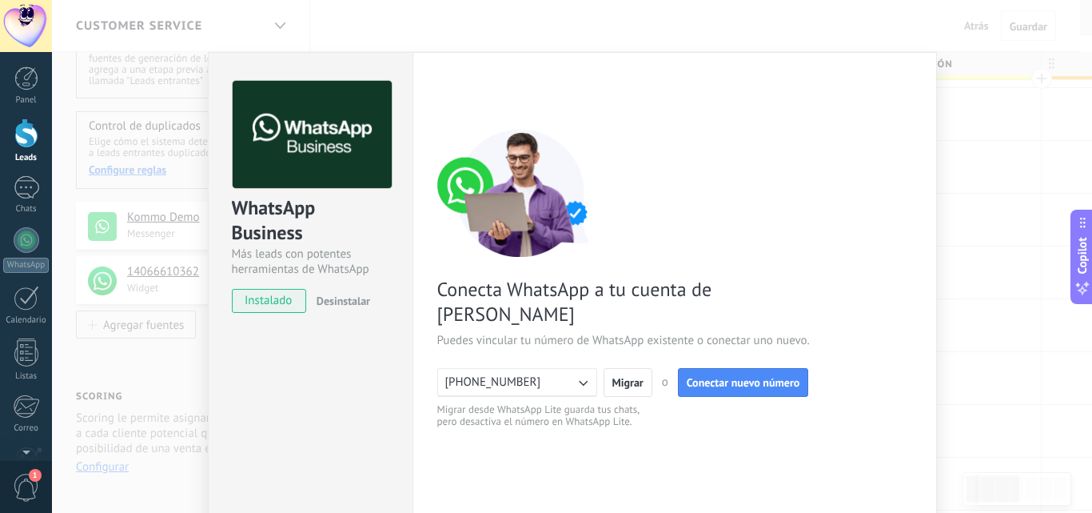
click at [983, 207] on div "WhatsApp Business Más leads con potentes herramientas de WhatsApp instalado Des…" at bounding box center [572, 256] width 1040 height 513
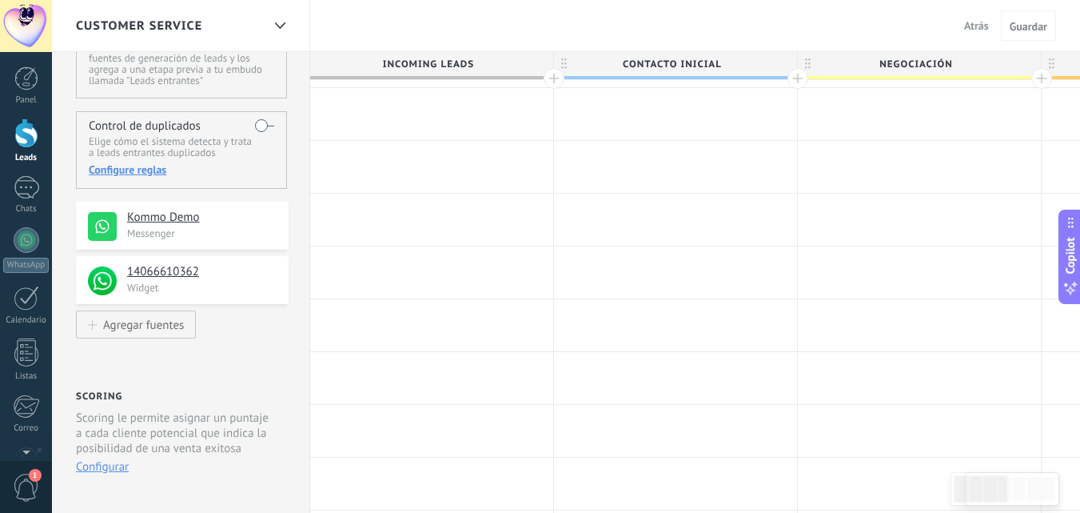
click at [232, 236] on p "Messenger" at bounding box center [203, 233] width 152 height 14
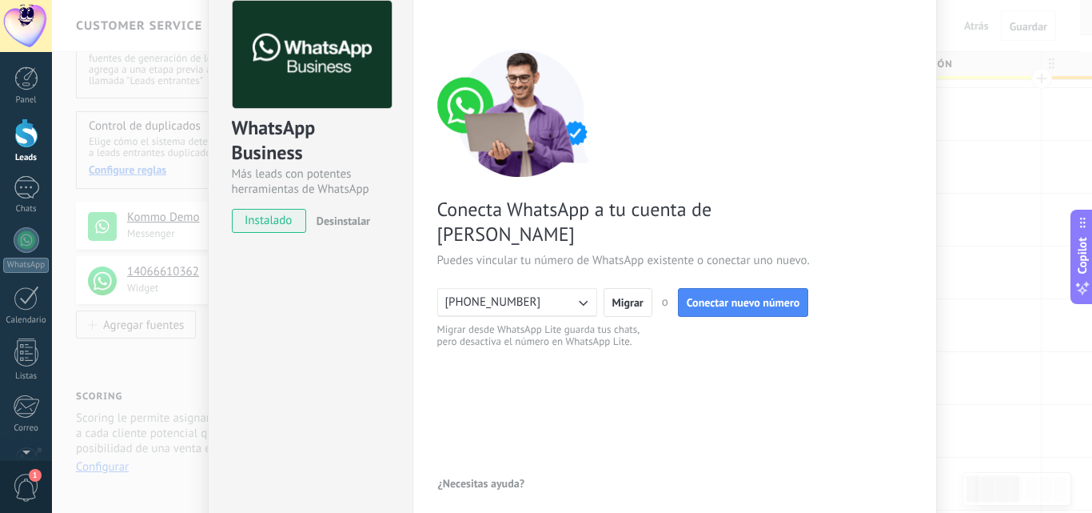
scroll to position [151, 0]
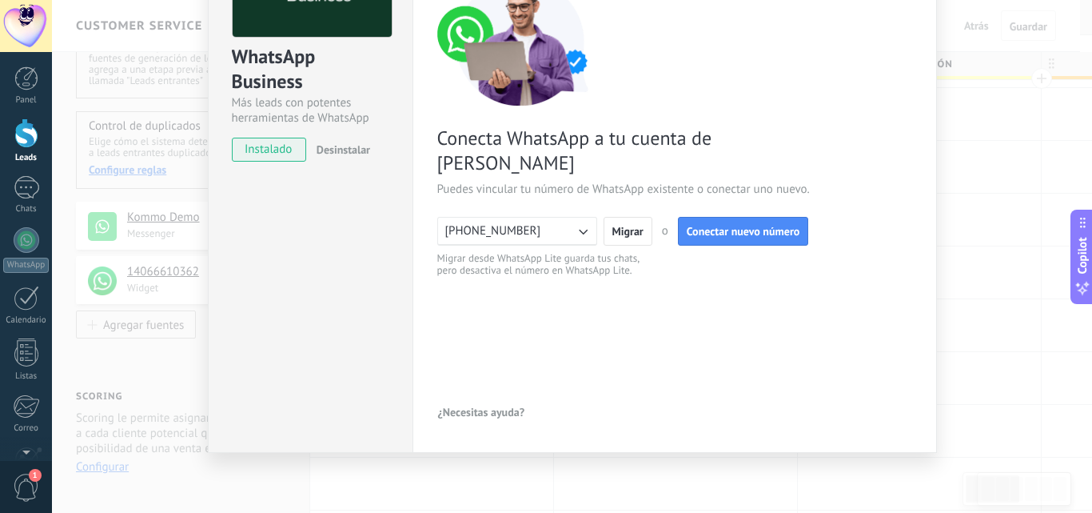
click at [359, 148] on span "Desinstalar" at bounding box center [344, 149] width 54 height 14
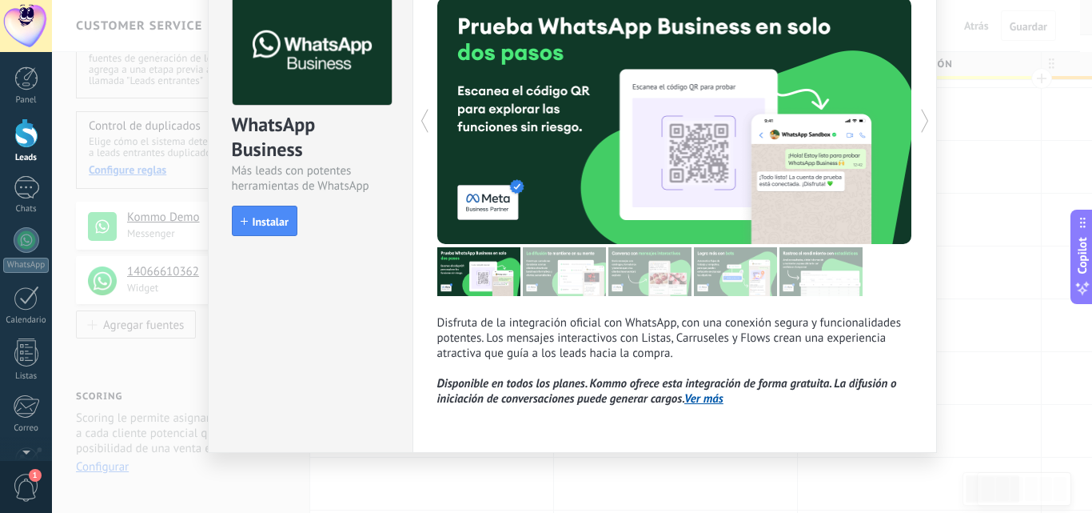
scroll to position [83, 0]
click at [992, 153] on div "WhatsApp Business Más leads con potentes herramientas de WhatsApp install Insta…" at bounding box center [572, 256] width 1040 height 513
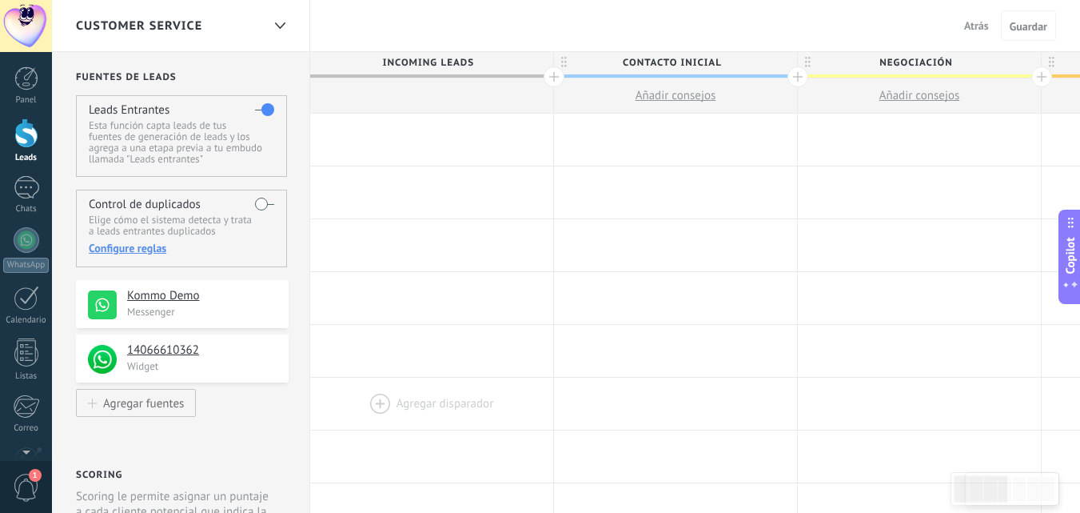
scroll to position [0, 0]
